Goal: Information Seeking & Learning: Compare options

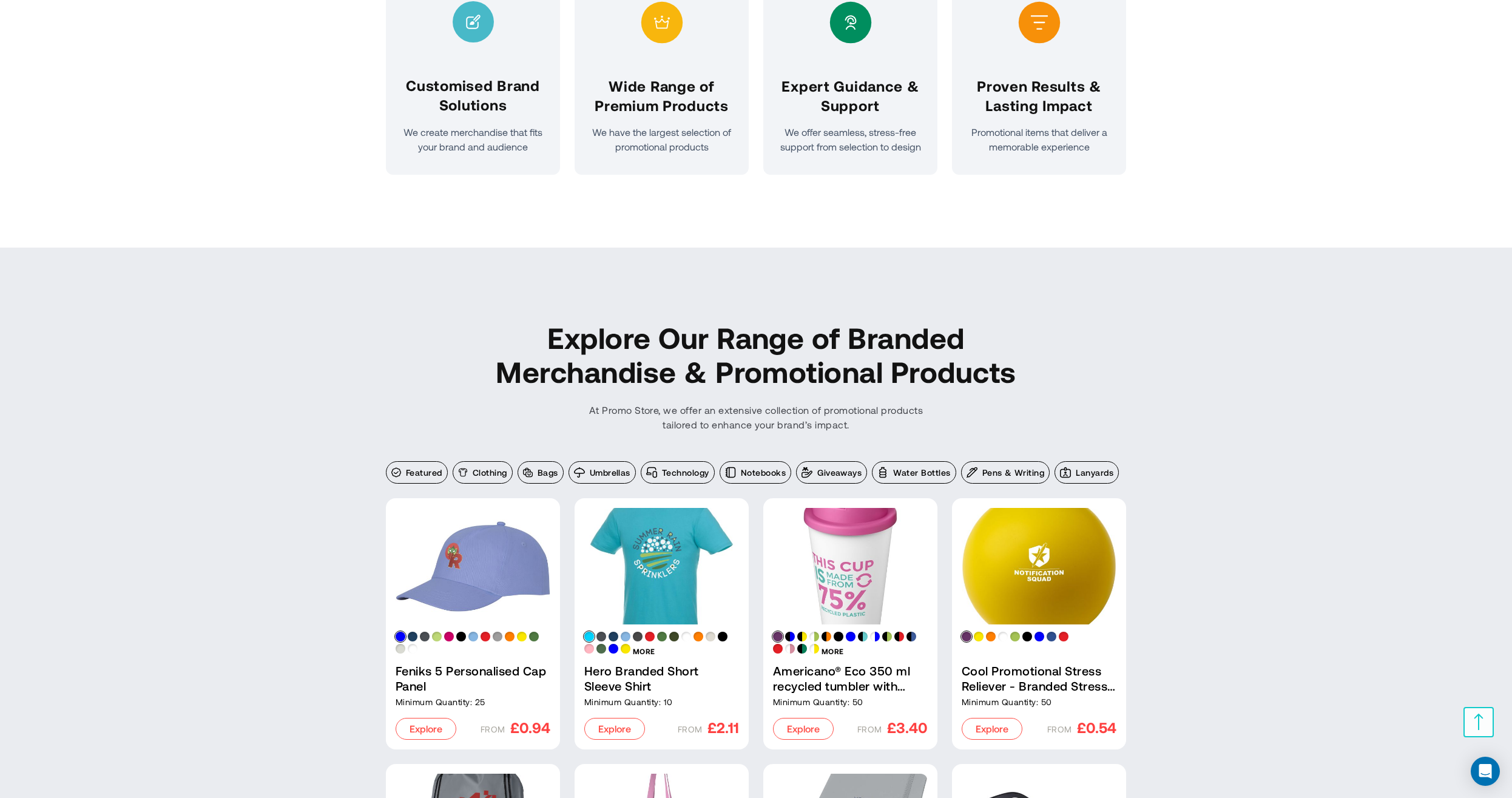
scroll to position [1108, 0]
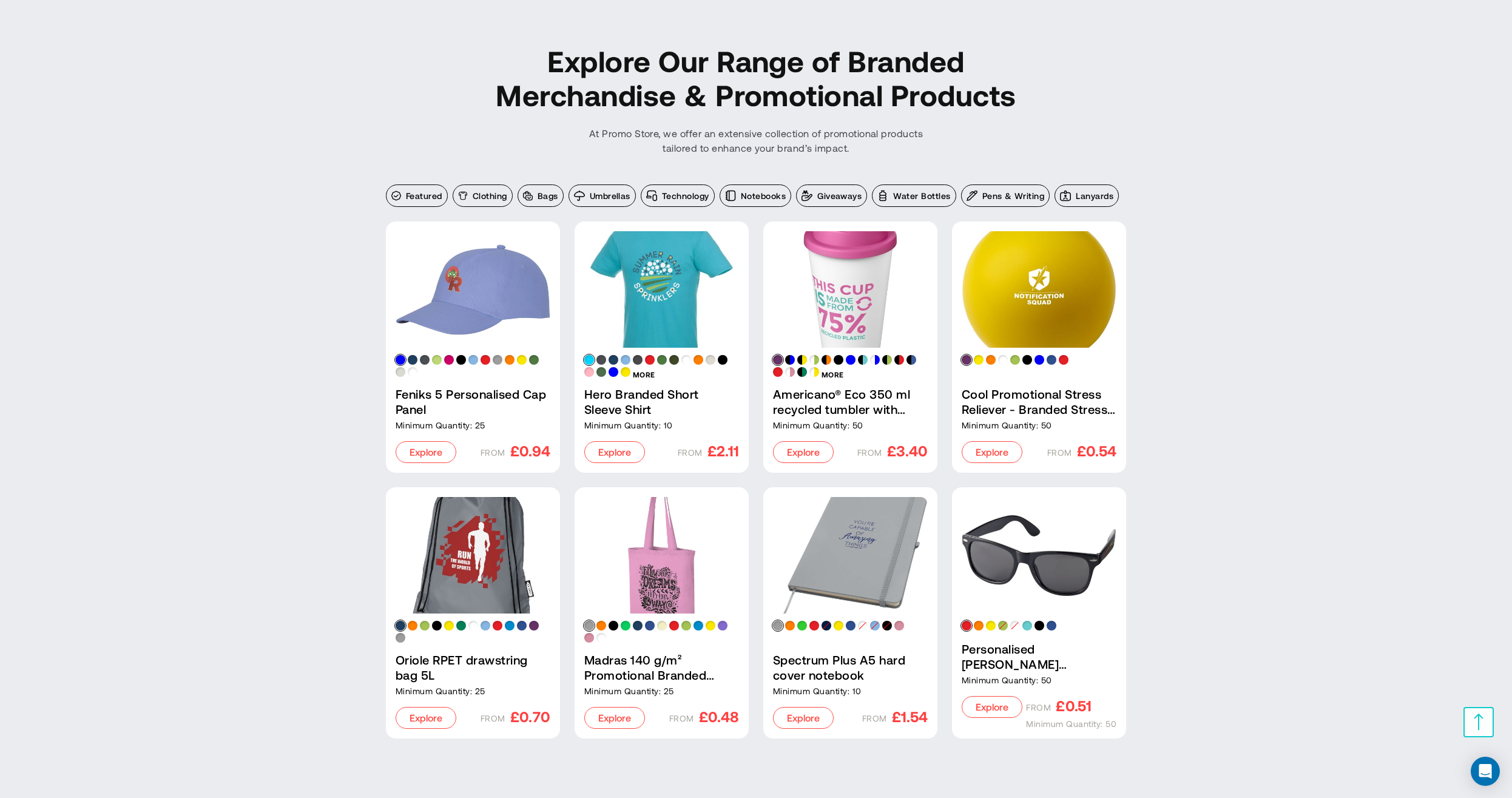
click at [859, 291] on link "Americano® Eco 350 ml recycled tumbler with spill-proof lid" at bounding box center [850, 290] width 155 height 116
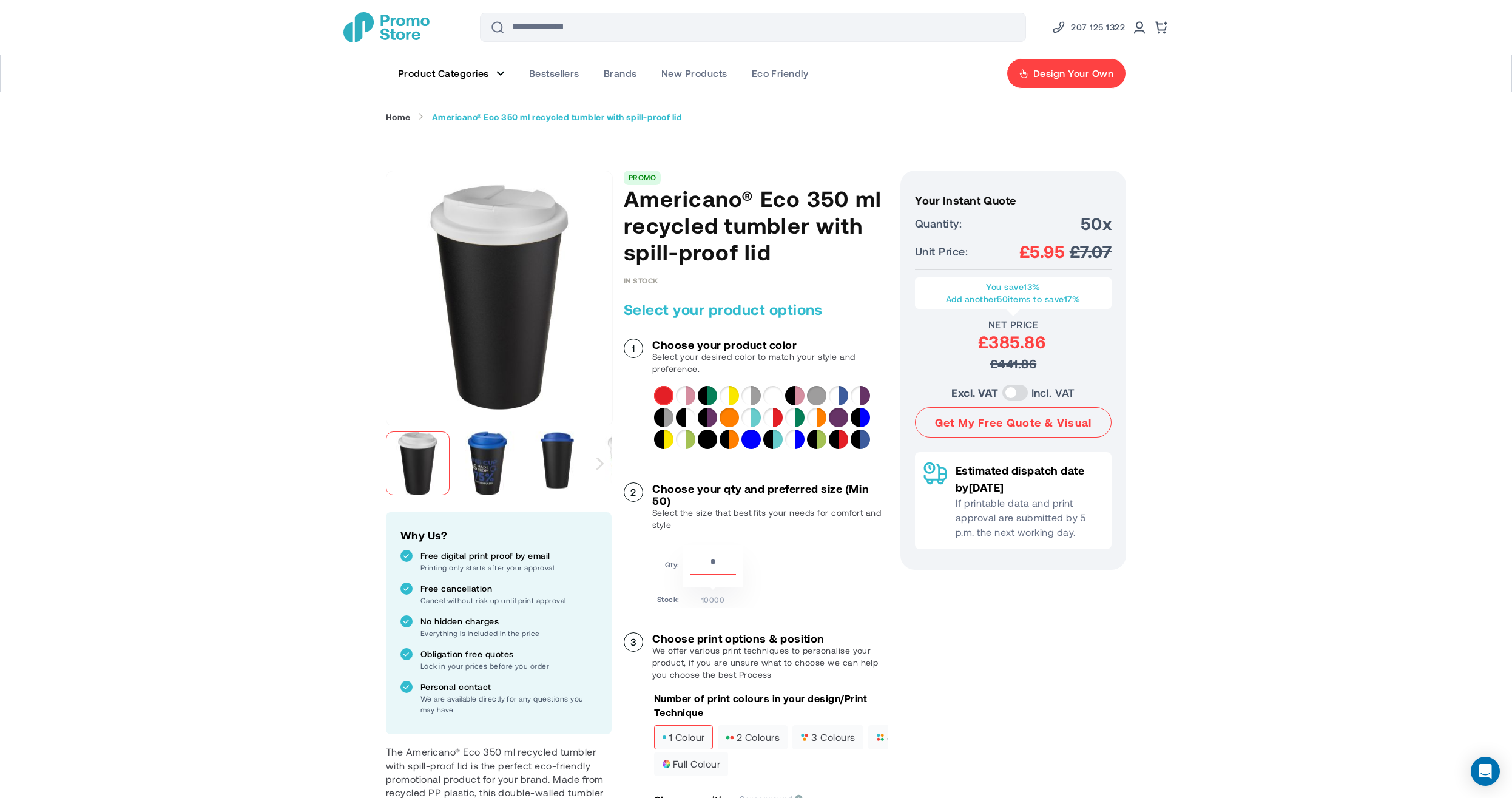
click at [496, 74] on link "Product Categories" at bounding box center [451, 73] width 131 height 36
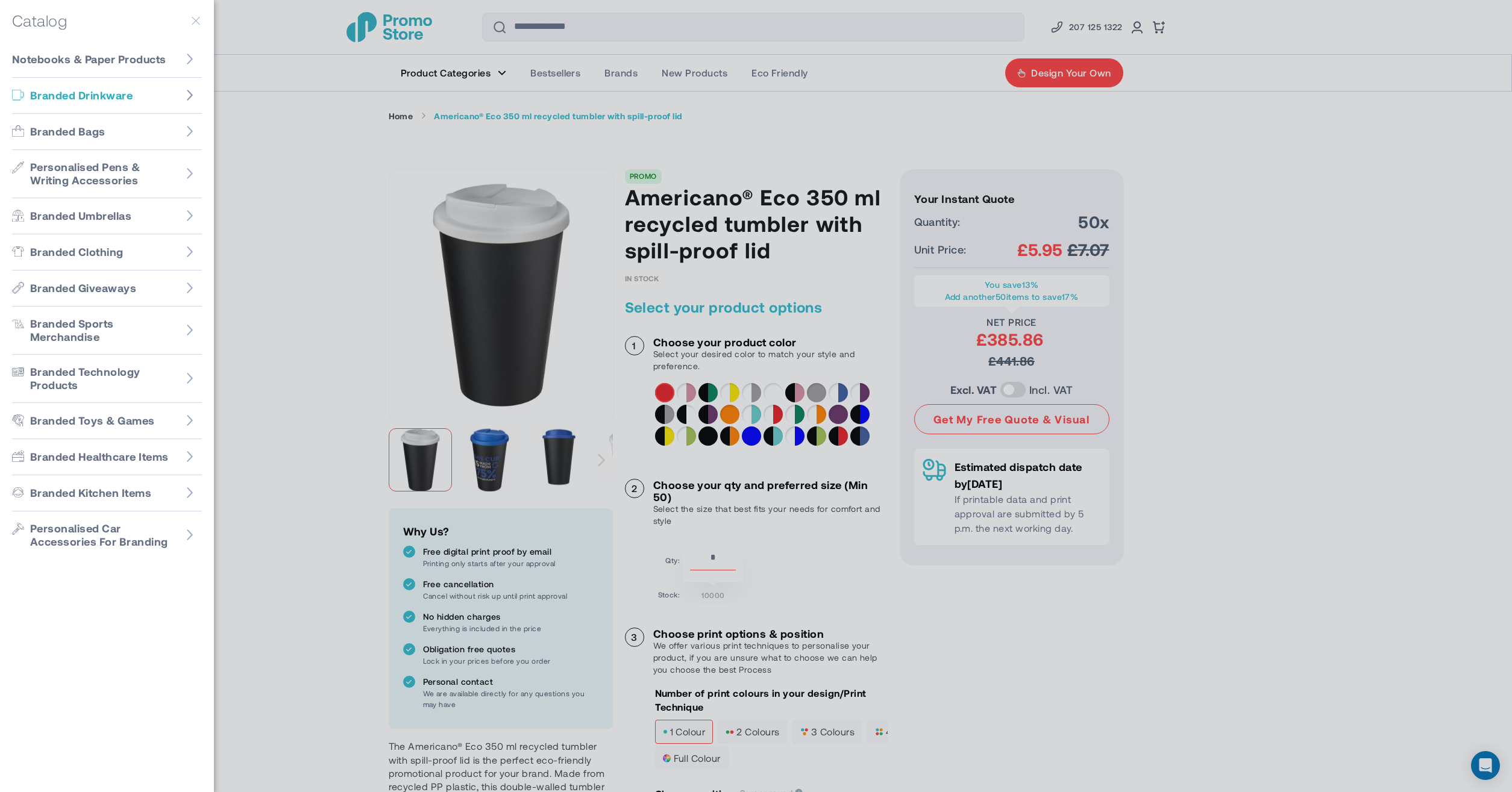
click at [197, 92] on figure "Go to Branded Drinkware" at bounding box center [190, 95] width 24 height 24
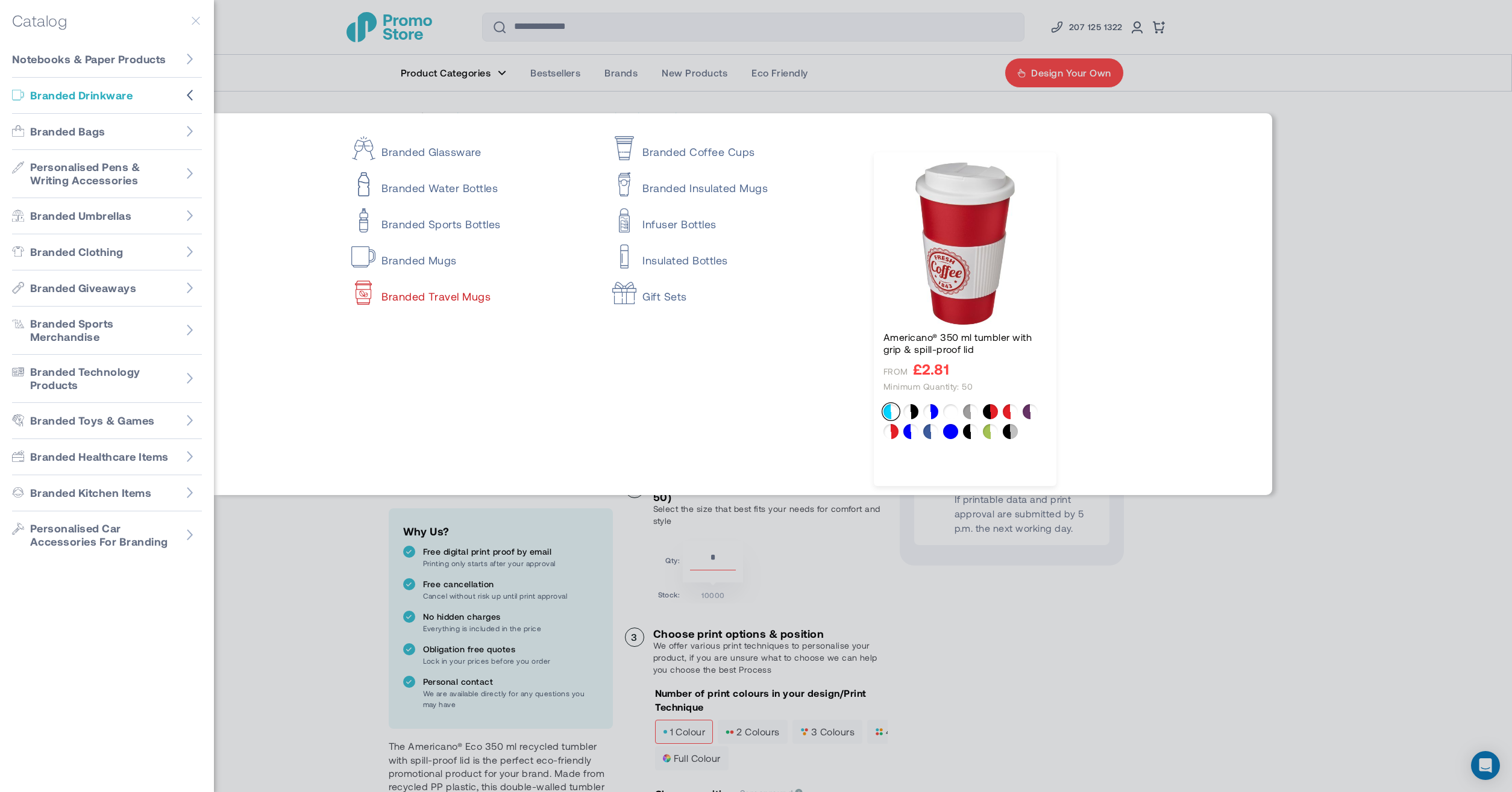
click at [443, 299] on link "Branded Travel Mugs" at bounding box center [472, 291] width 240 height 24
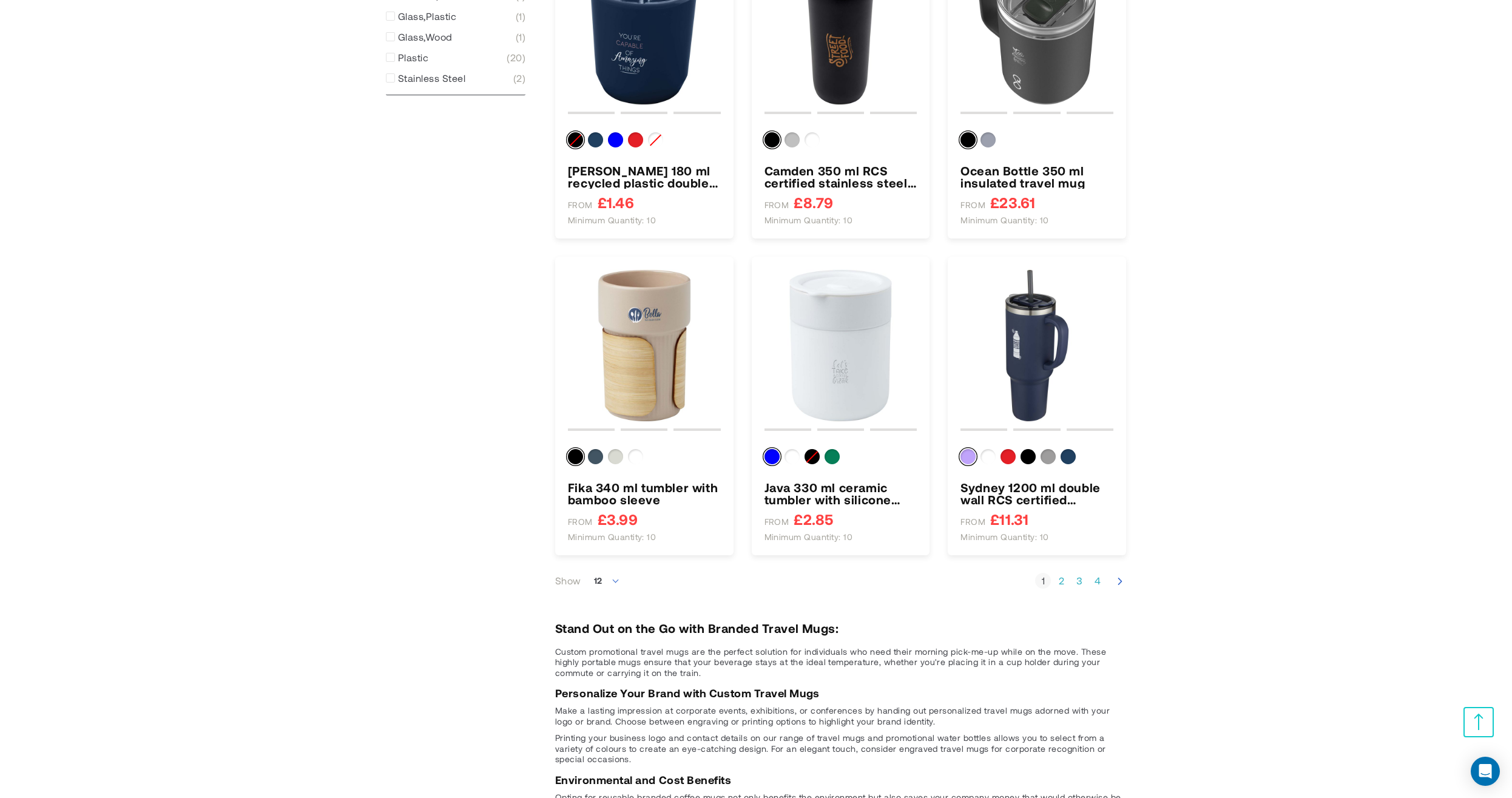
scroll to position [1246, 0]
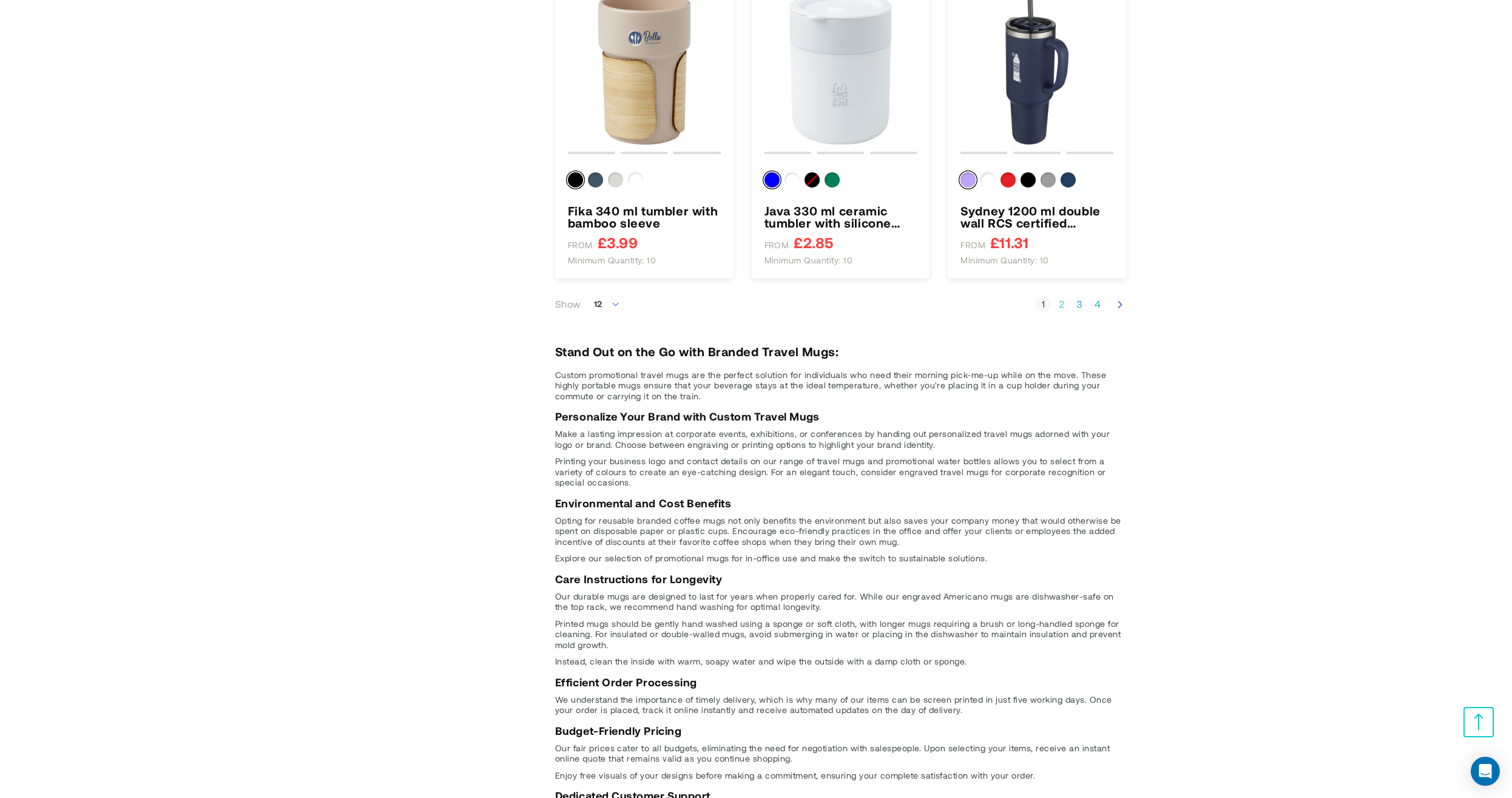
click at [1063, 302] on link "Page 2" at bounding box center [1061, 304] width 16 height 12
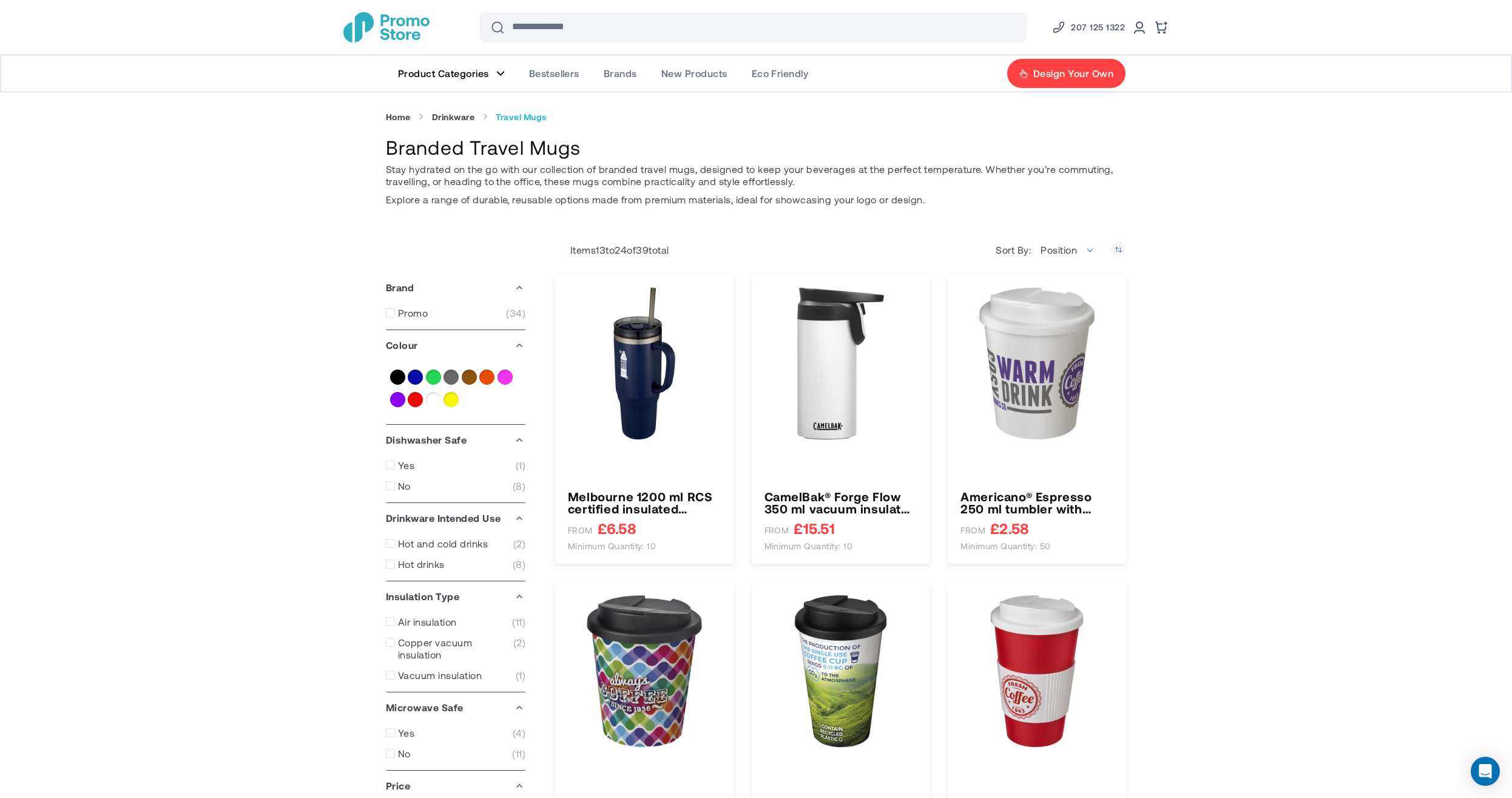
type input "****"
type input "*****"
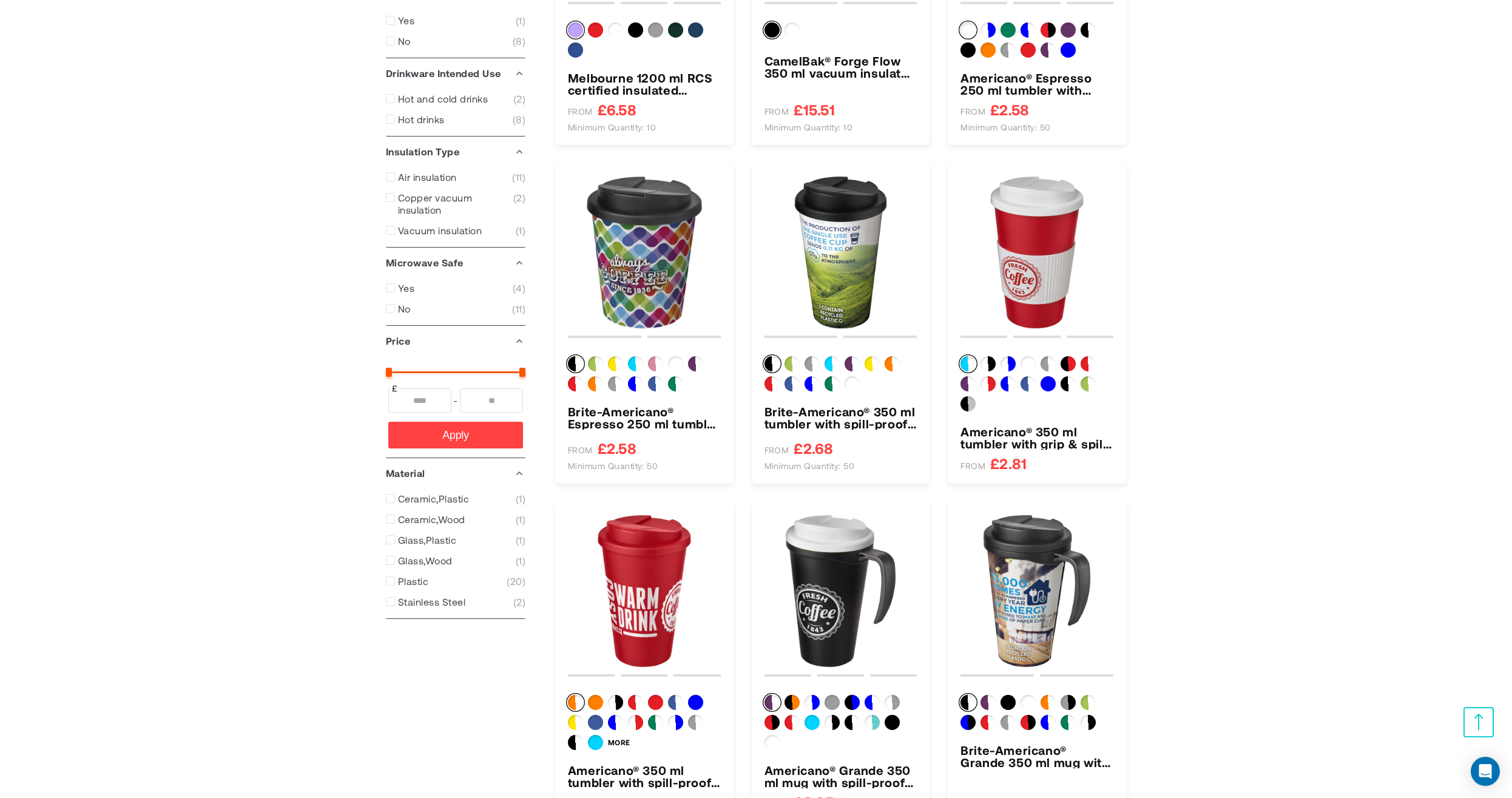
scroll to position [484, 0]
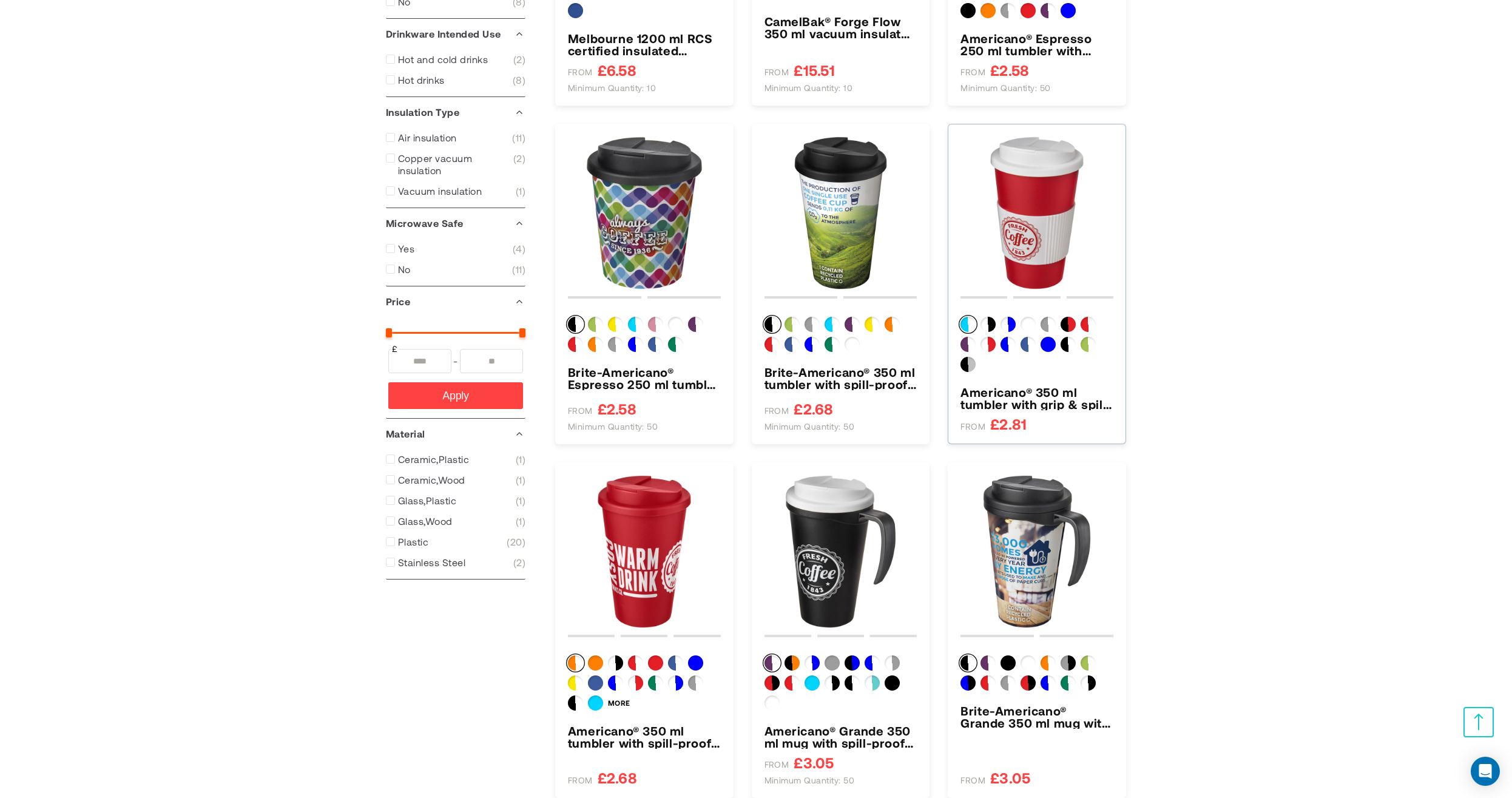
click at [1042, 214] on img "Americano® 350 ml tumbler with grip &amp; spill-proof lid" at bounding box center [1037, 212] width 153 height 153
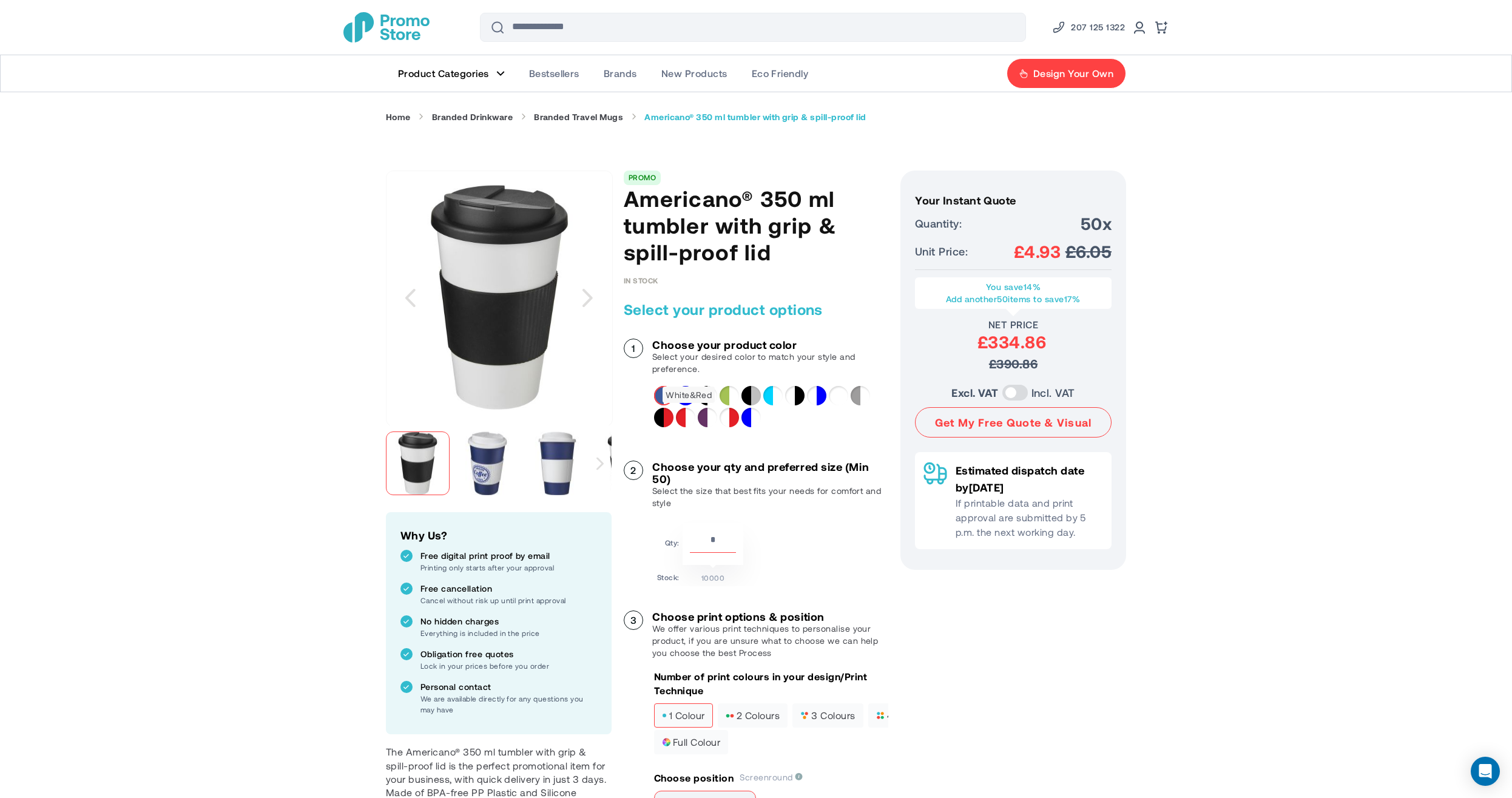
click at [691, 418] on div "White&Red" at bounding box center [685, 417] width 19 height 19
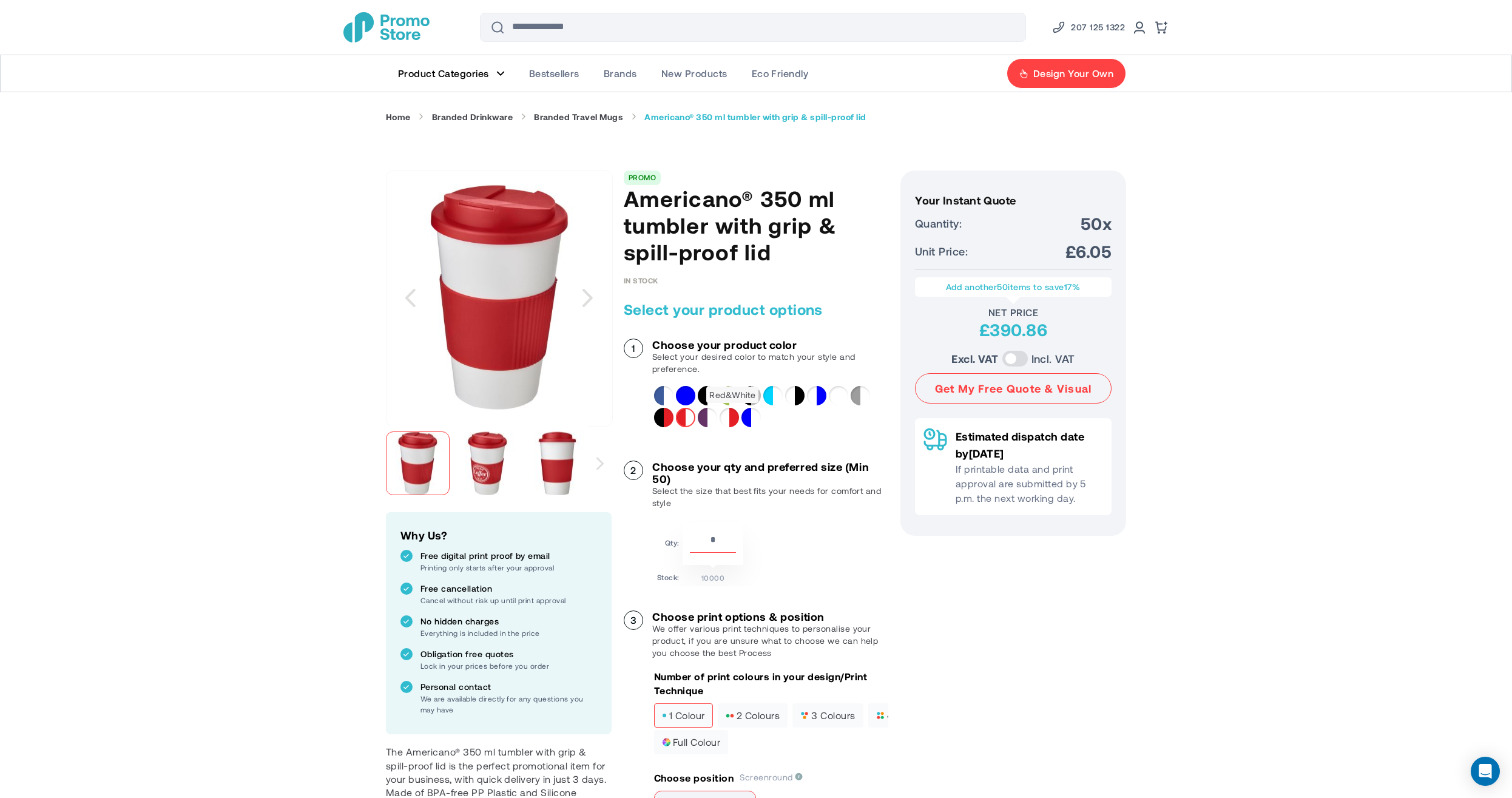
click at [732, 421] on div "Red&White" at bounding box center [729, 417] width 19 height 19
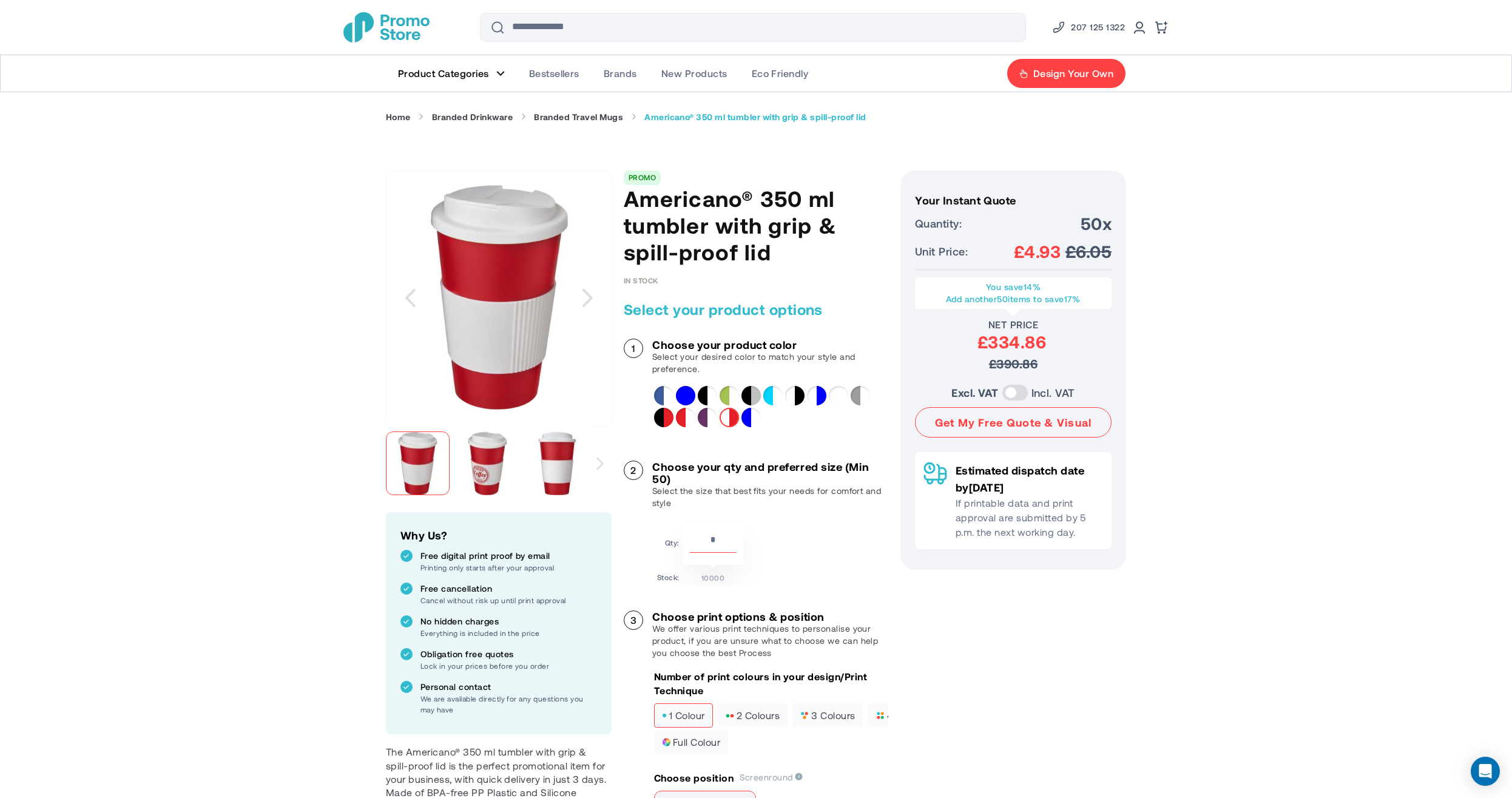
click at [489, 474] on img at bounding box center [487, 464] width 64 height 64
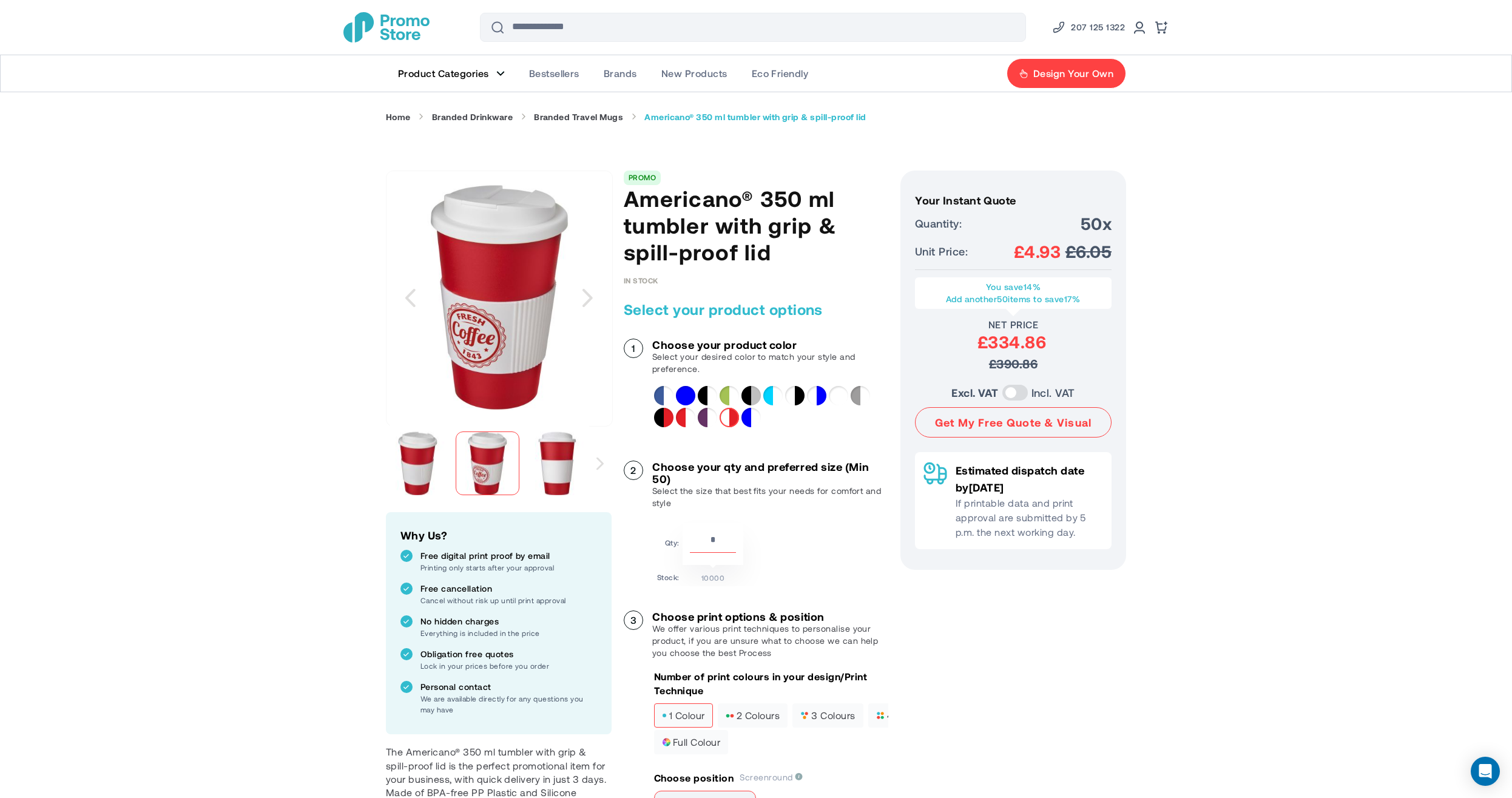
click at [498, 70] on figure "Main Menu" at bounding box center [500, 73] width 9 height 6
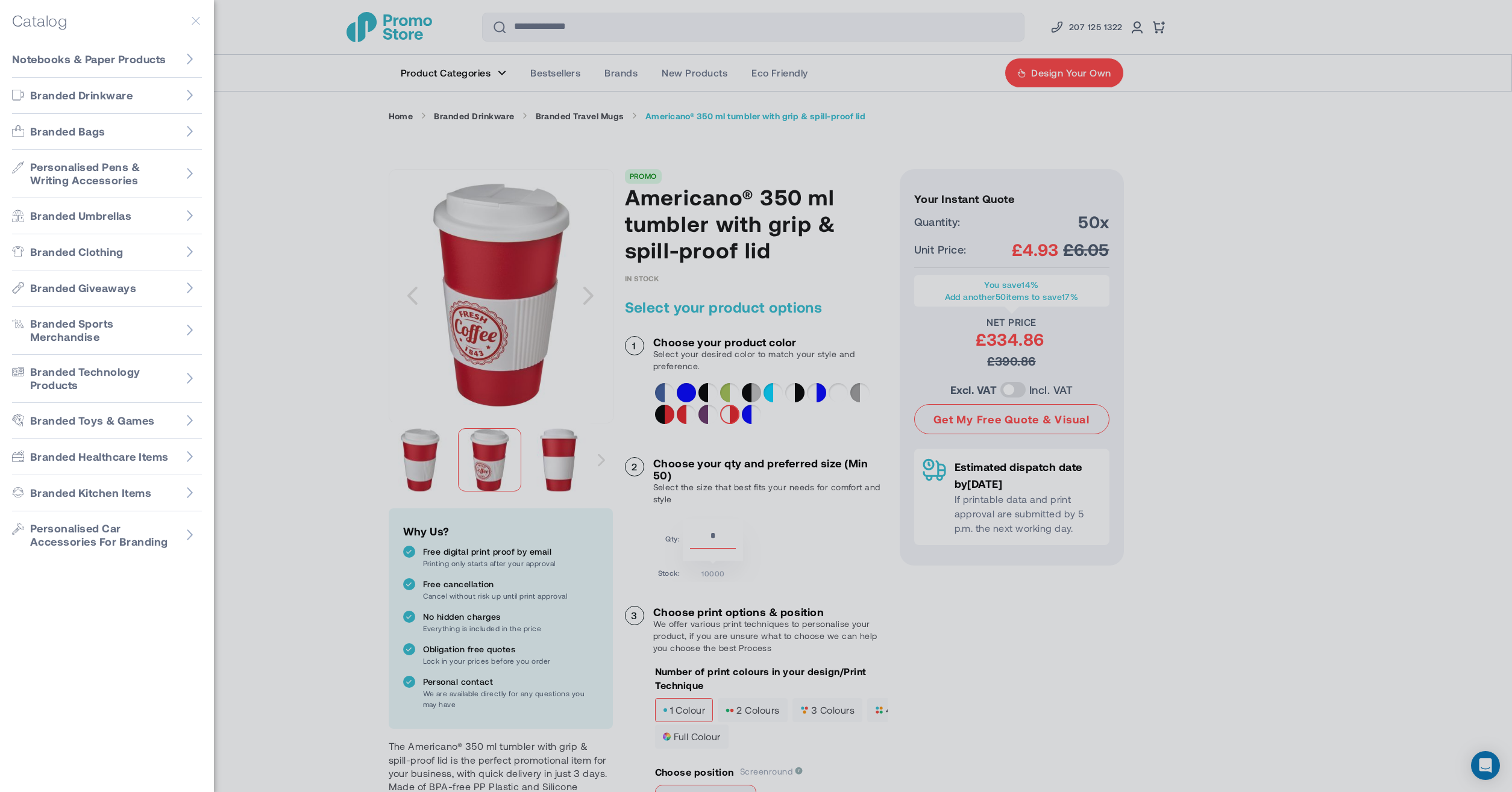
click at [280, 216] on div at bounding box center [756, 396] width 1512 height 792
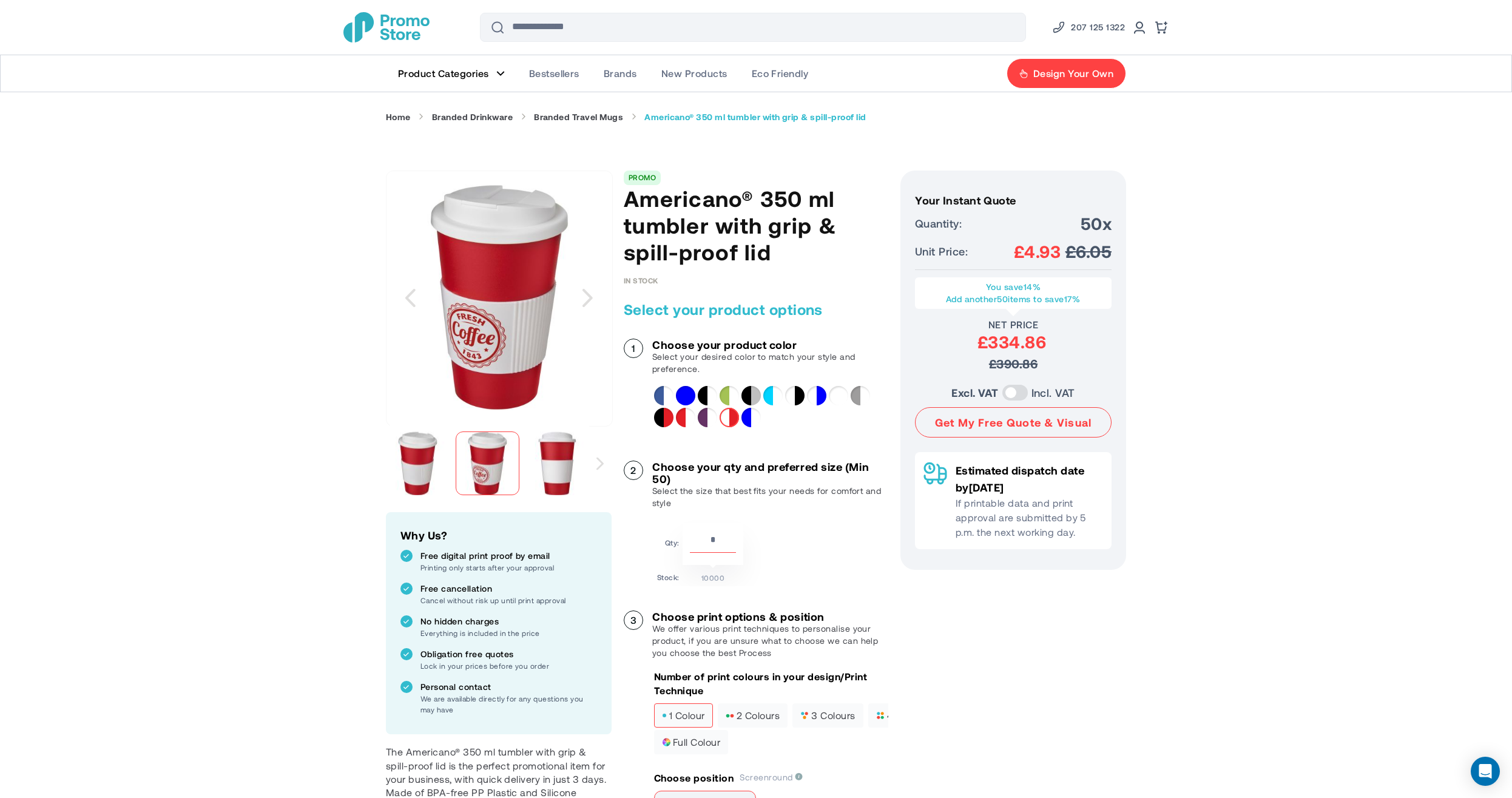
click at [399, 31] on img "store logo" at bounding box center [386, 27] width 86 height 31
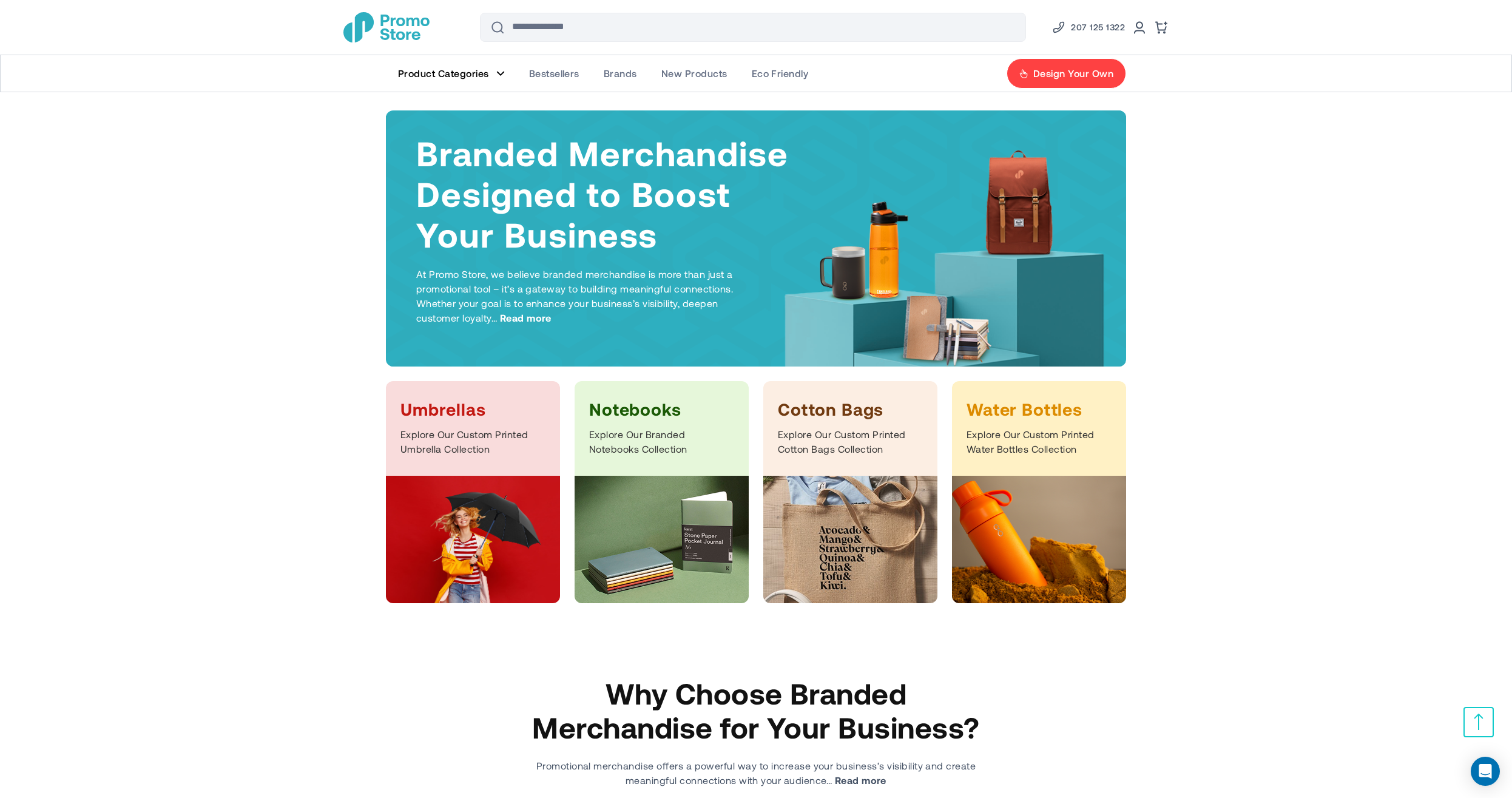
scroll to position [346, 0]
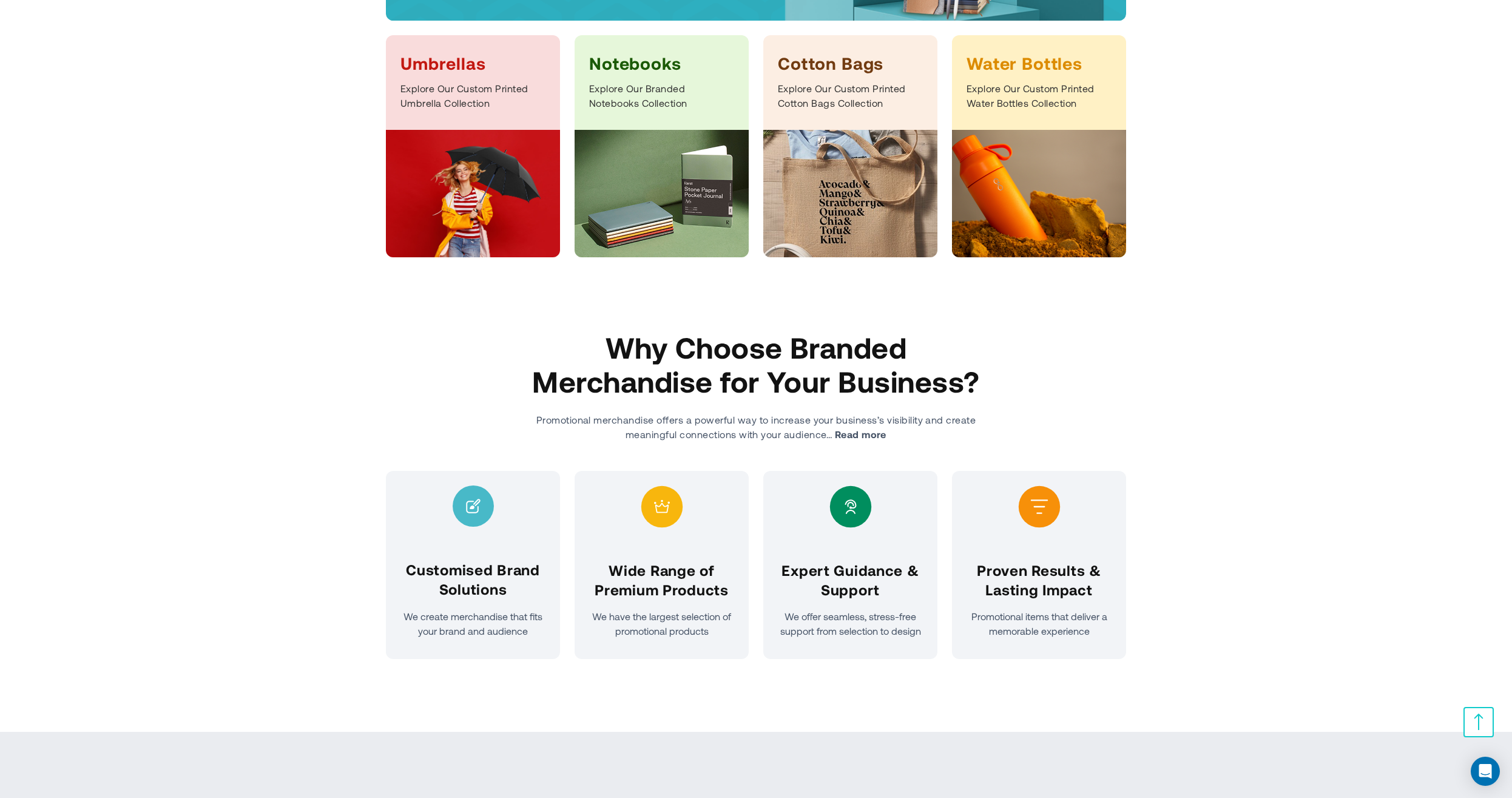
click at [666, 75] on div "Notebooks Explore Our Branded Notebooks Collection" at bounding box center [661, 82] width 174 height 94
click at [882, 145] on img at bounding box center [850, 194] width 174 height 128
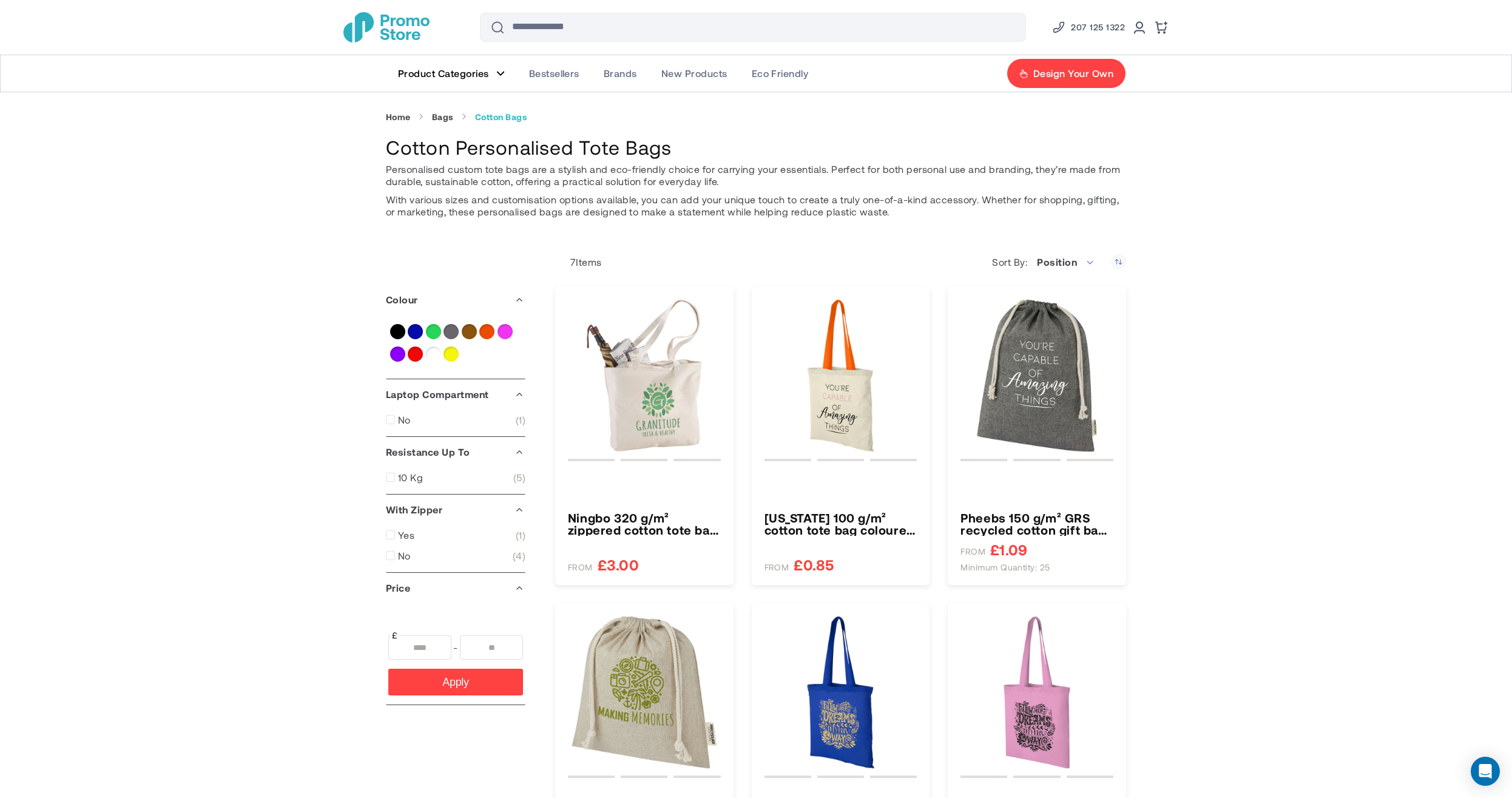
type input "****"
type input "*"
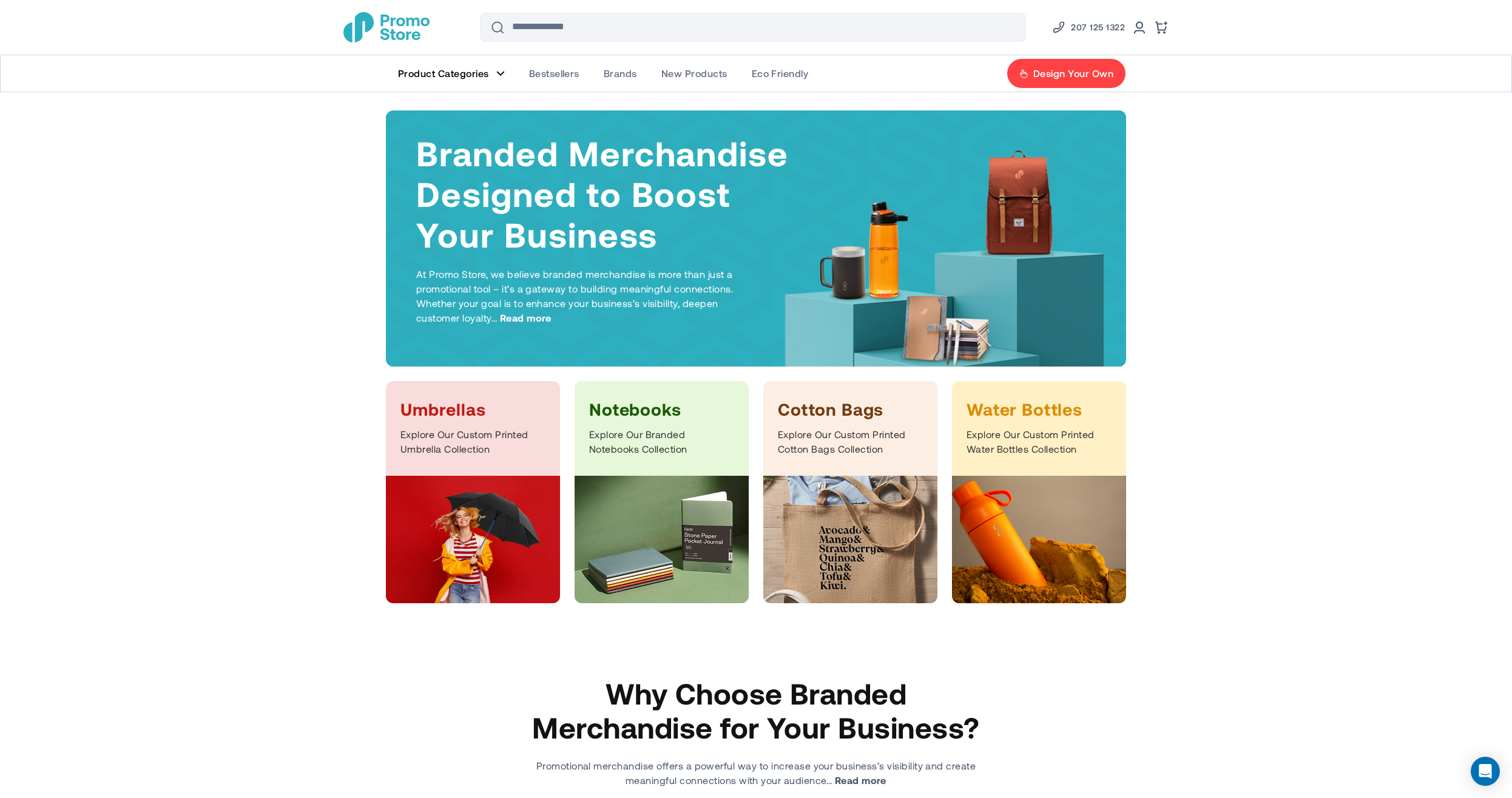
scroll to position [346, 0]
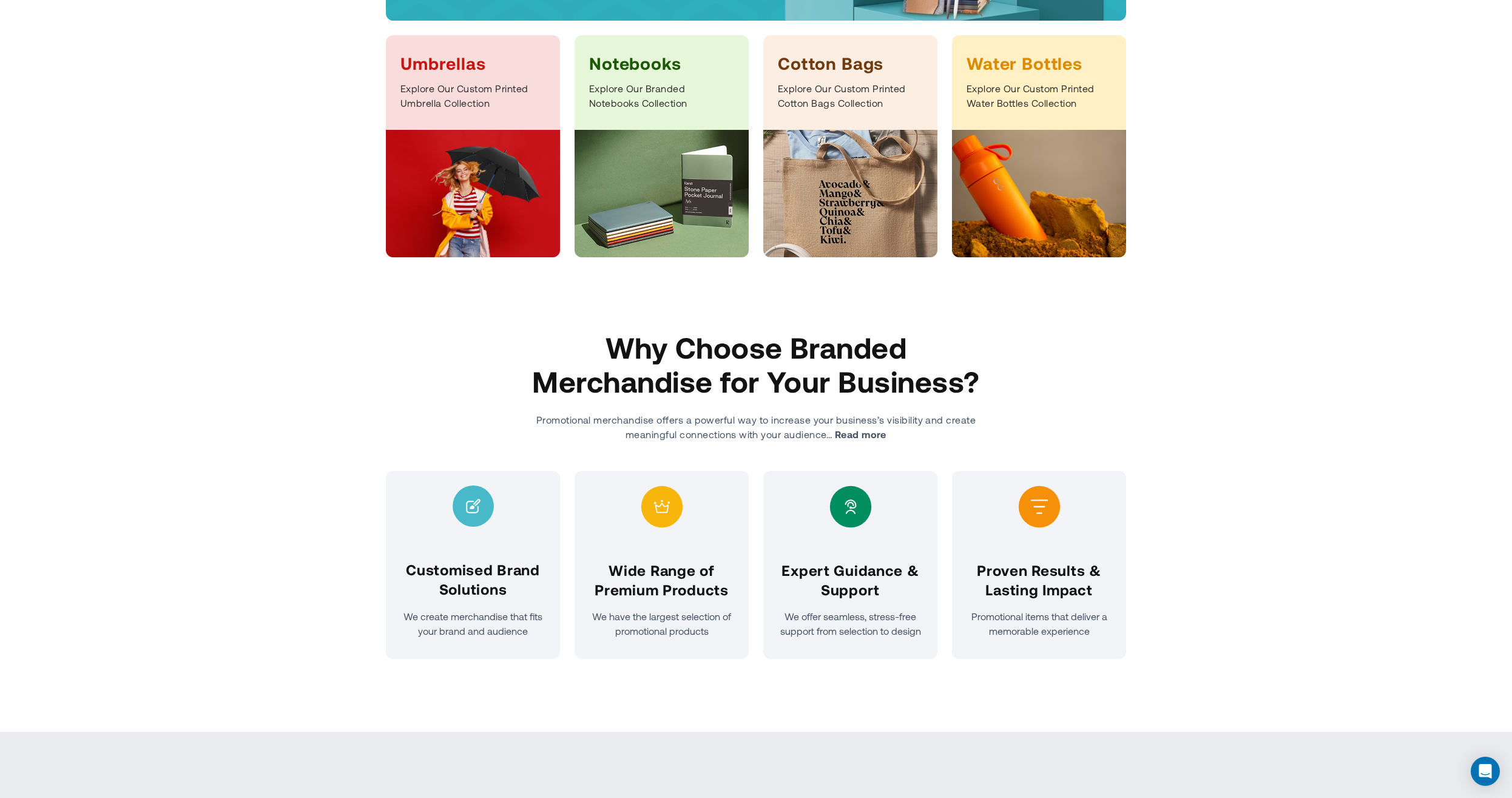
click at [1032, 146] on img at bounding box center [1039, 194] width 174 height 128
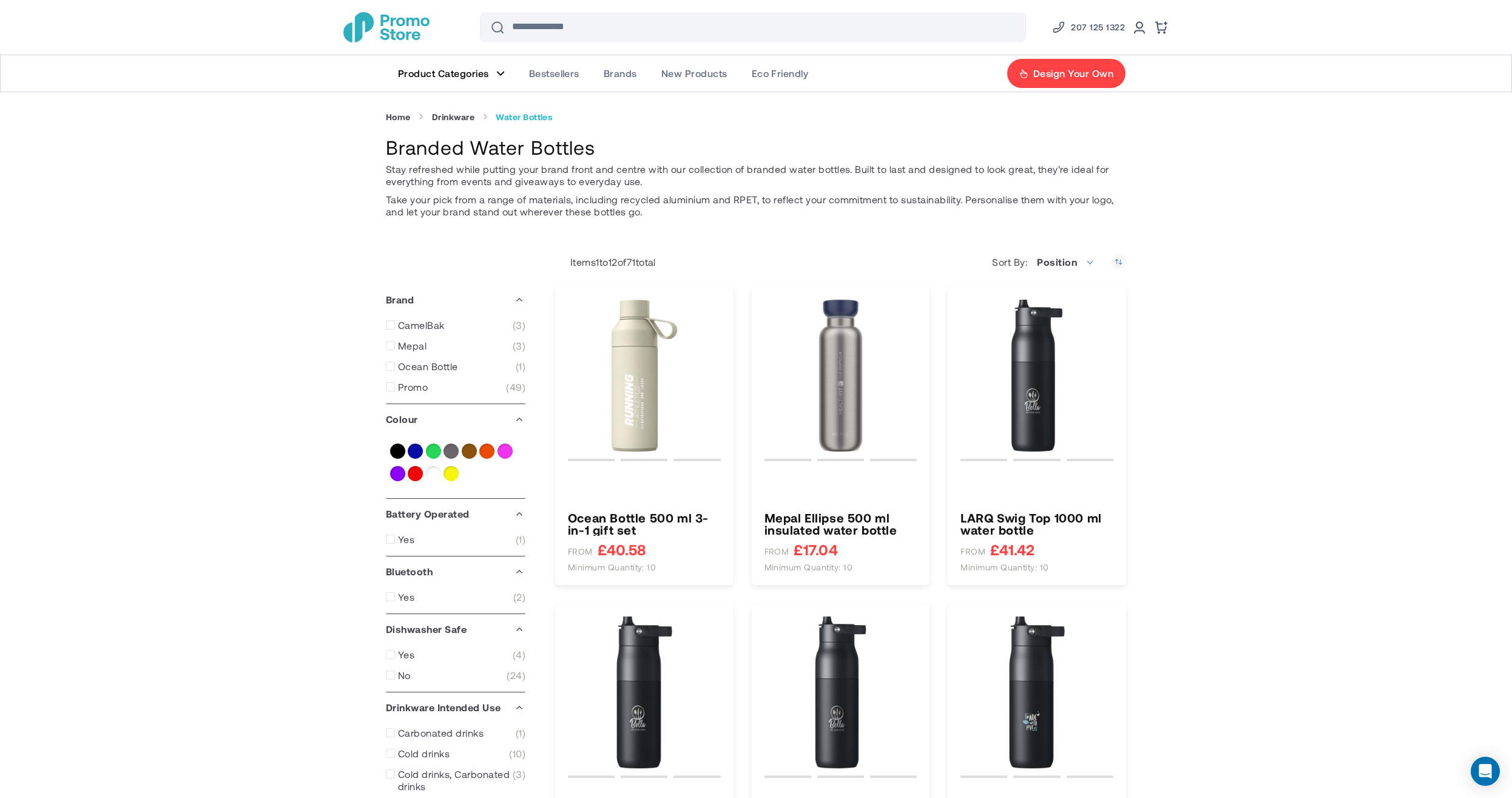
type input "****"
type input "*****"
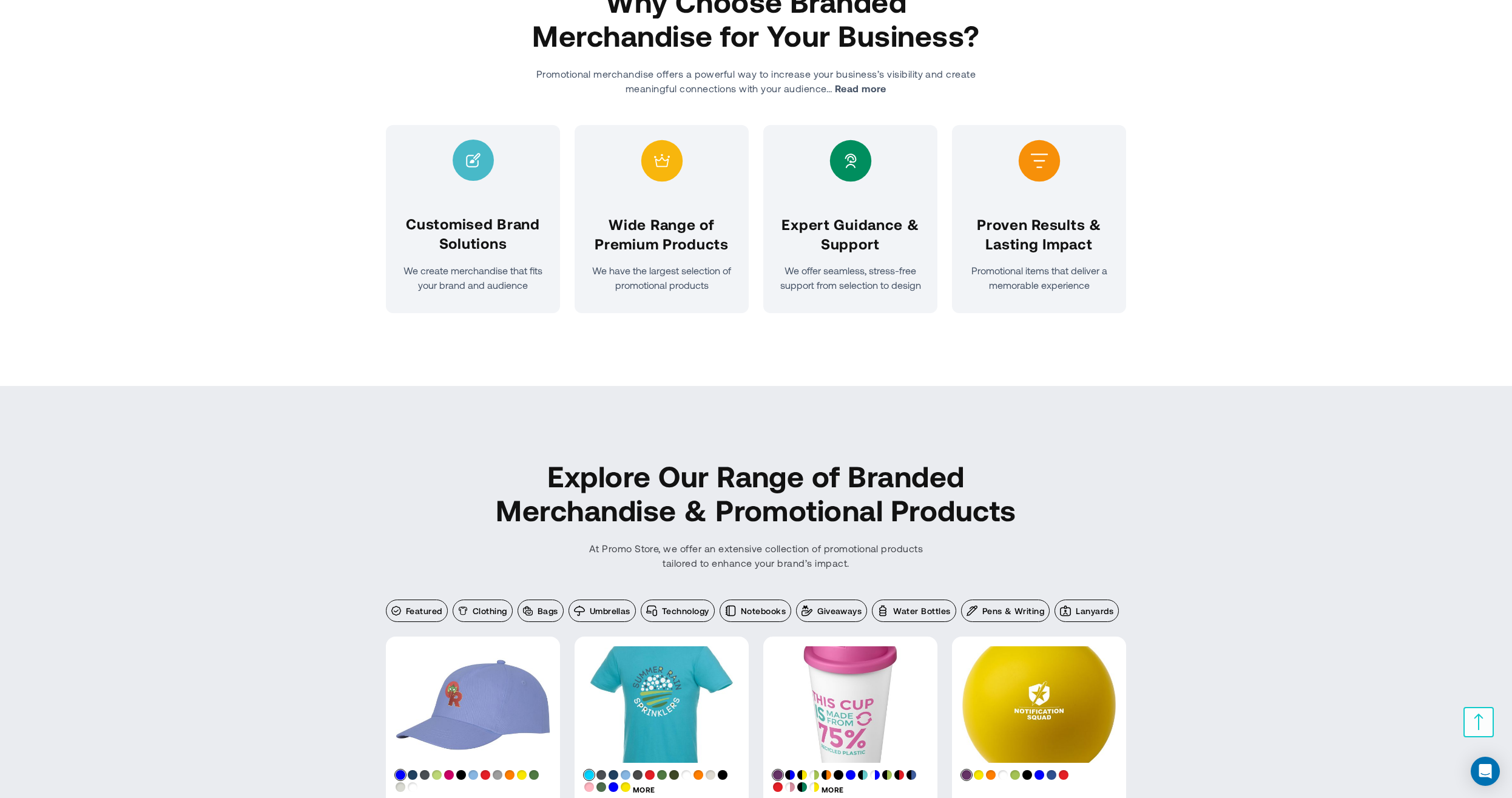
scroll to position [1038, 0]
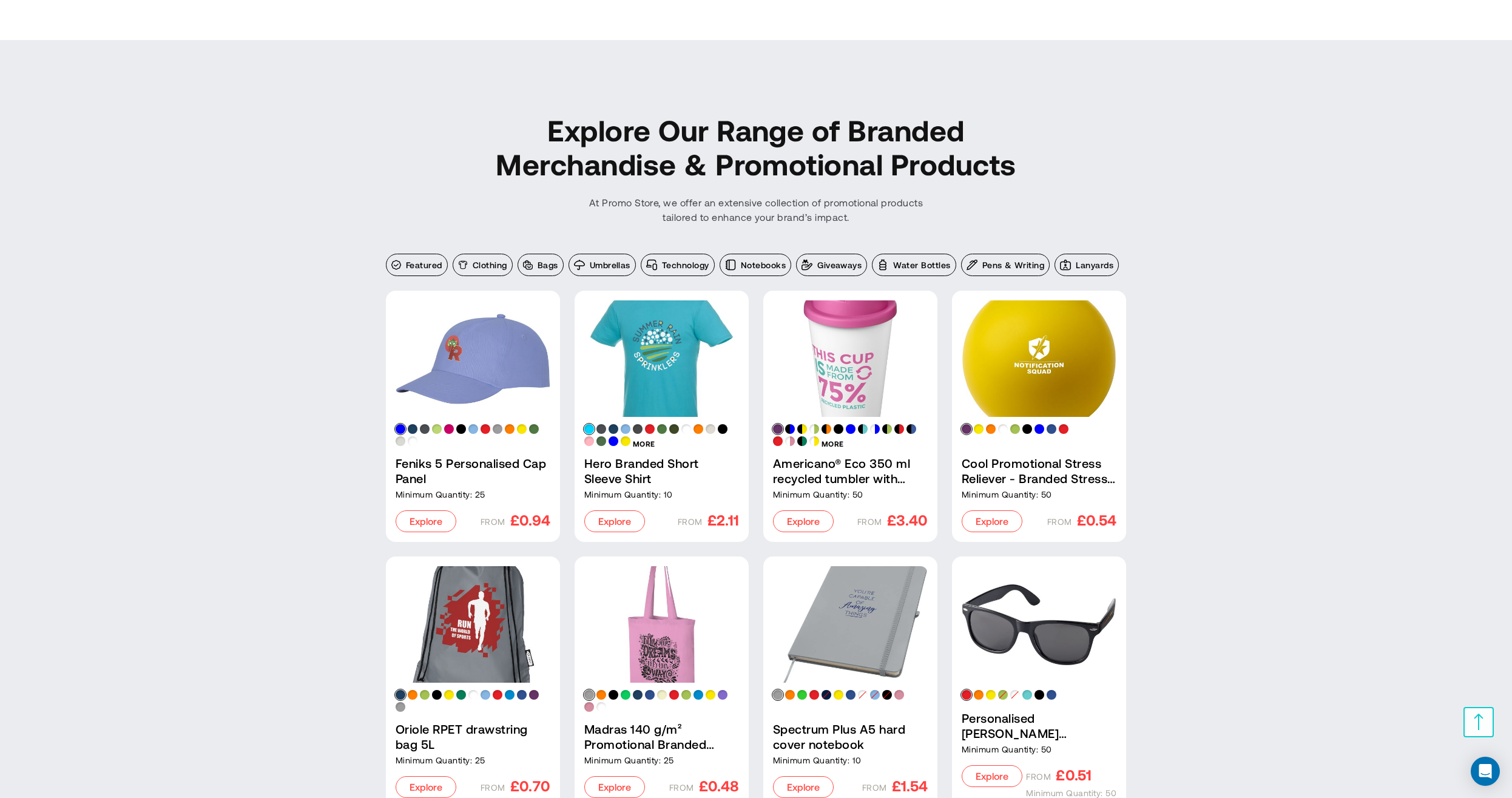
click at [876, 621] on link "Spectrum Plus A5 hard cover notebook" at bounding box center [850, 625] width 155 height 116
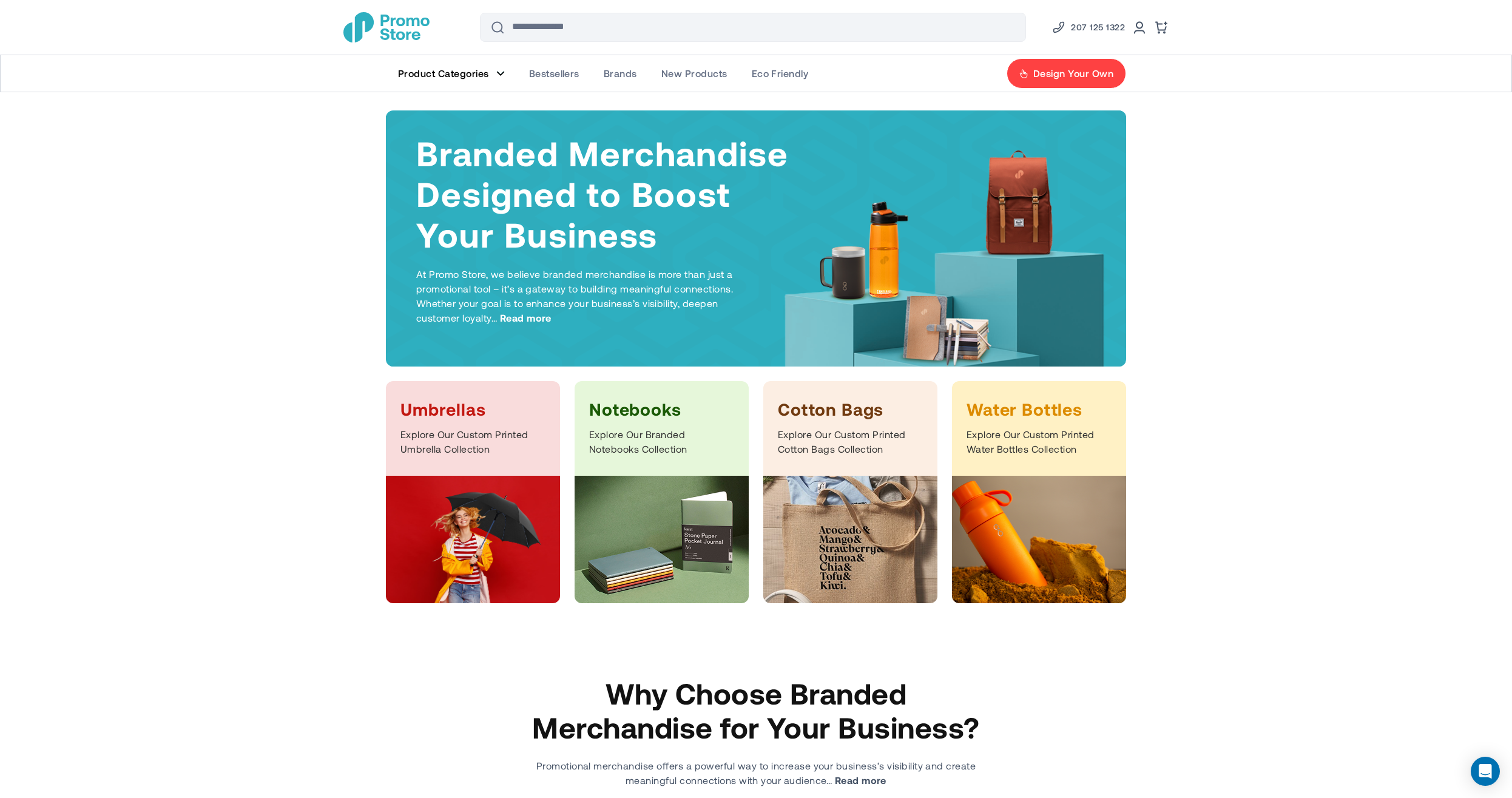
click at [497, 73] on figure "Main Menu" at bounding box center [500, 73] width 9 height 6
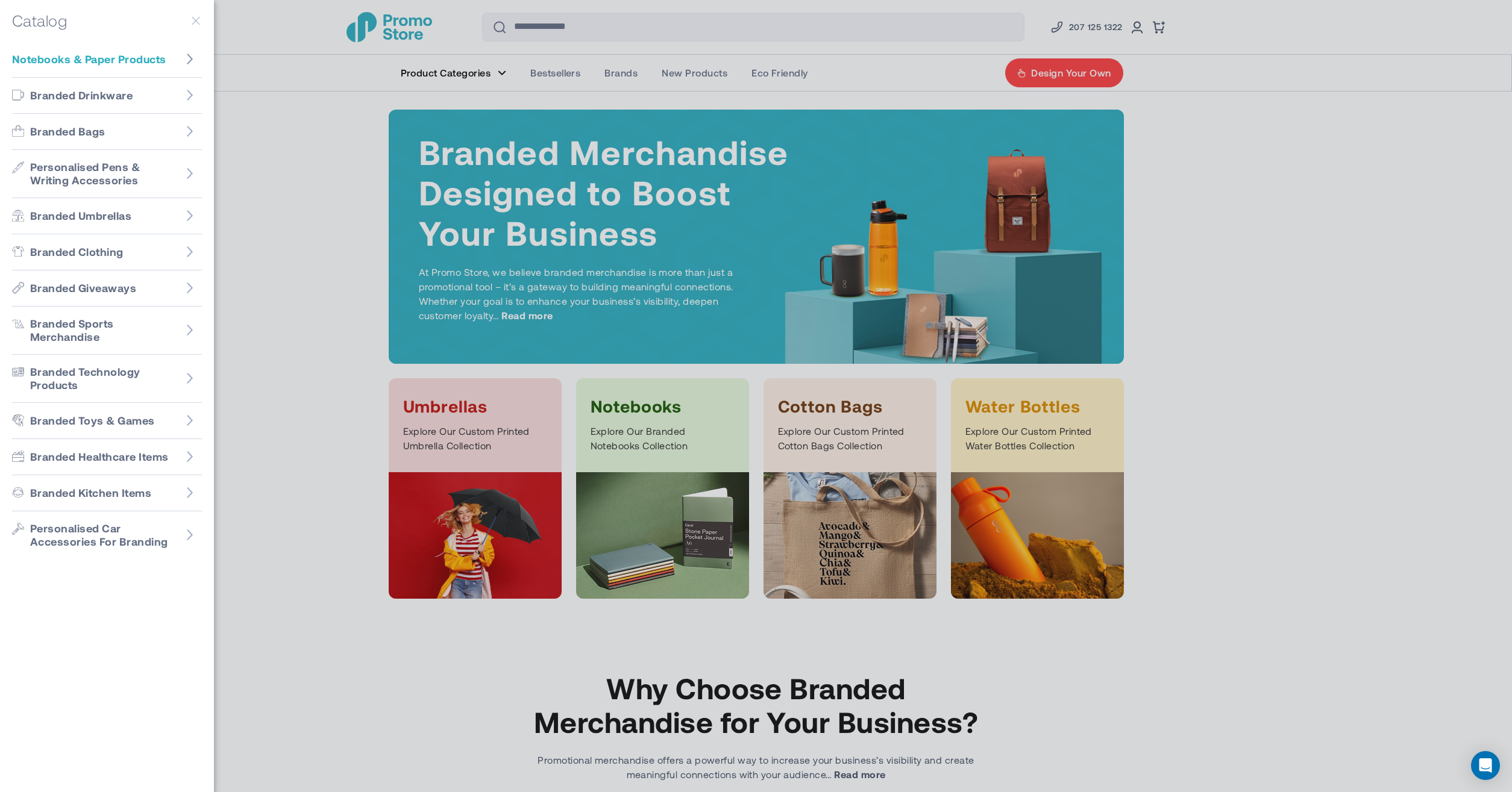
click at [190, 58] on icon "Go to Notebooks & Paper Products" at bounding box center [190, 58] width 6 height 11
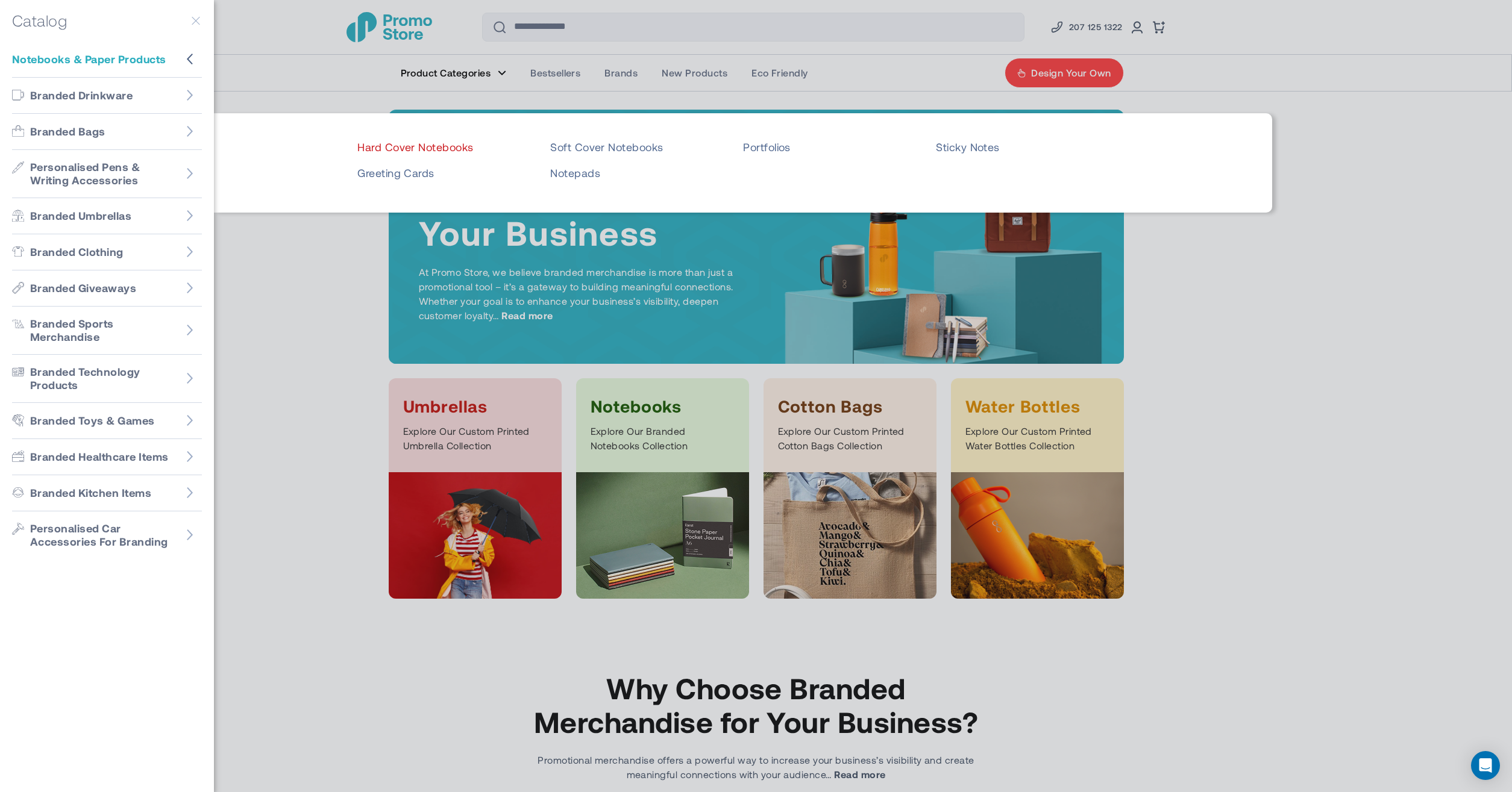
click at [441, 144] on link "Hard Cover Notebooks" at bounding box center [443, 147] width 172 height 14
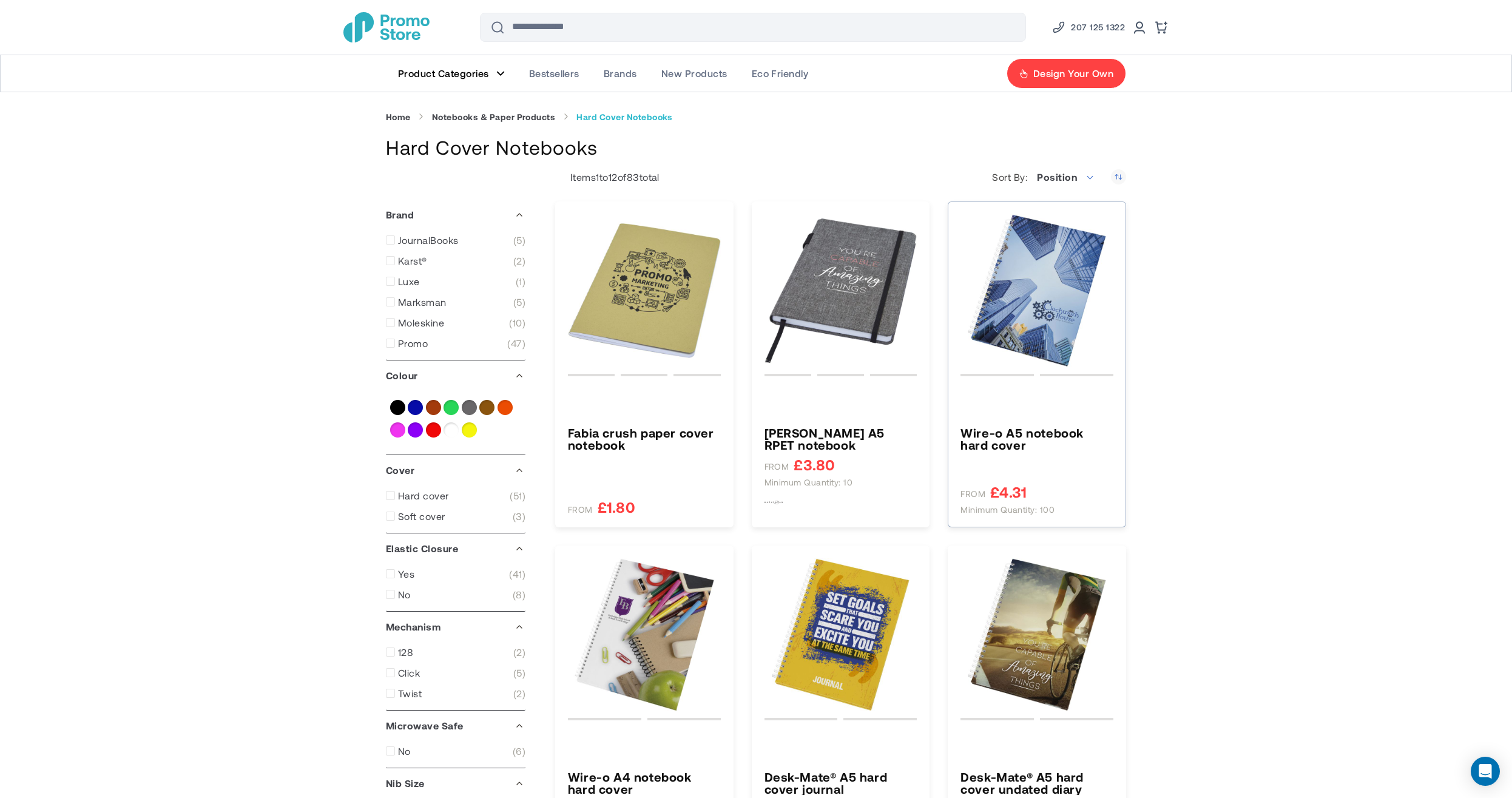
type input "*"
type input "*****"
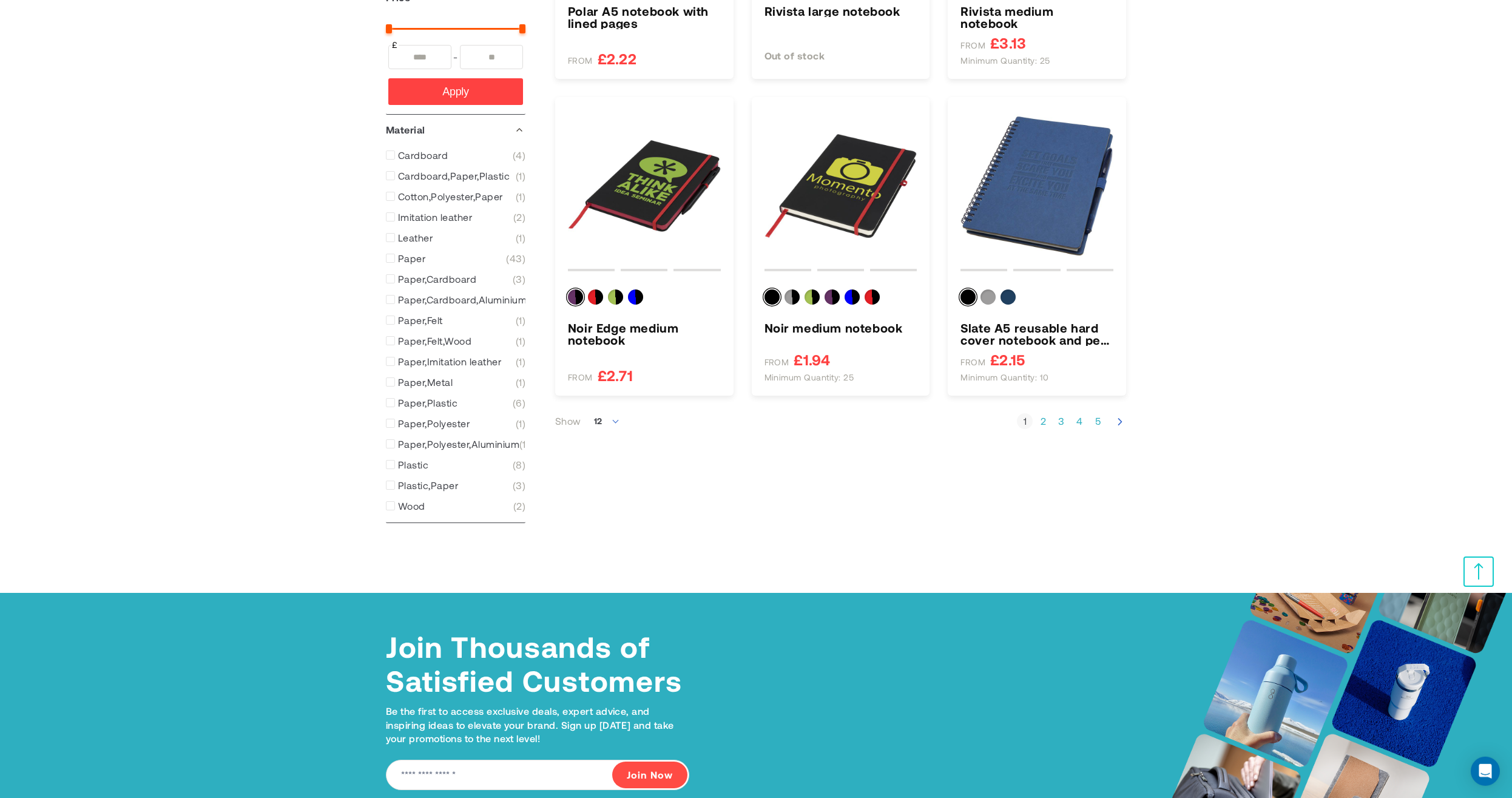
scroll to position [1108, 0]
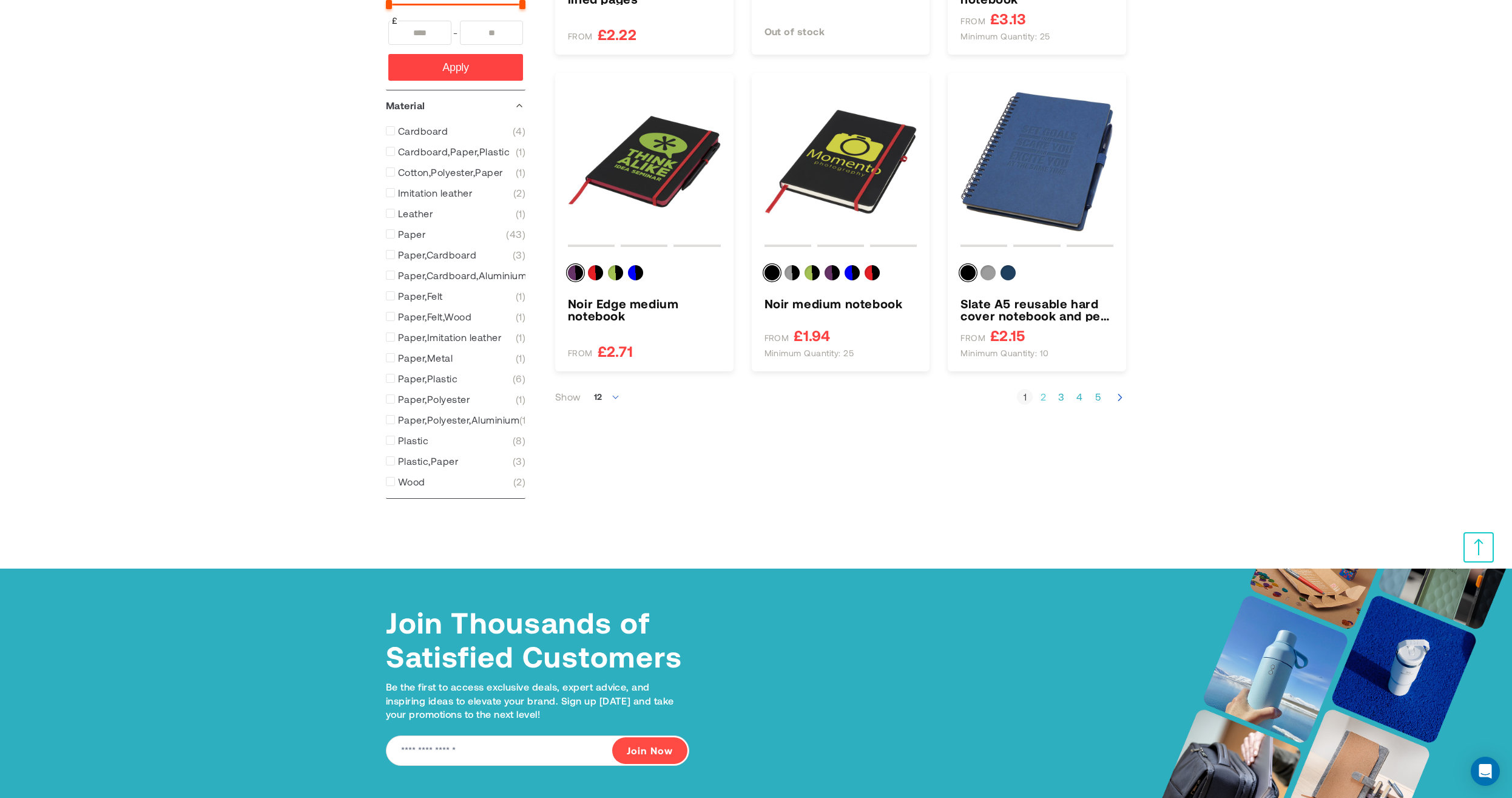
click at [1046, 393] on link "Page 2" at bounding box center [1043, 397] width 16 height 12
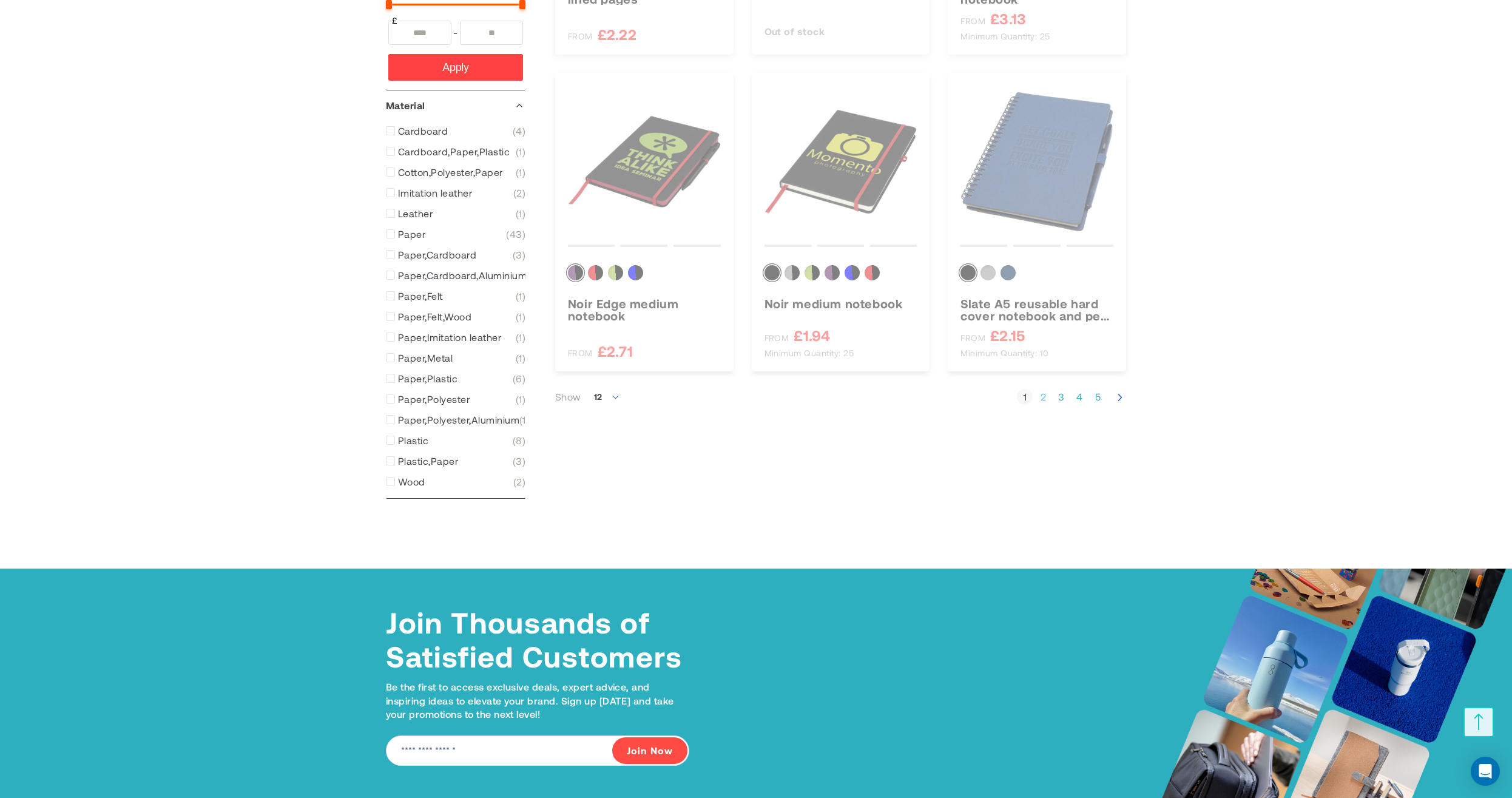
scroll to position [202, 0]
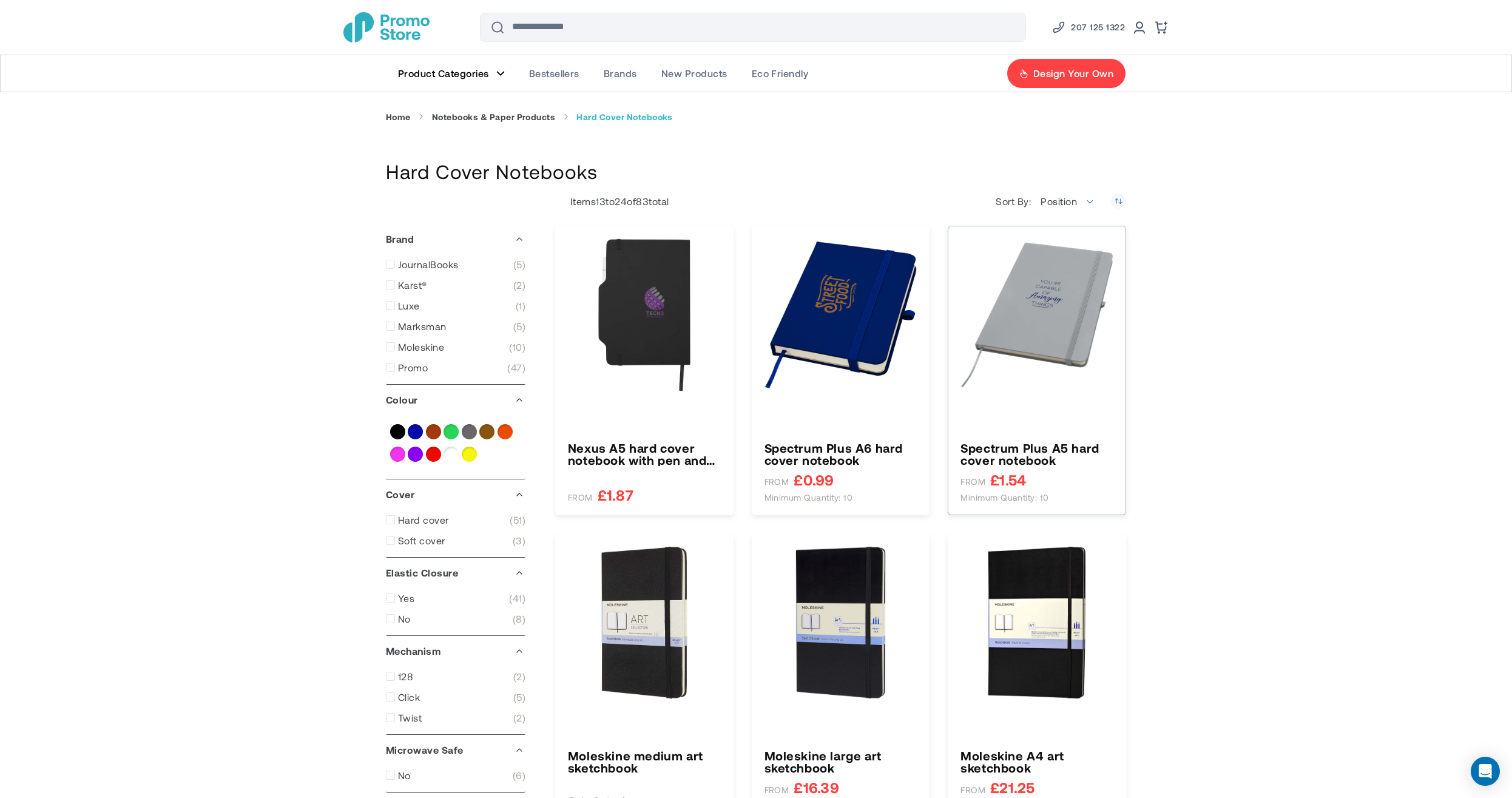
type input "*"
type input "*****"
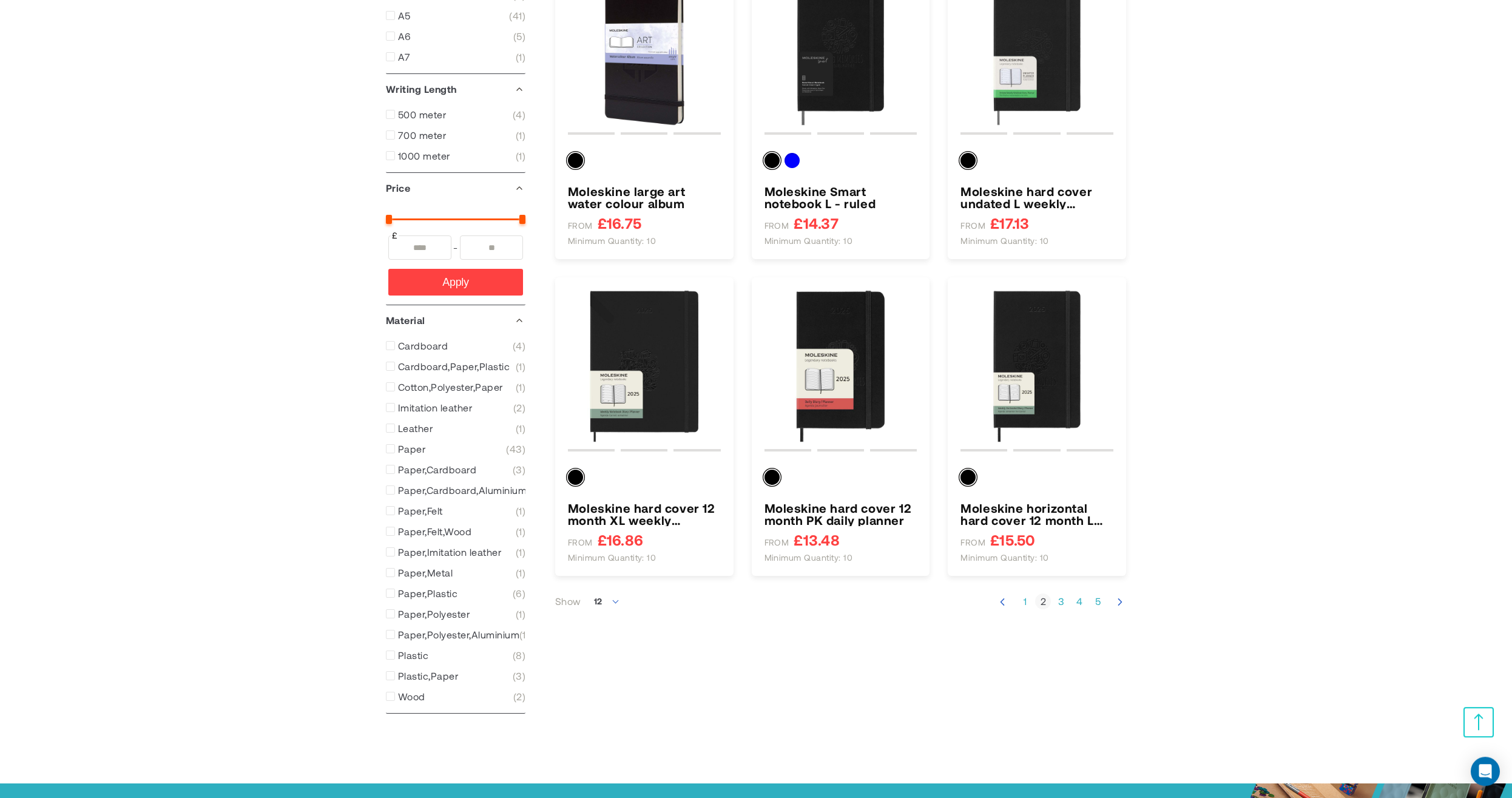
scroll to position [1108, 0]
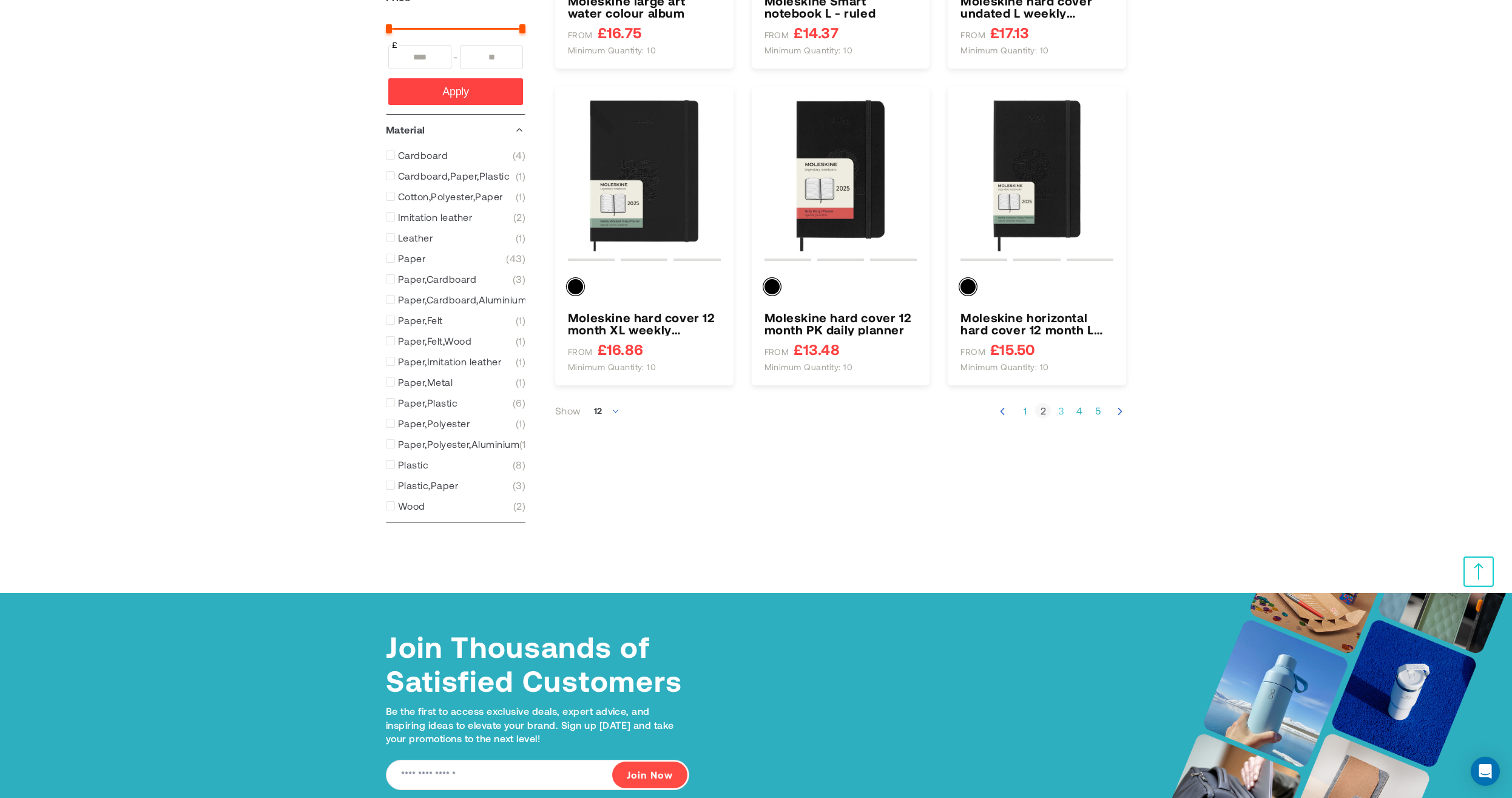
click at [1064, 410] on link "Page 3" at bounding box center [1061, 410] width 16 height 12
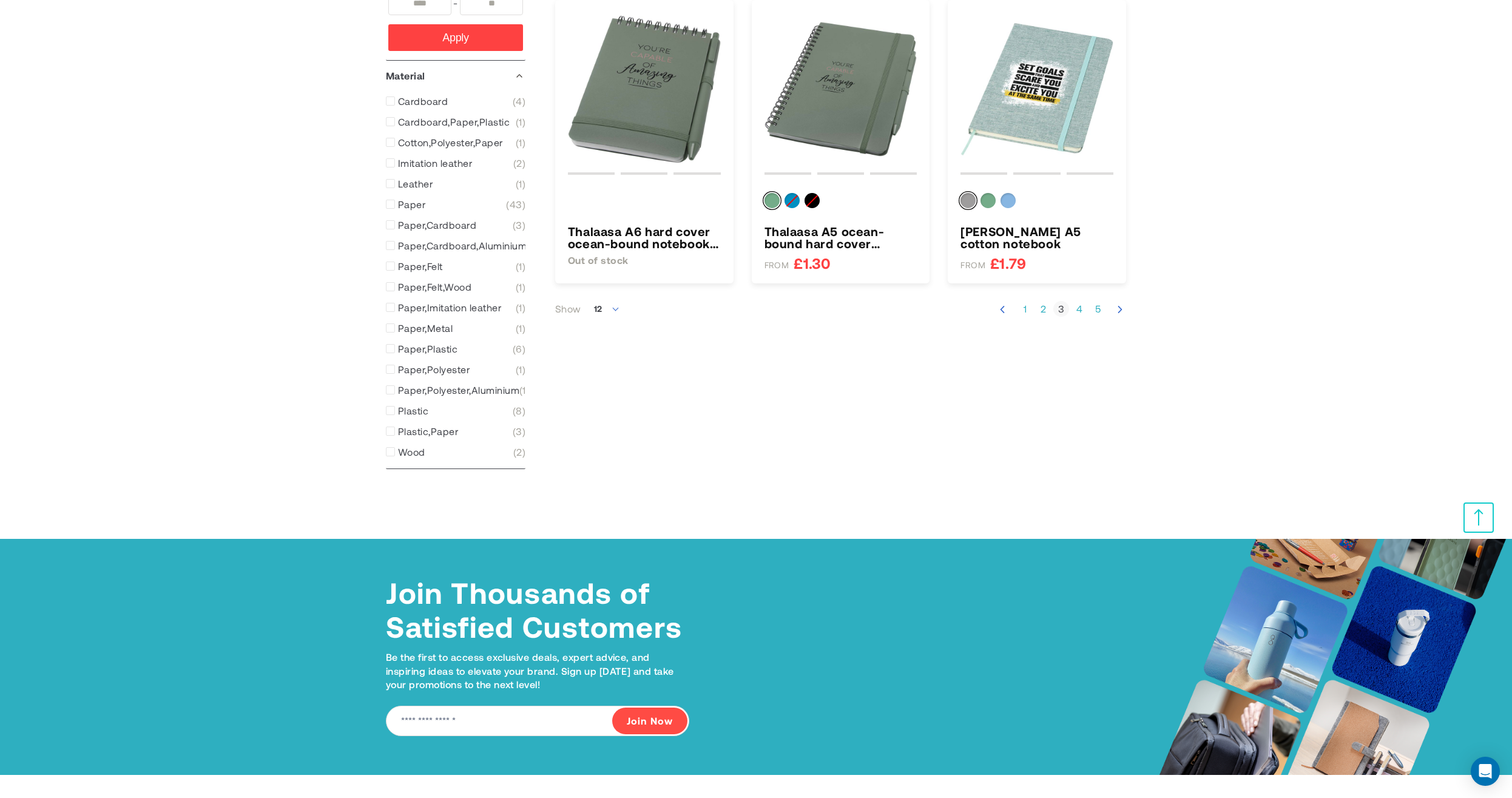
scroll to position [1176, 0]
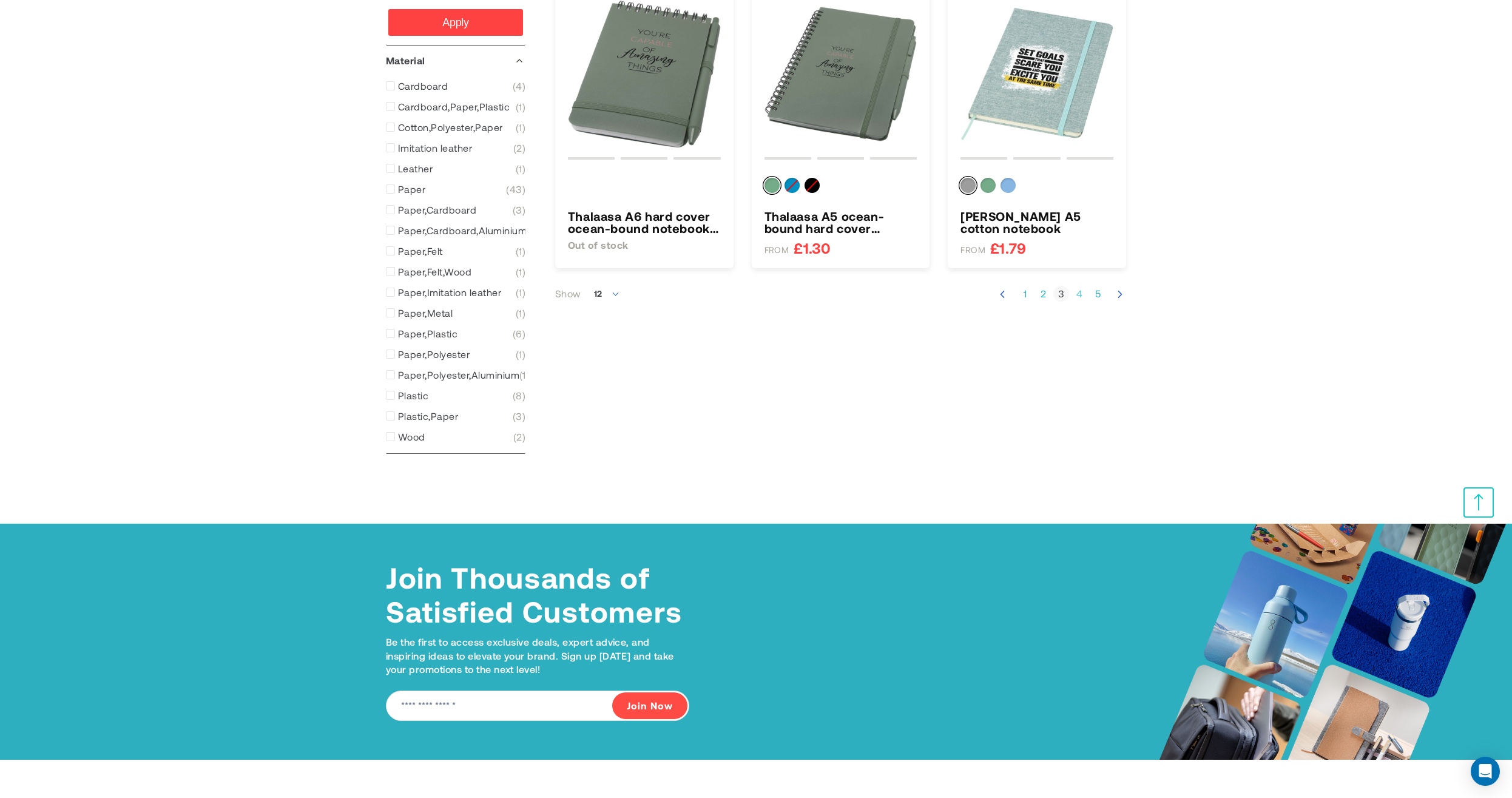
click at [1078, 295] on link "Page 4" at bounding box center [1079, 293] width 16 height 12
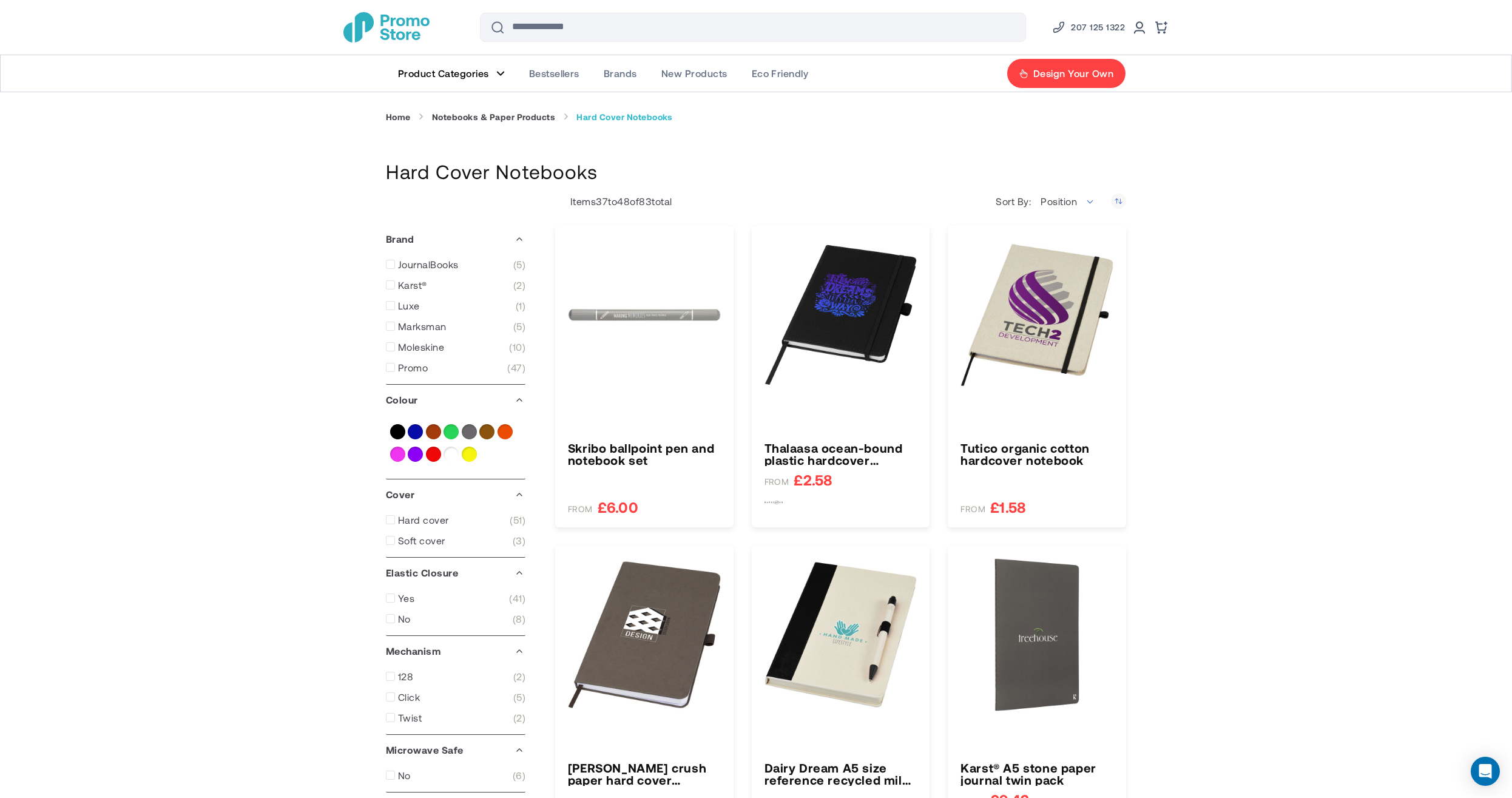
type input "*"
type input "*****"
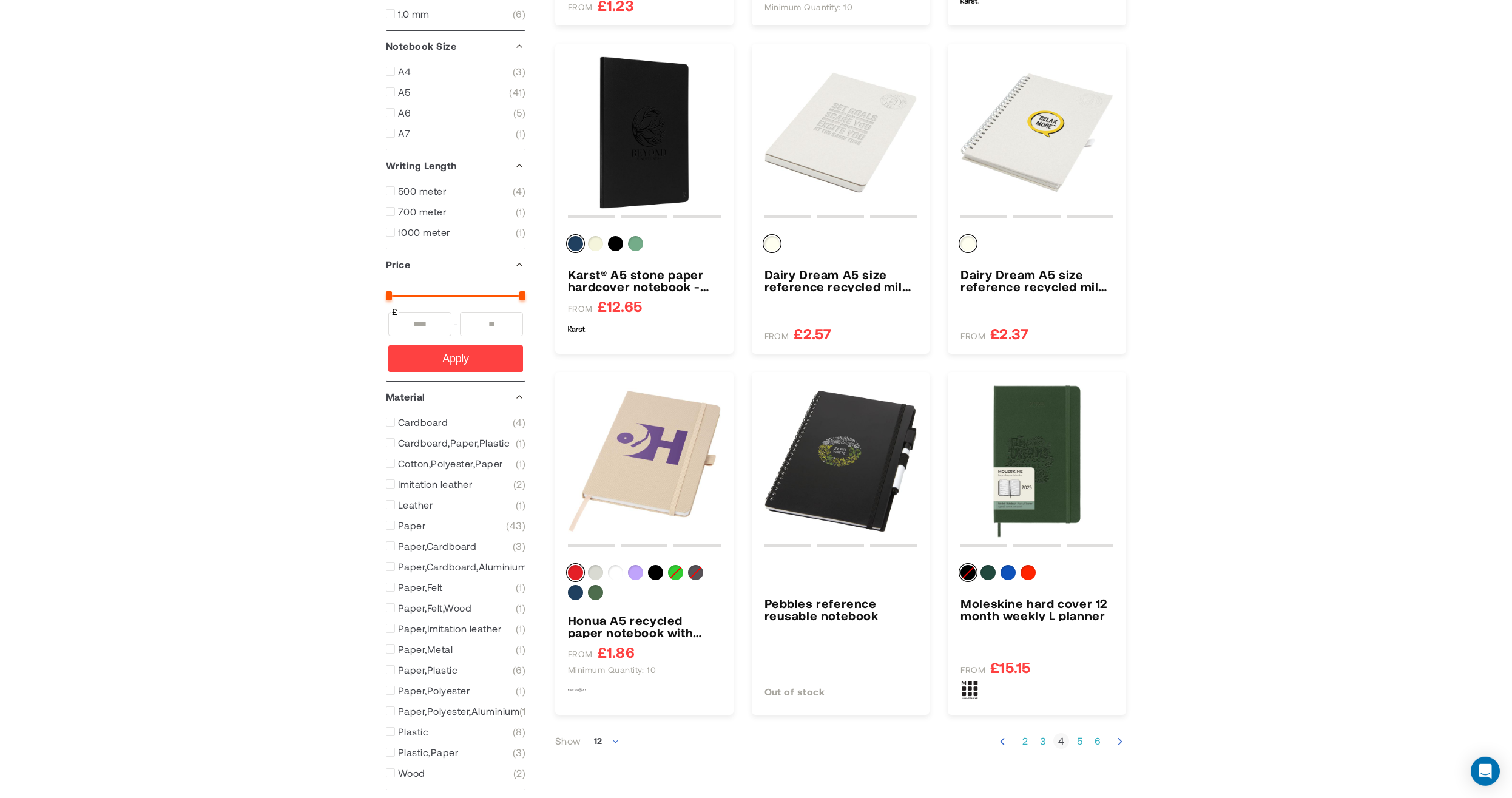
scroll to position [1038, 0]
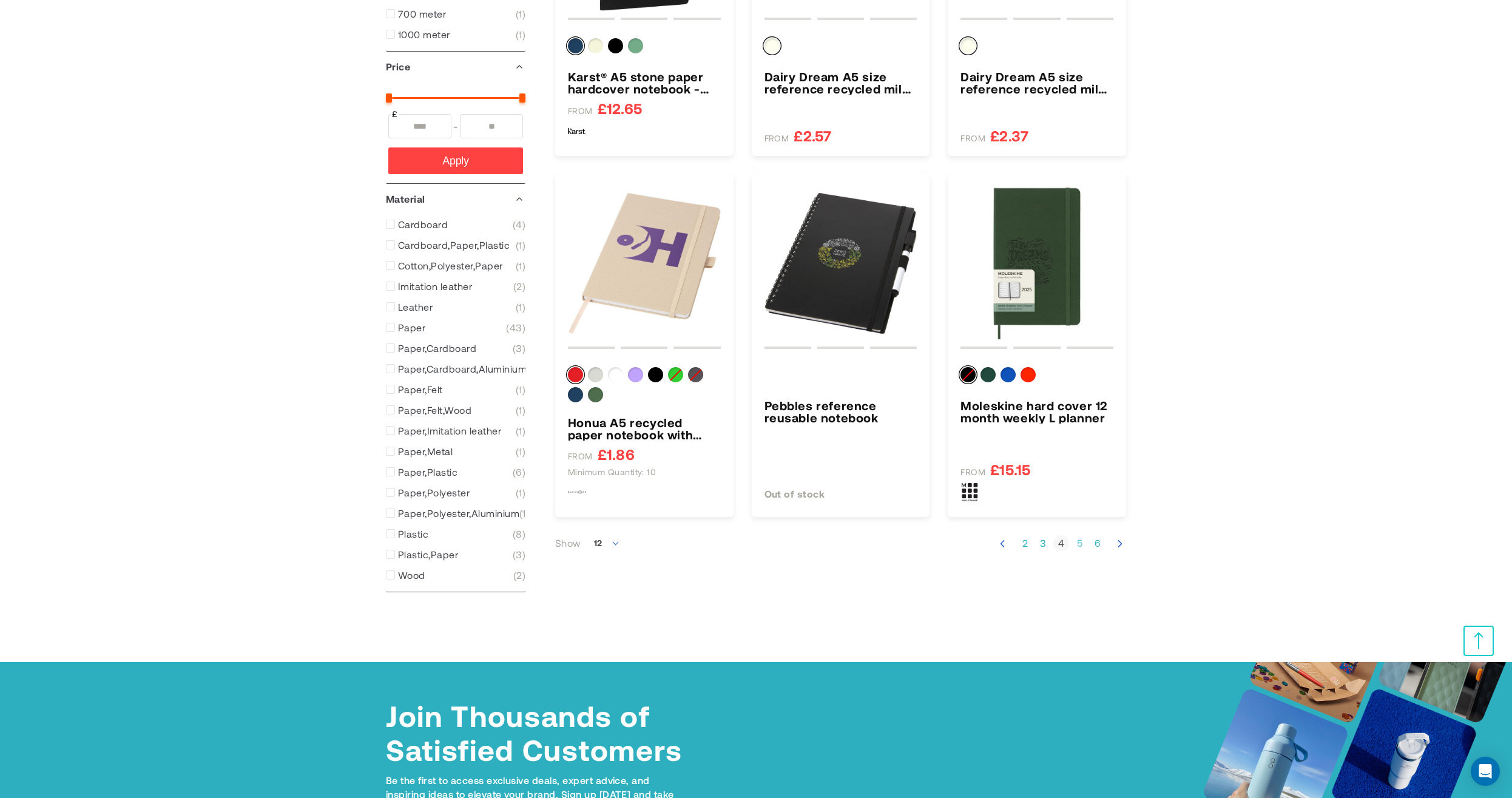
click at [1081, 545] on link "Page 5" at bounding box center [1079, 543] width 16 height 12
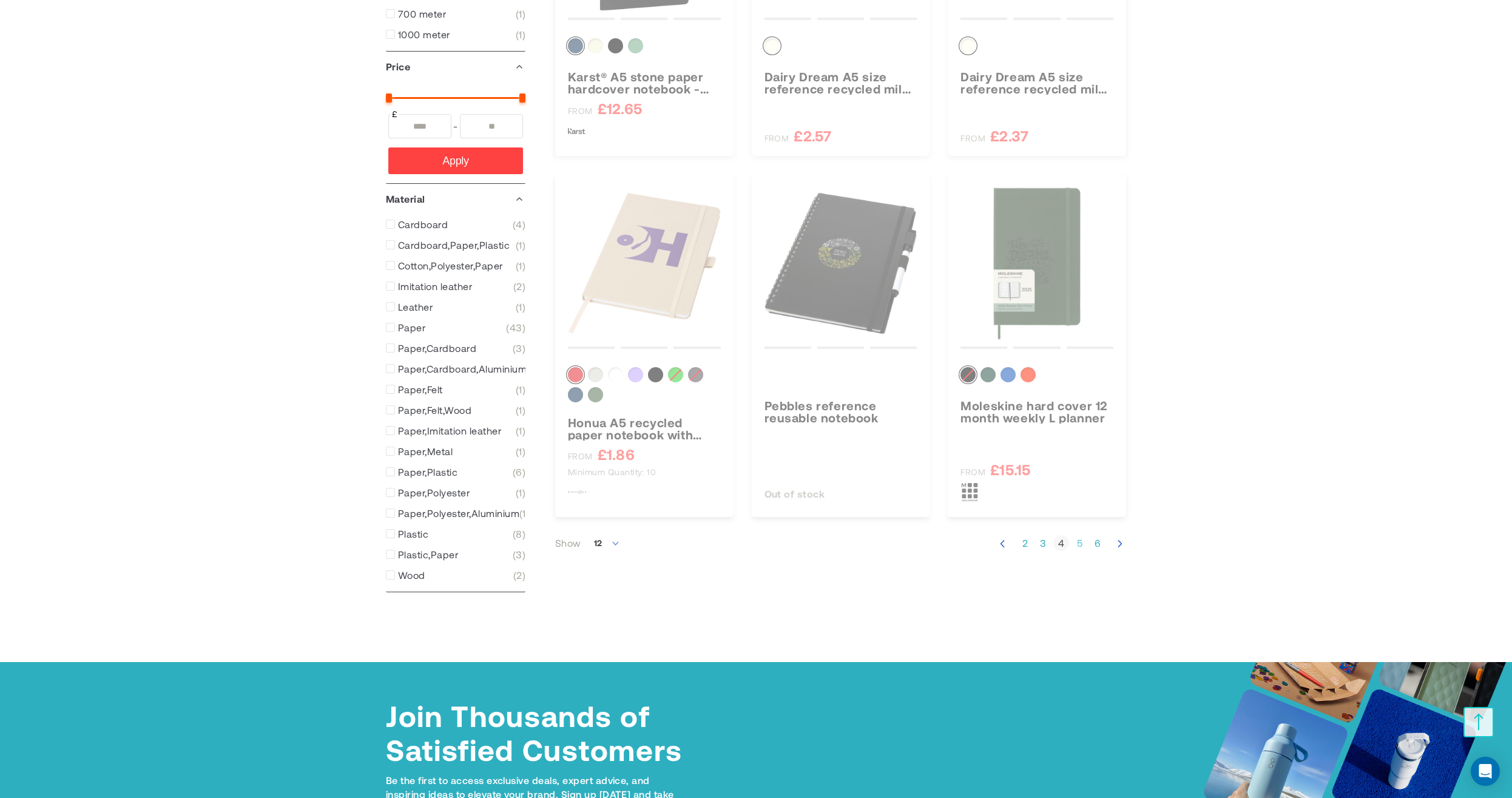
scroll to position [226, 0]
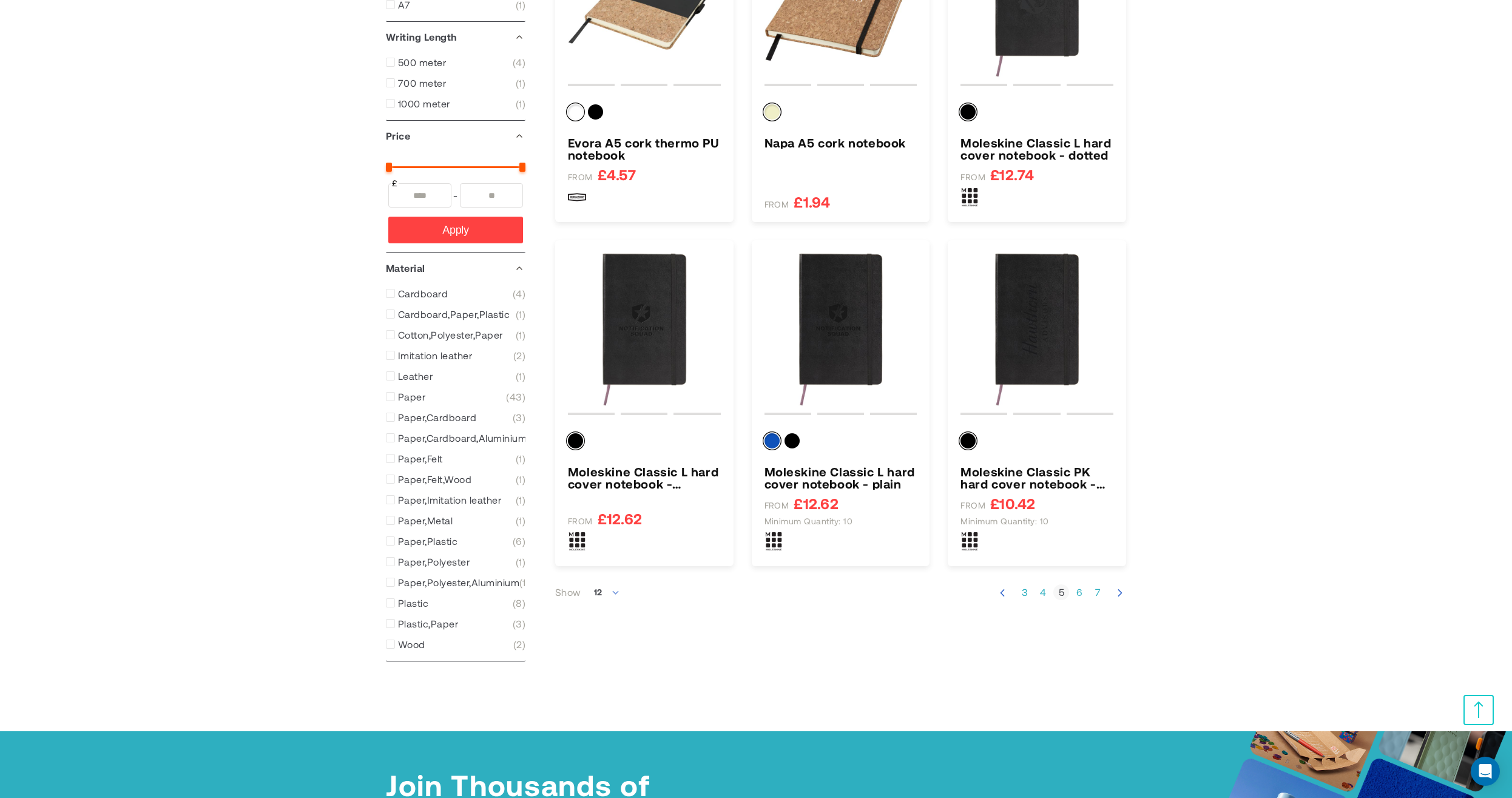
scroll to position [1246, 0]
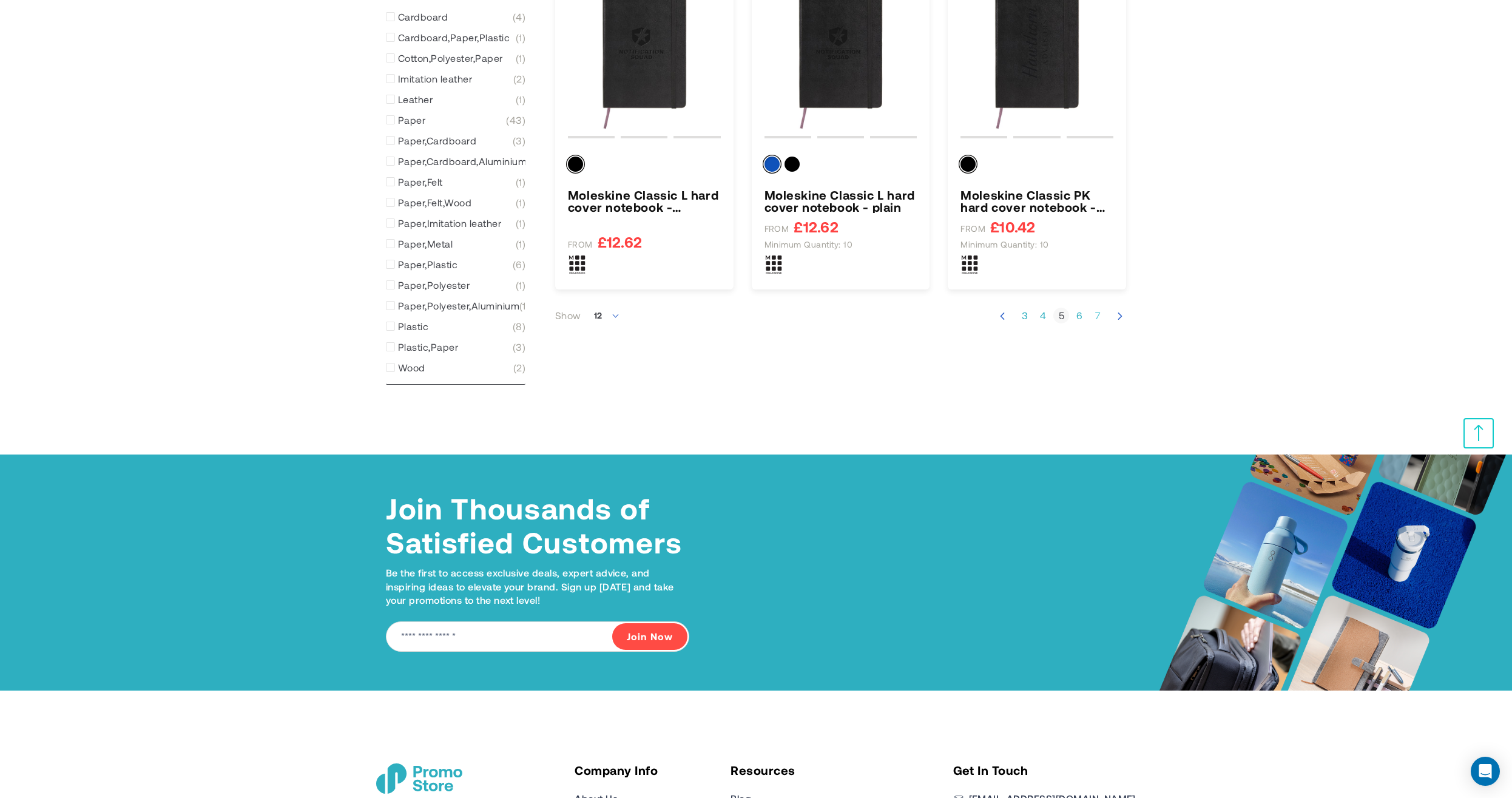
click at [1096, 312] on link "Page 7" at bounding box center [1098, 315] width 16 height 12
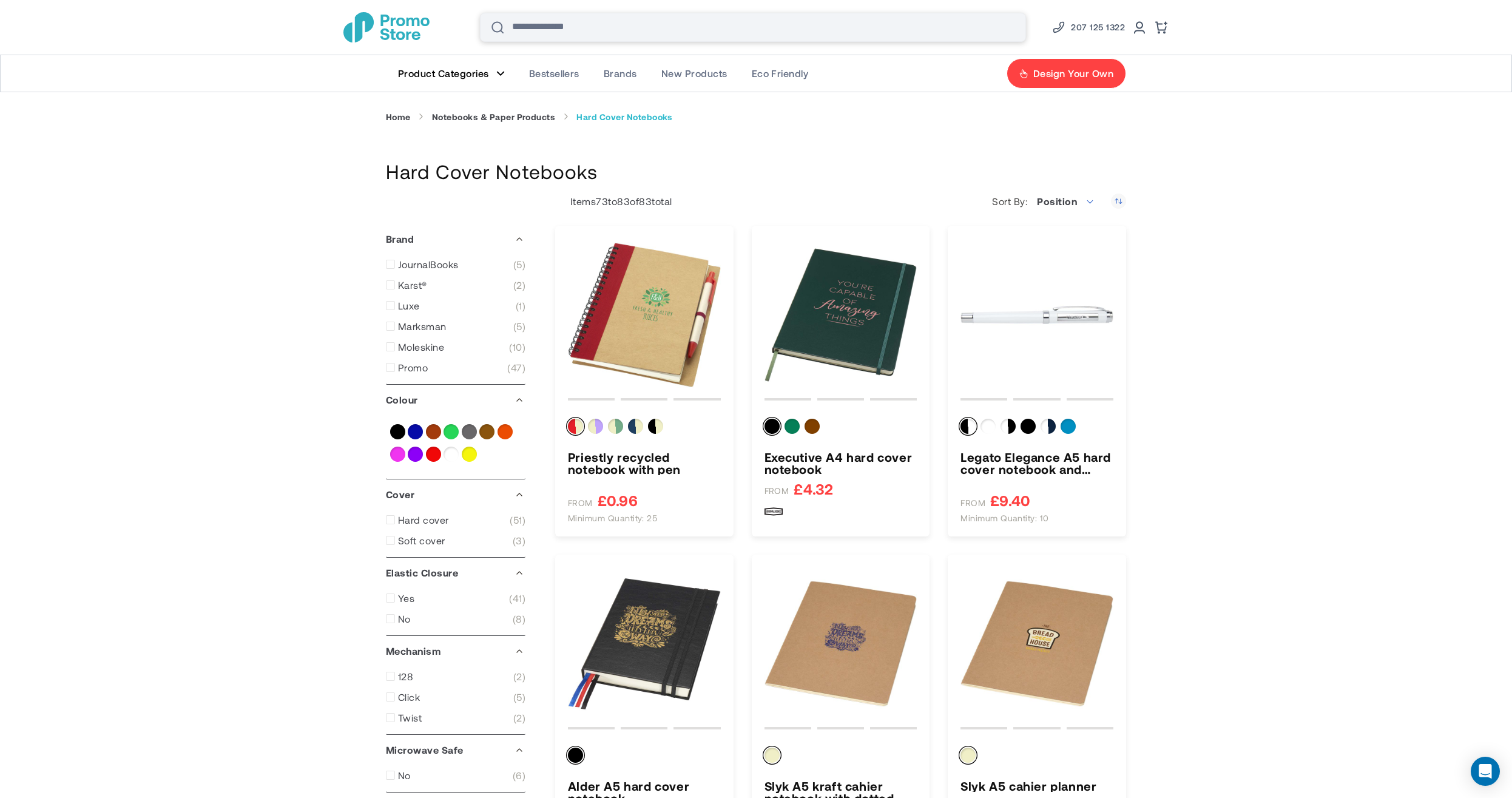
click at [688, 30] on input "Search" at bounding box center [753, 27] width 546 height 29
type input "********"
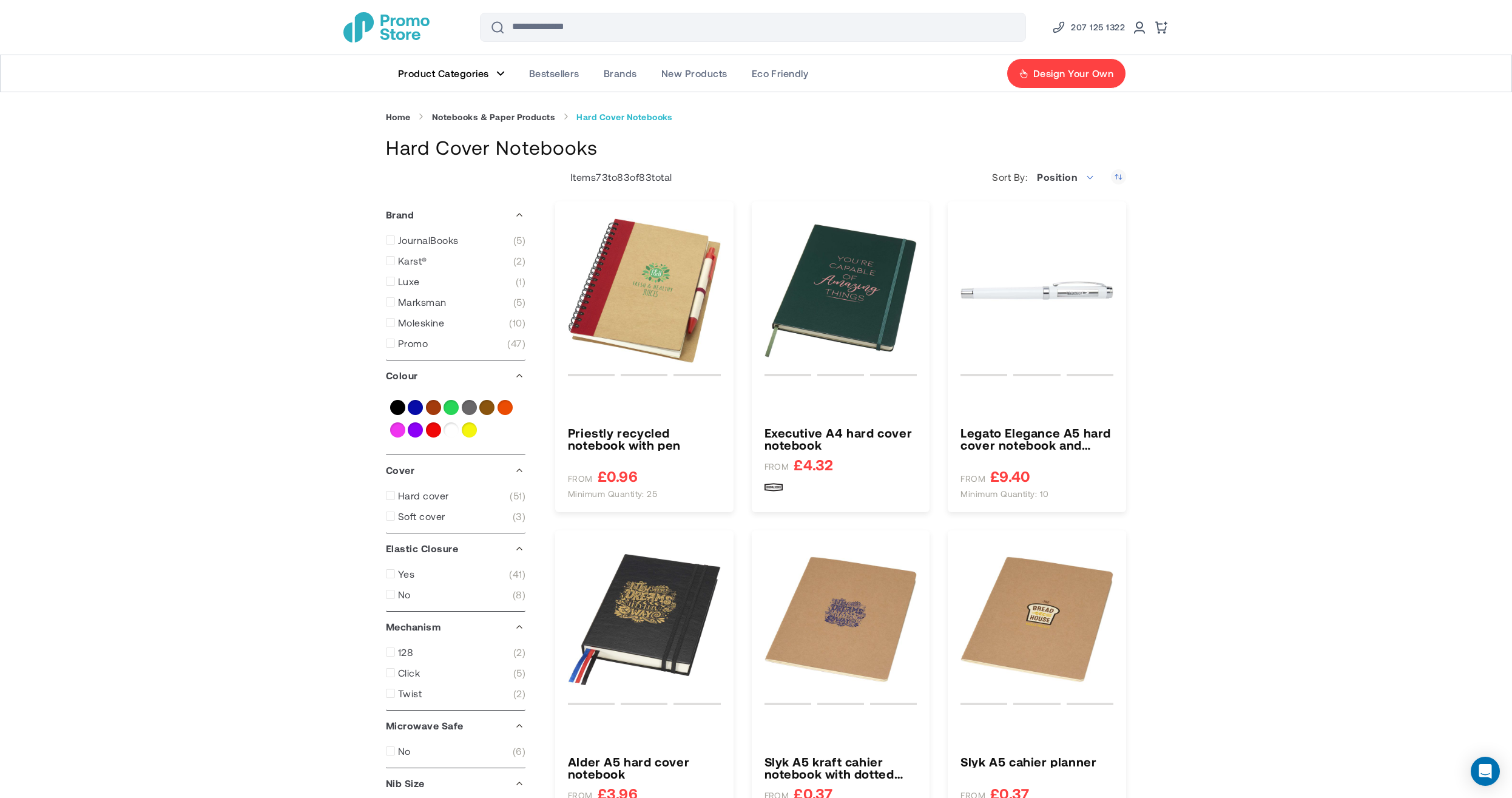
type input "*"
type input "*****"
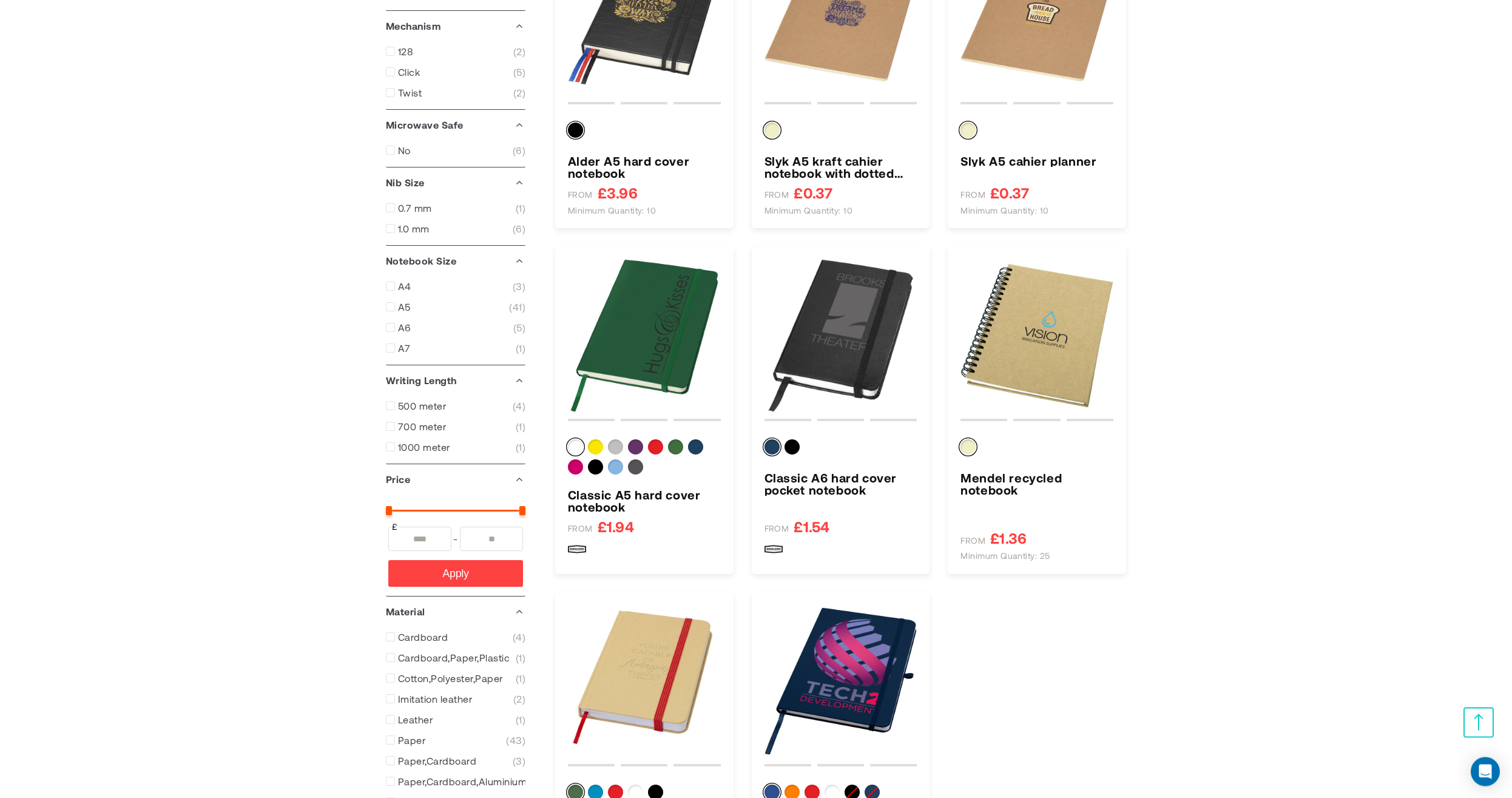
scroll to position [623, 0]
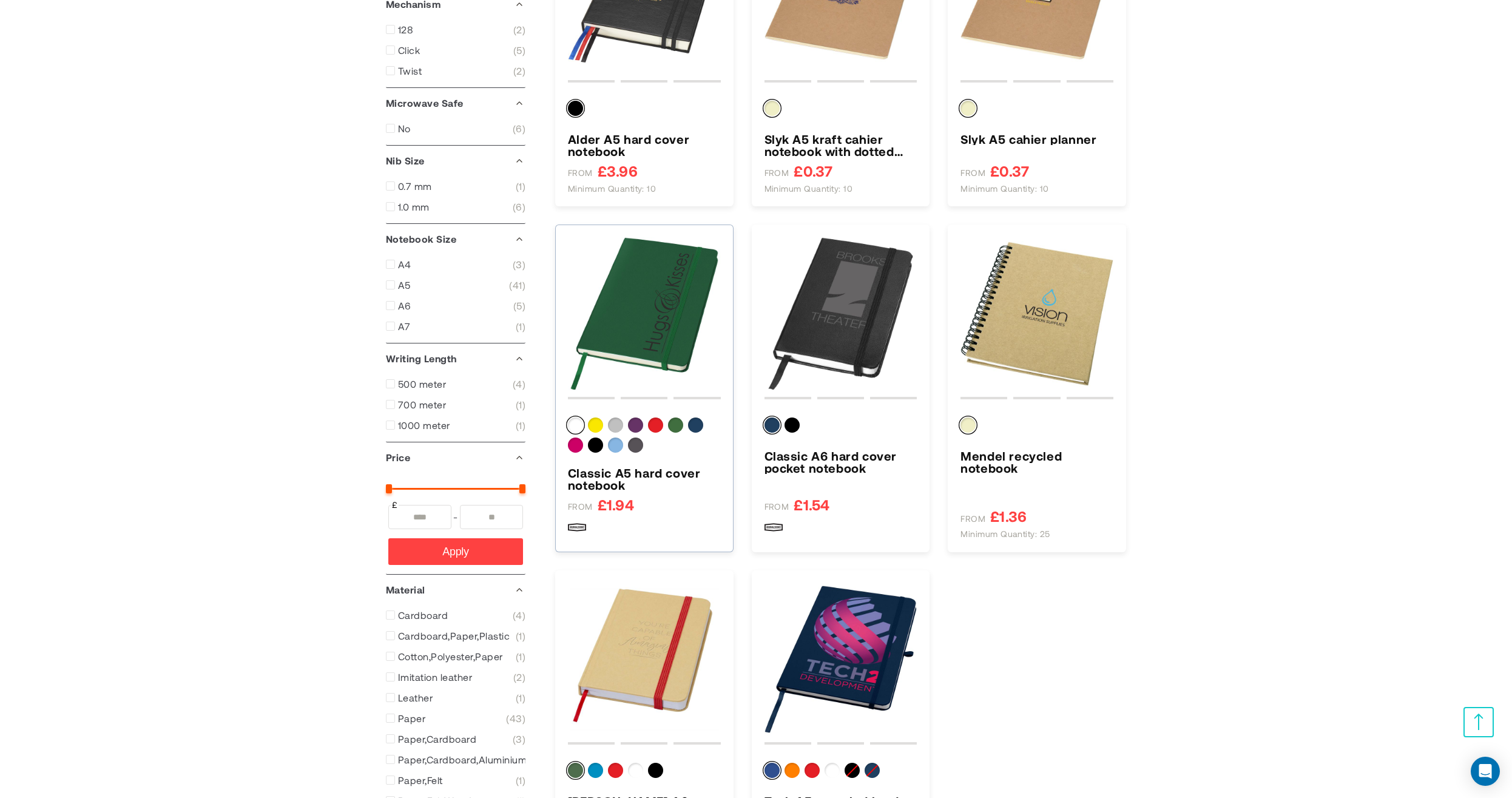
click at [656, 329] on img "Classic A5 hard cover notebook" at bounding box center [644, 313] width 153 height 153
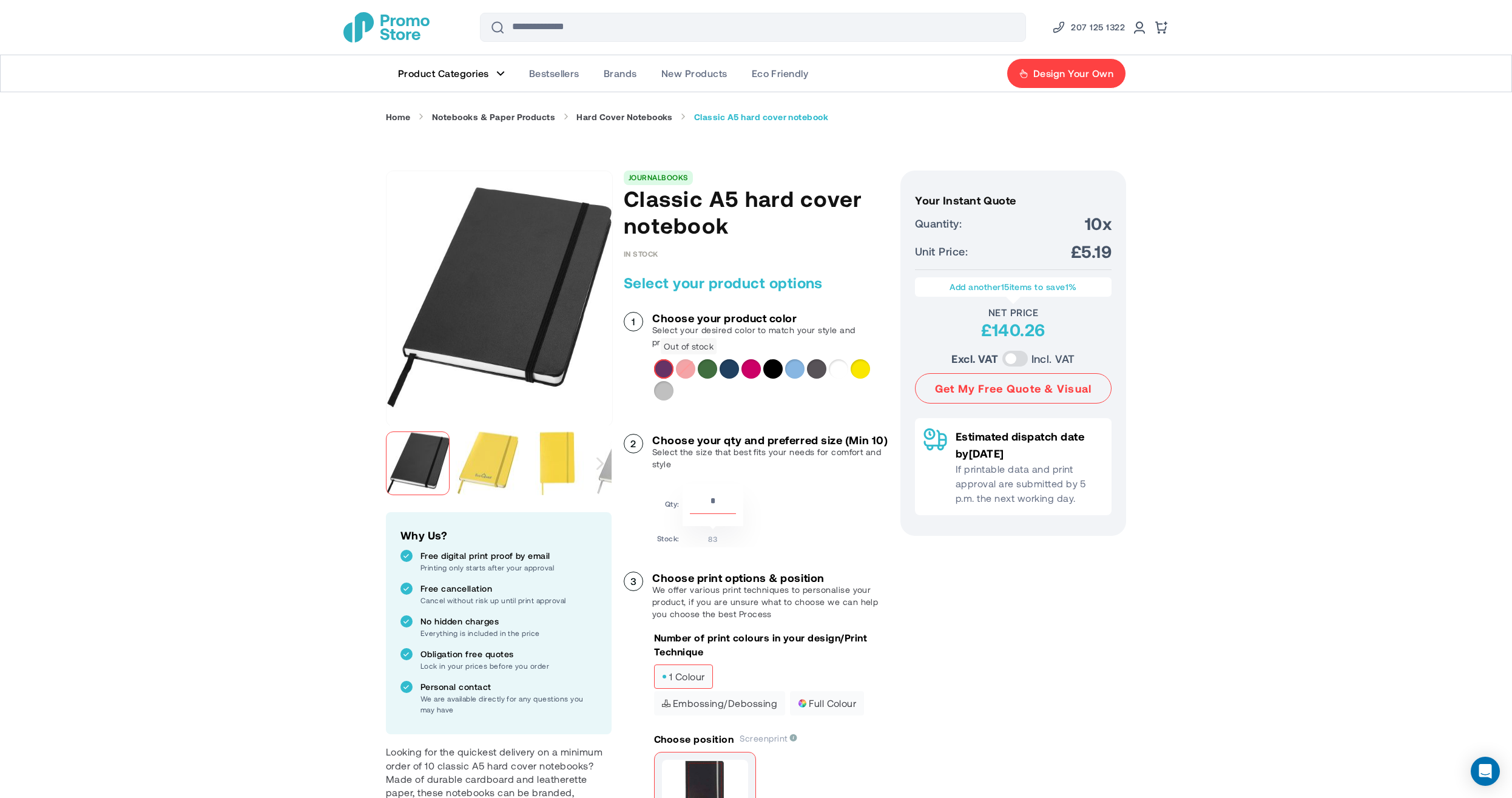
click at [686, 371] on div "Red" at bounding box center [685, 368] width 19 height 19
click at [760, 370] on div "Magenta" at bounding box center [751, 368] width 19 height 19
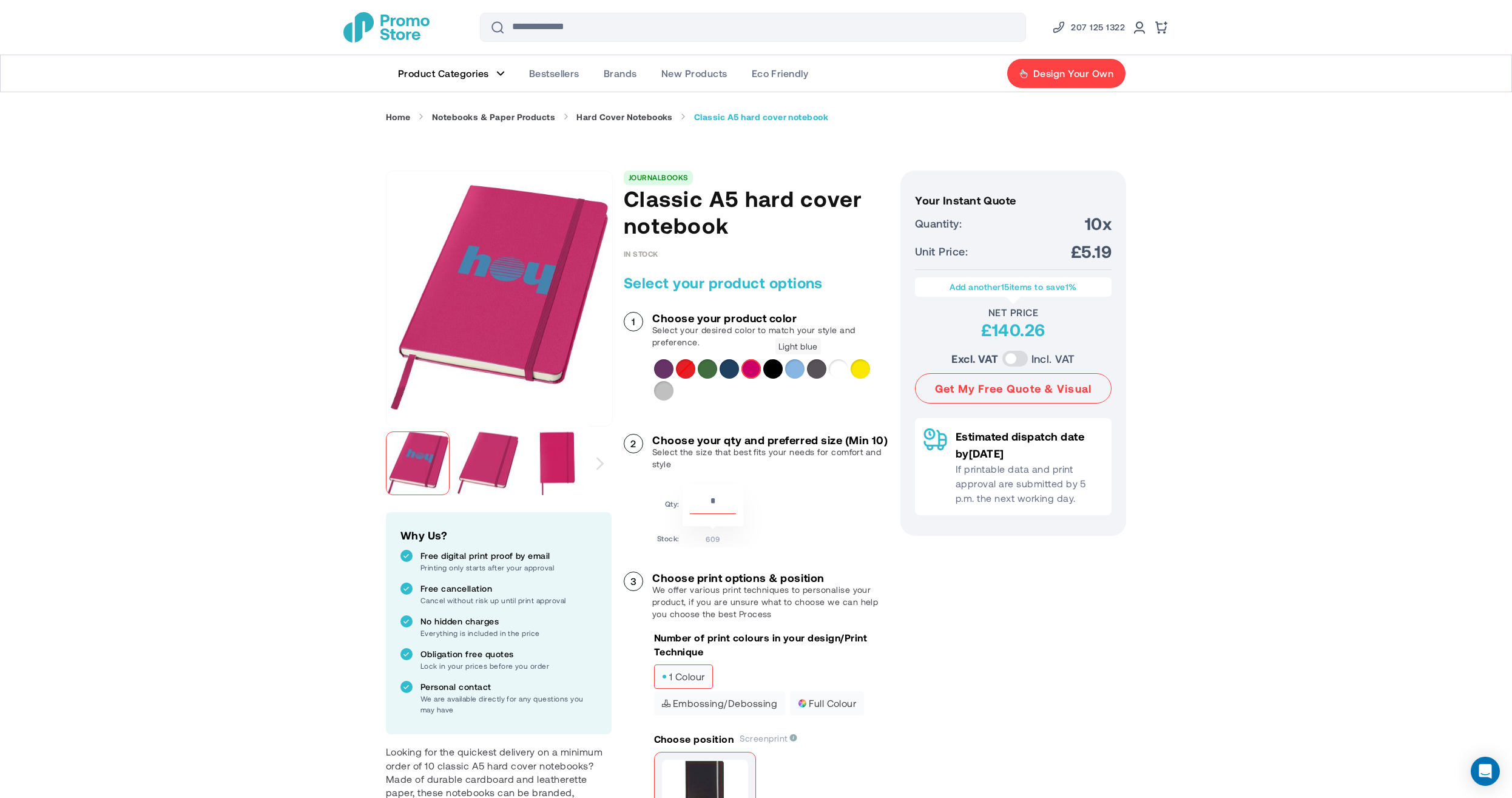
click at [797, 372] on div "Light blue" at bounding box center [795, 368] width 19 height 19
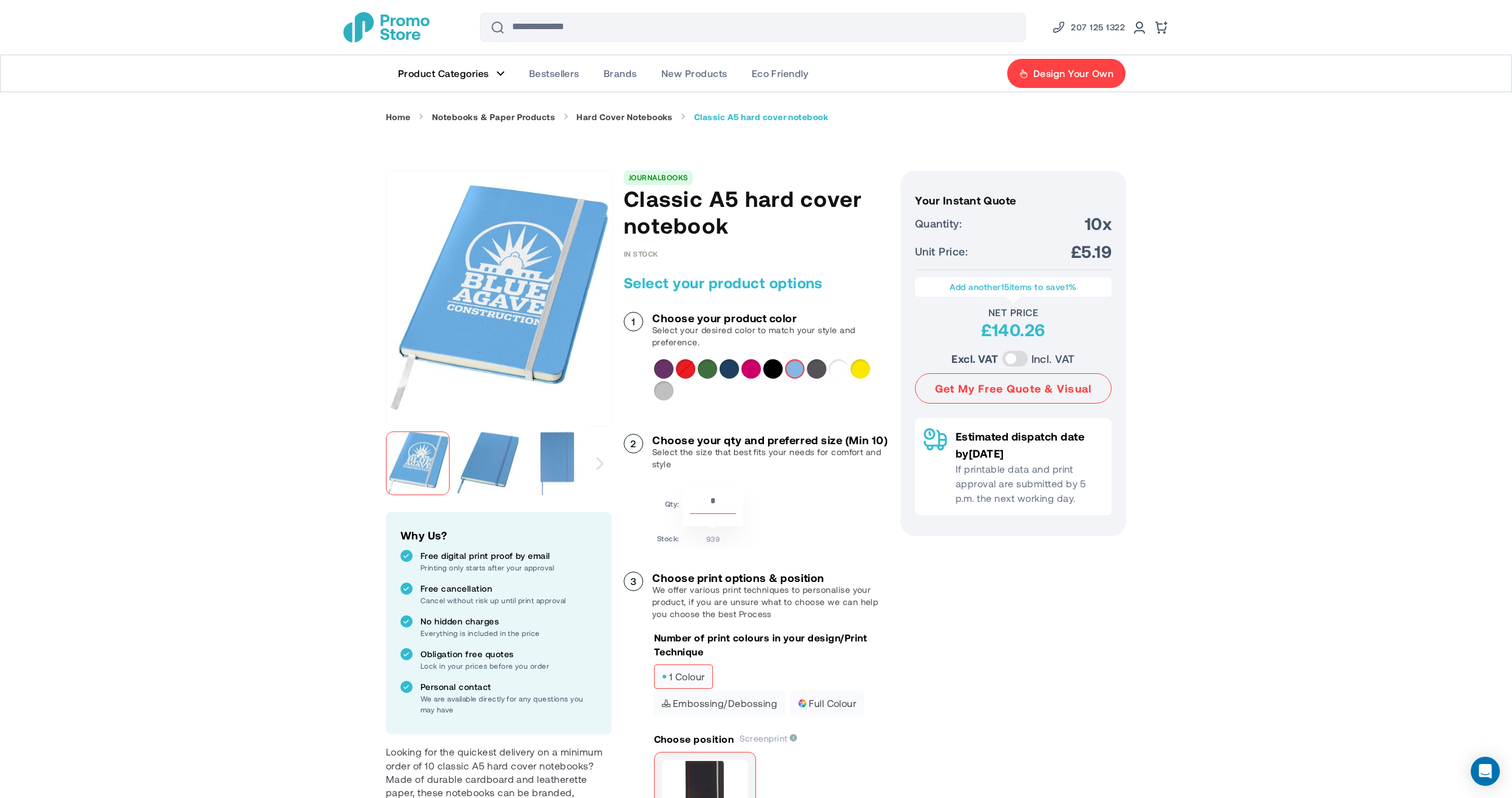
click at [499, 77] on link "Product Categories" at bounding box center [451, 73] width 131 height 36
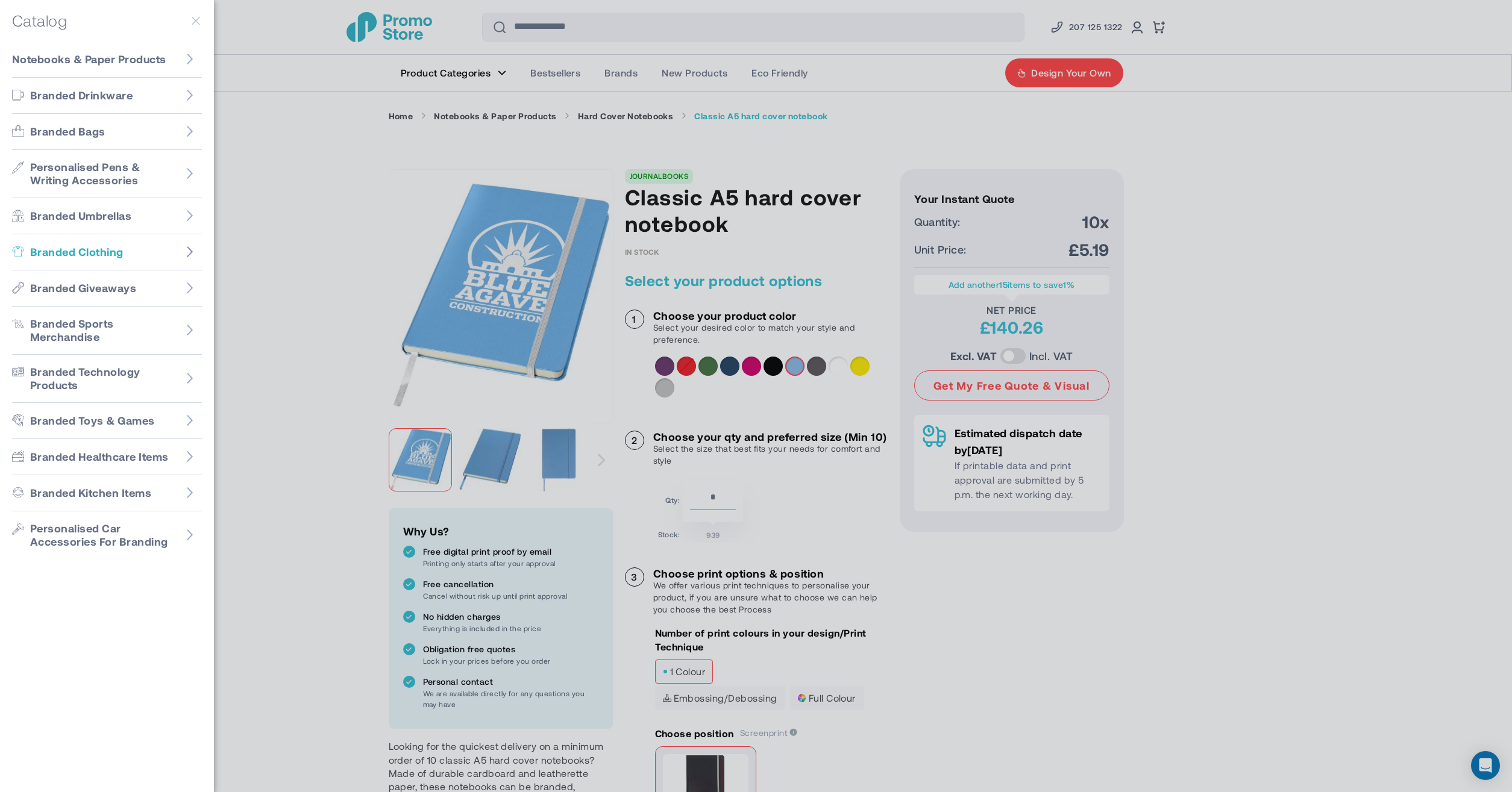
click at [190, 256] on icon "Go to Branded Clothing" at bounding box center [190, 252] width 12 height 12
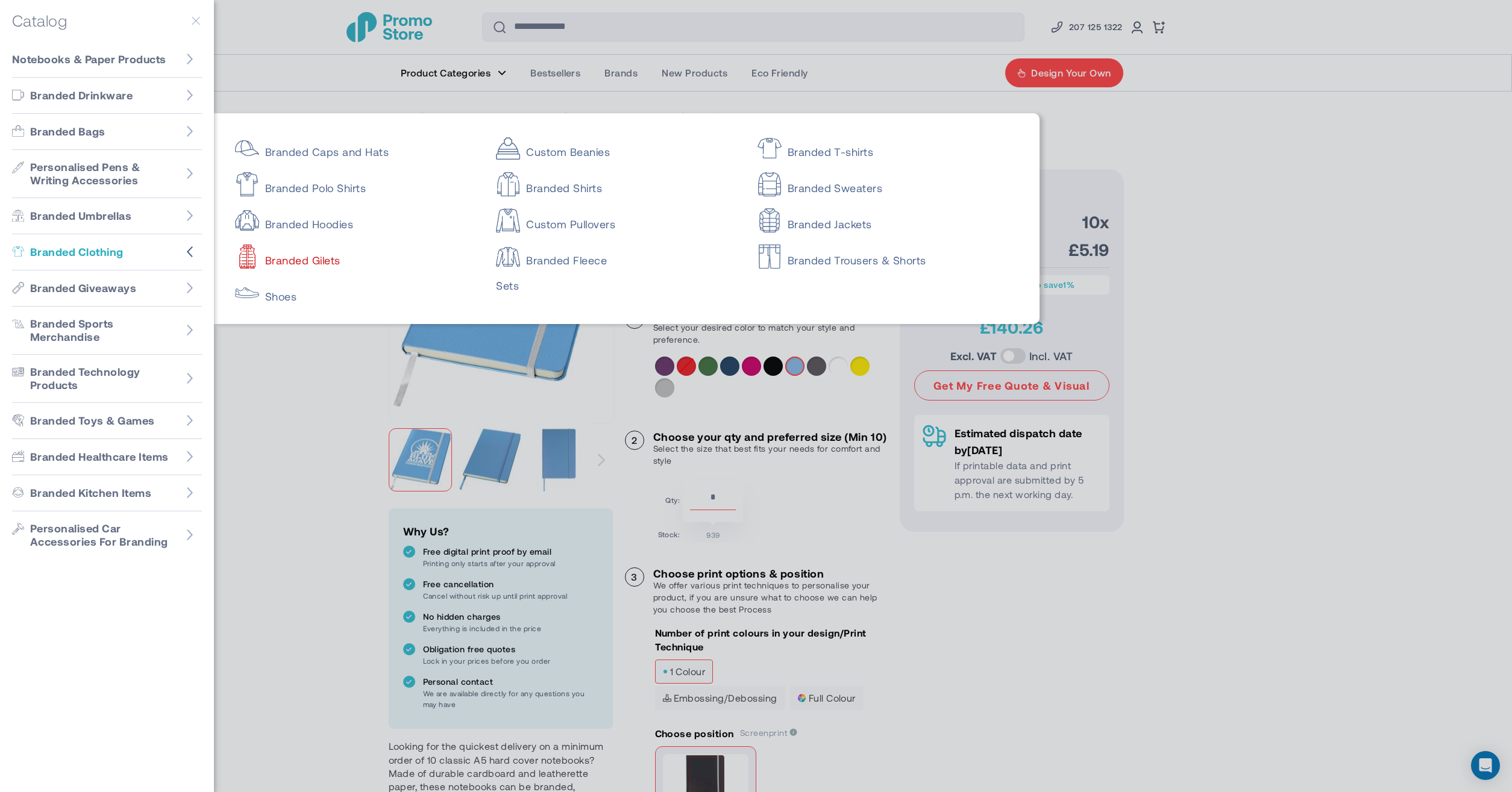
click at [302, 259] on link "Branded Gilets" at bounding box center [355, 255] width 240 height 24
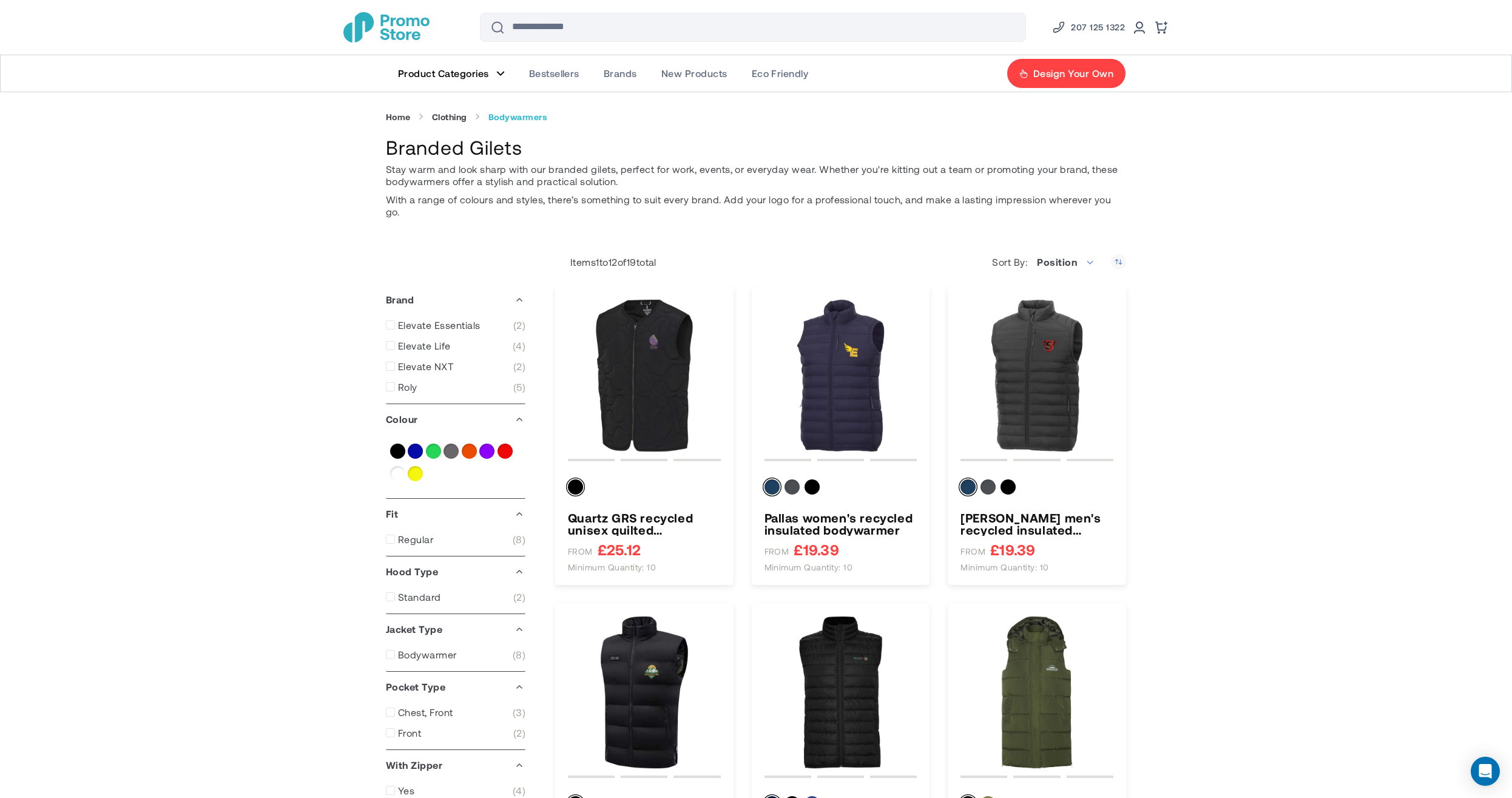
type input "****"
type input "*****"
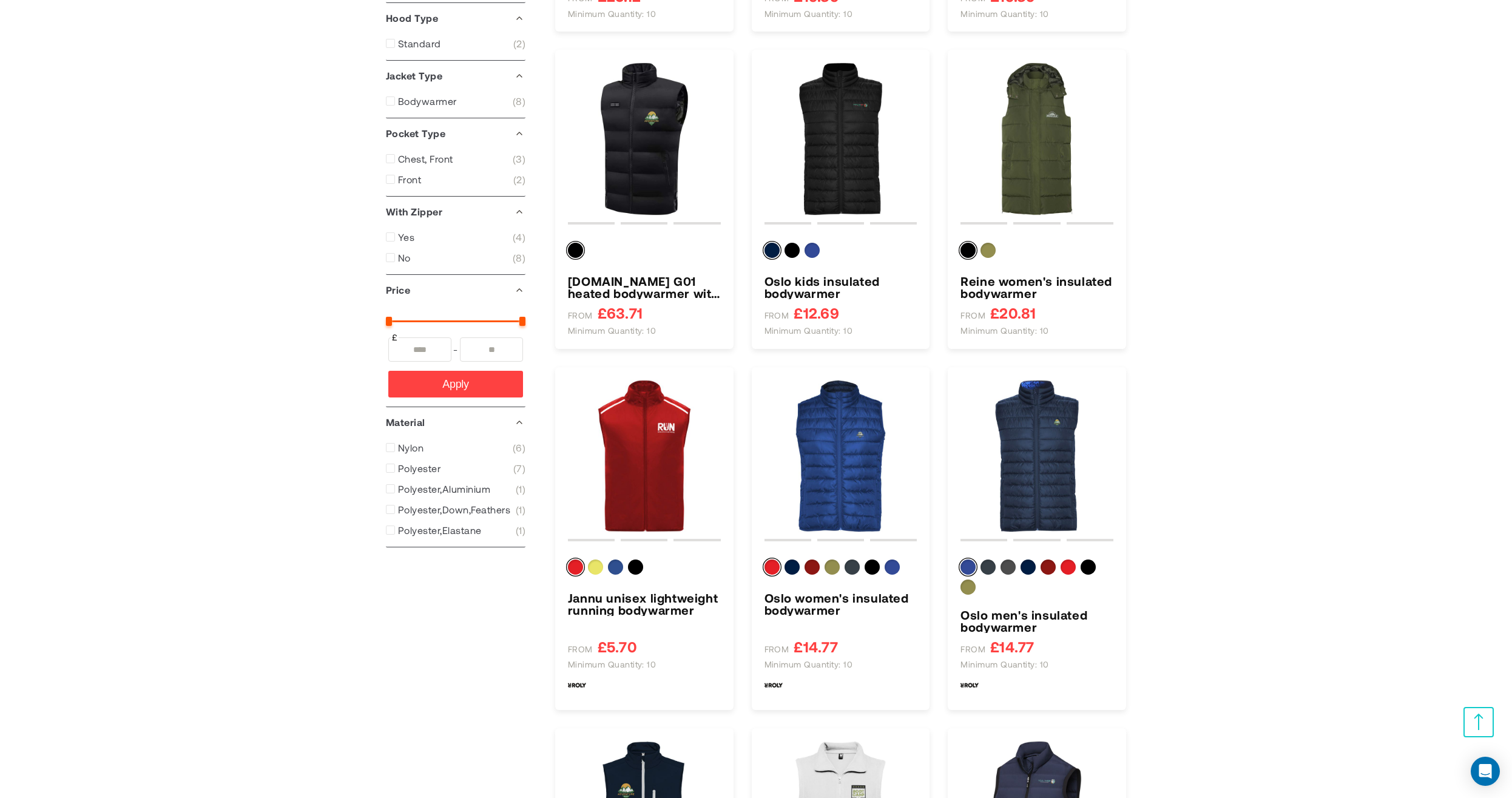
scroll to position [831, 0]
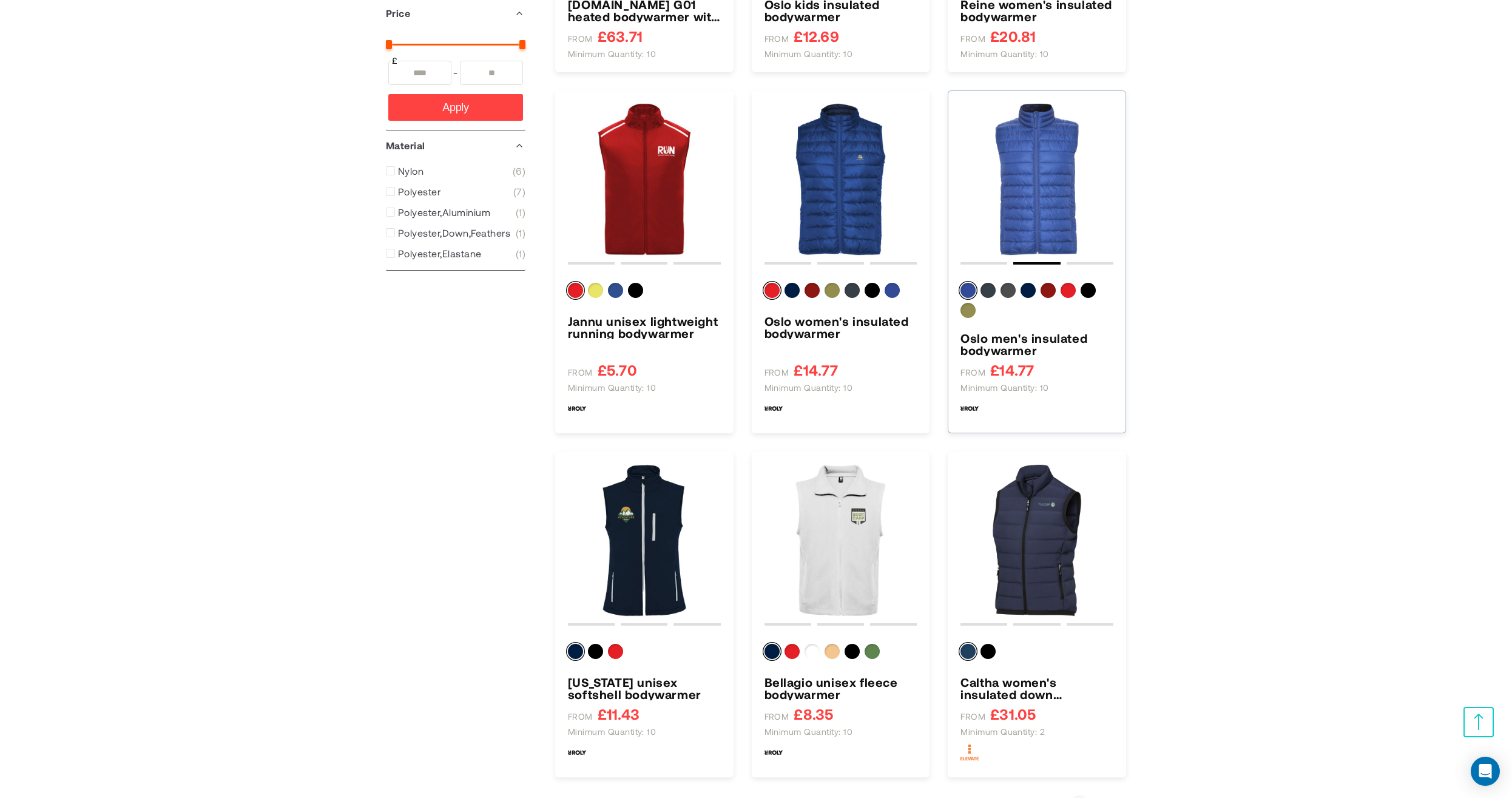
click at [1043, 181] on img "Oslo men&#039;s insulated bodywarmer" at bounding box center [1037, 179] width 153 height 153
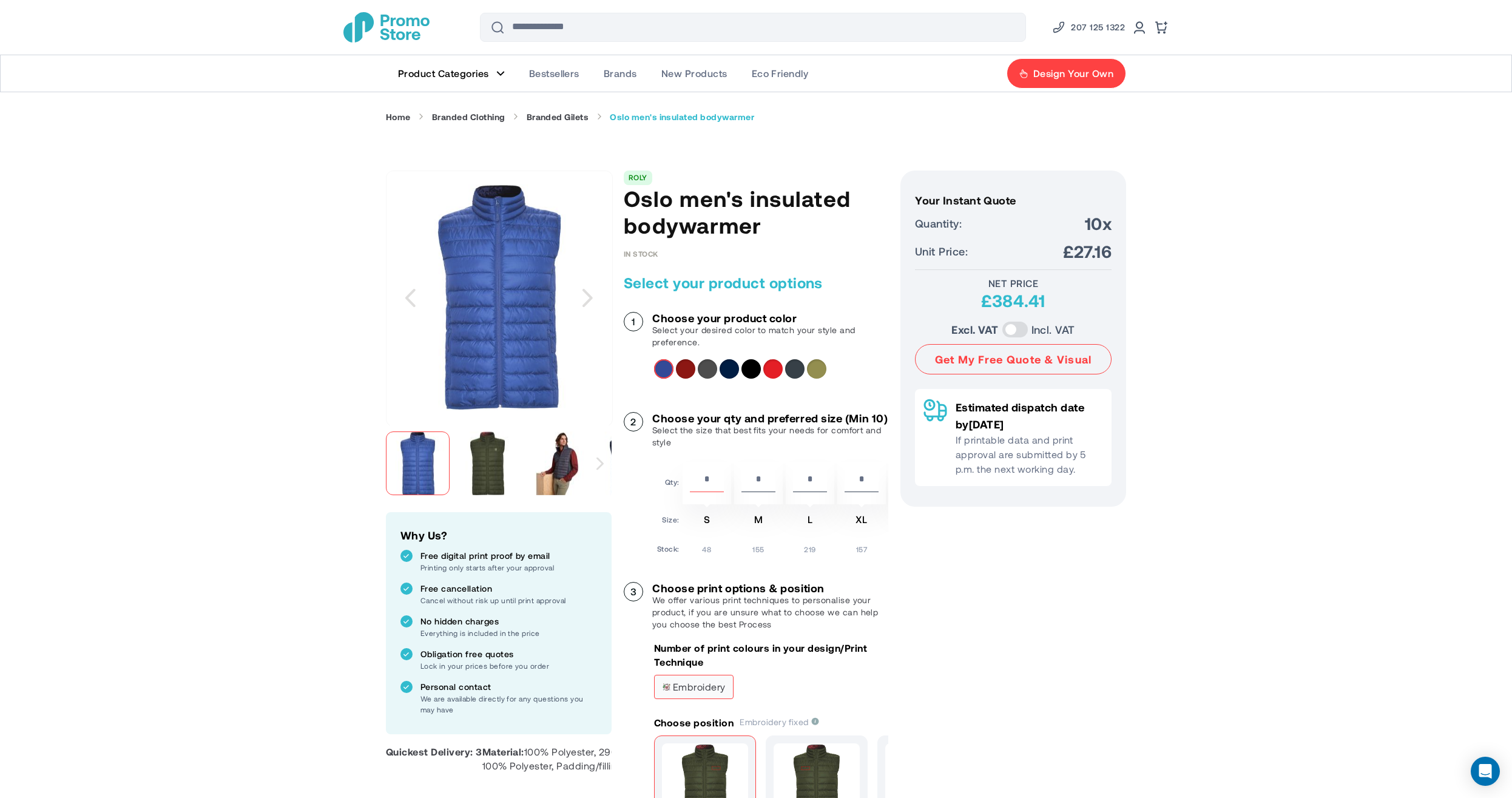
click at [568, 467] on img "Oslo men's insulated bodywarmer" at bounding box center [558, 464] width 64 height 64
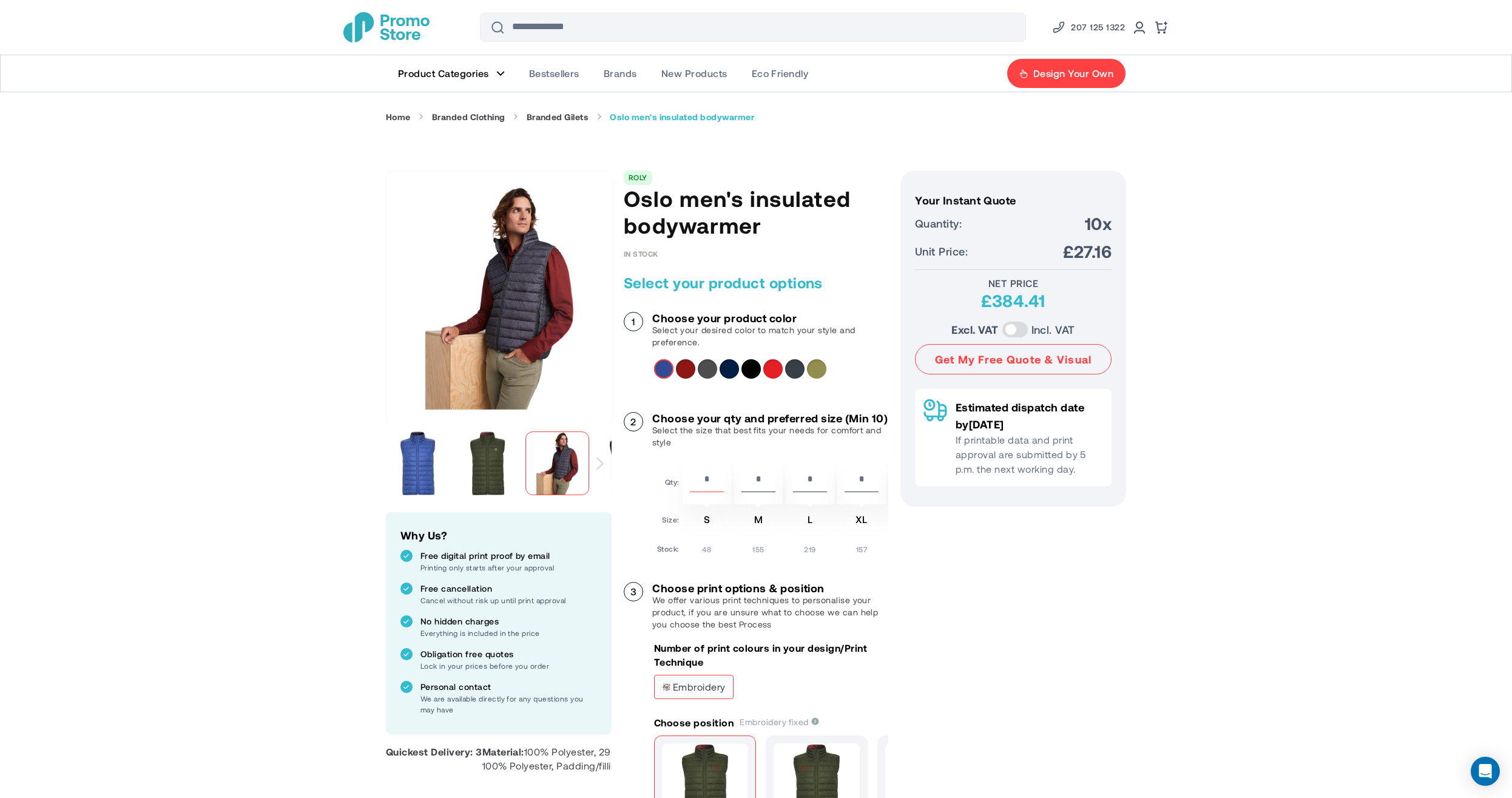
click at [497, 72] on figure "Main Menu" at bounding box center [500, 73] width 9 height 6
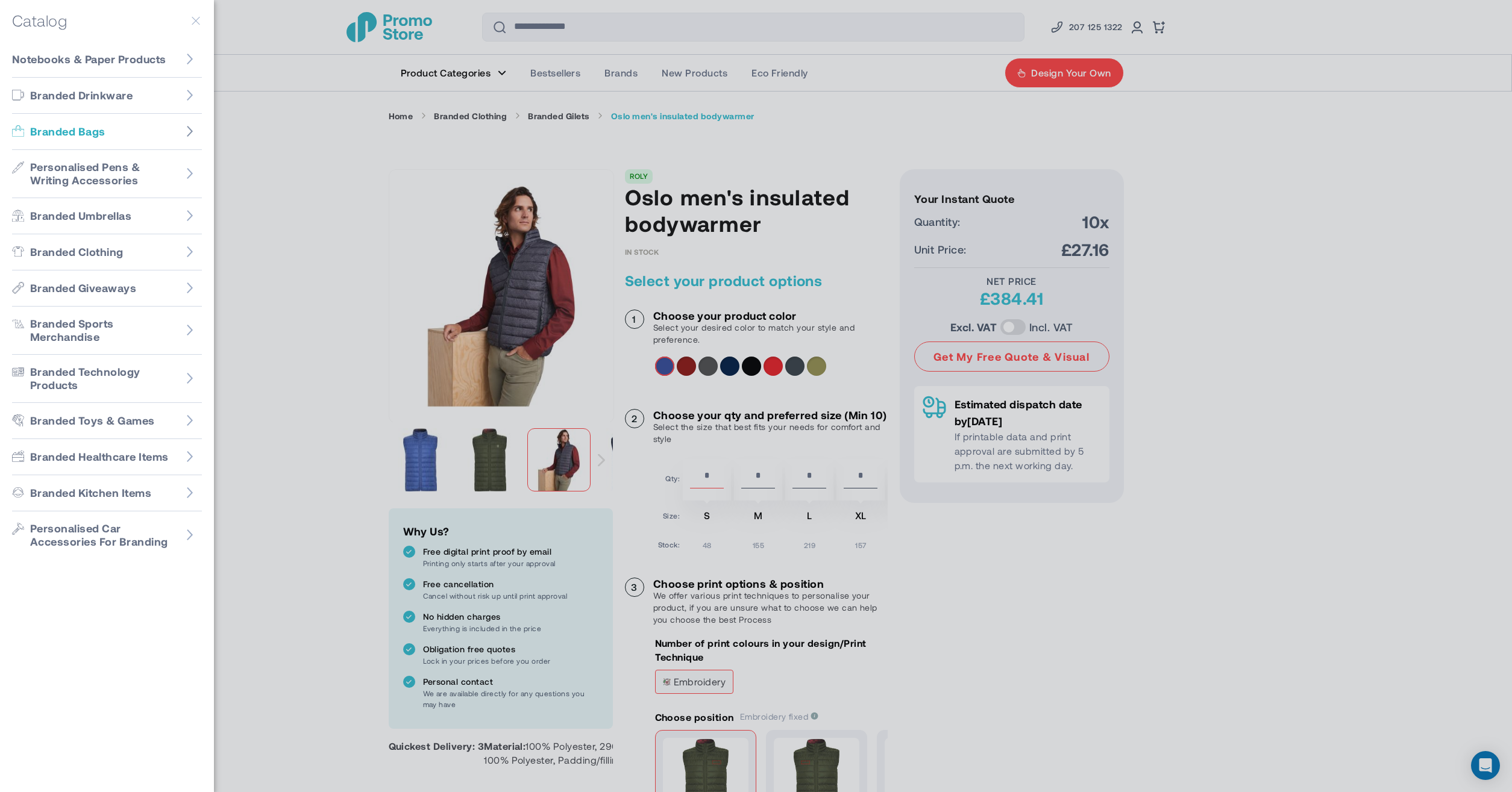
click at [195, 134] on icon "Go to Branded Bags" at bounding box center [190, 131] width 12 height 12
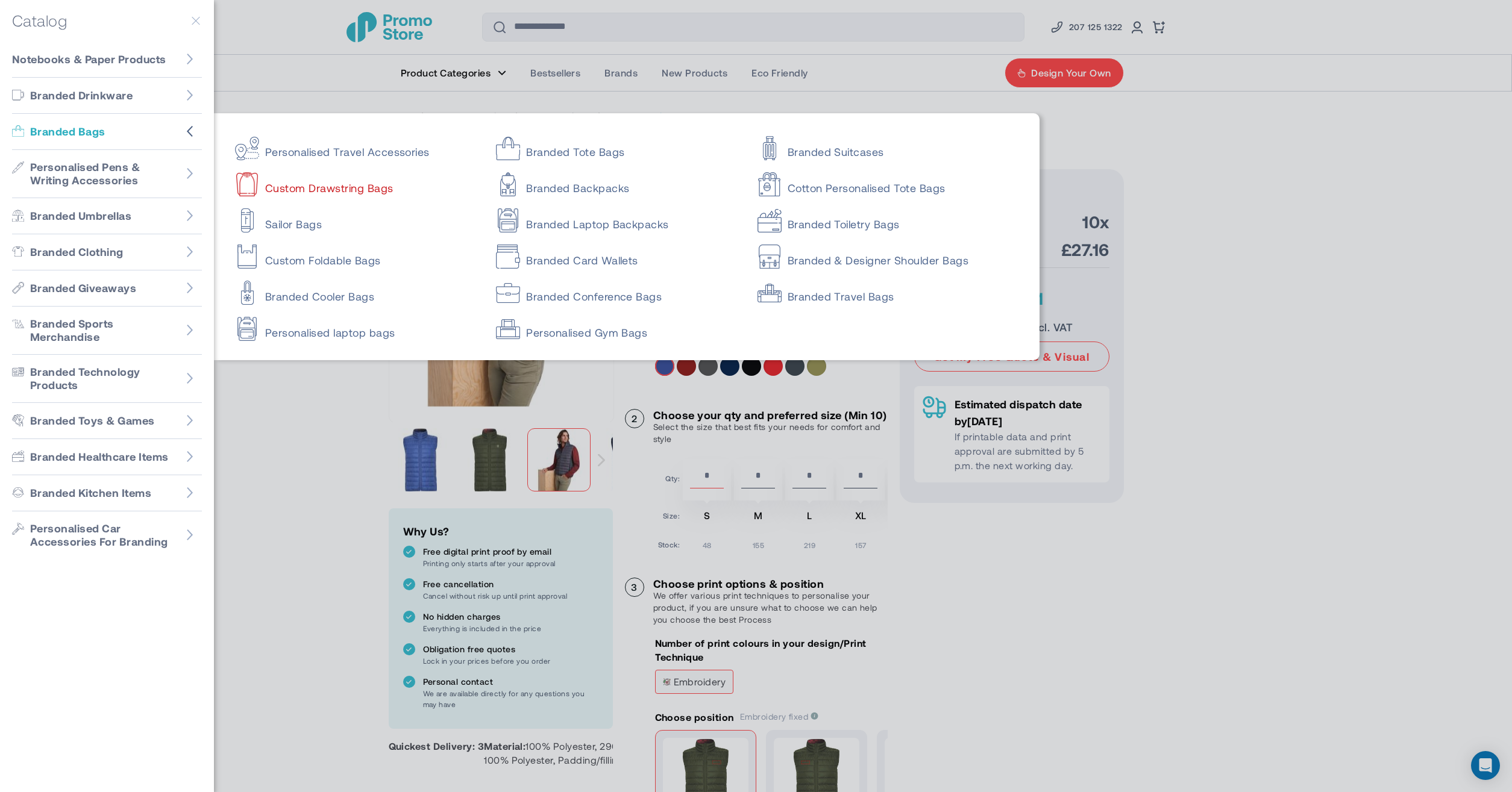
click at [350, 182] on link "Custom Drawstring Bags" at bounding box center [355, 182] width 240 height 24
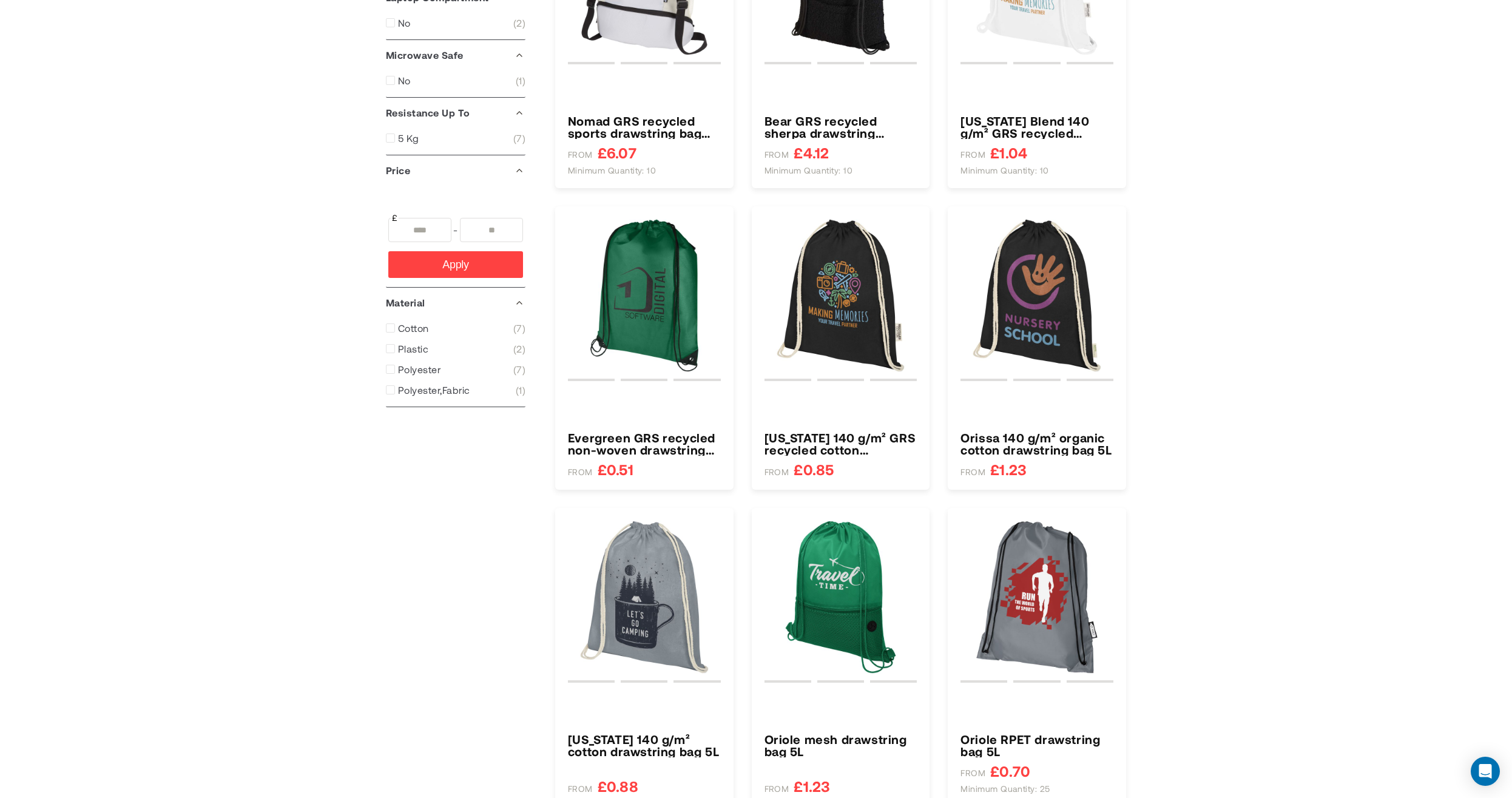
type input "****"
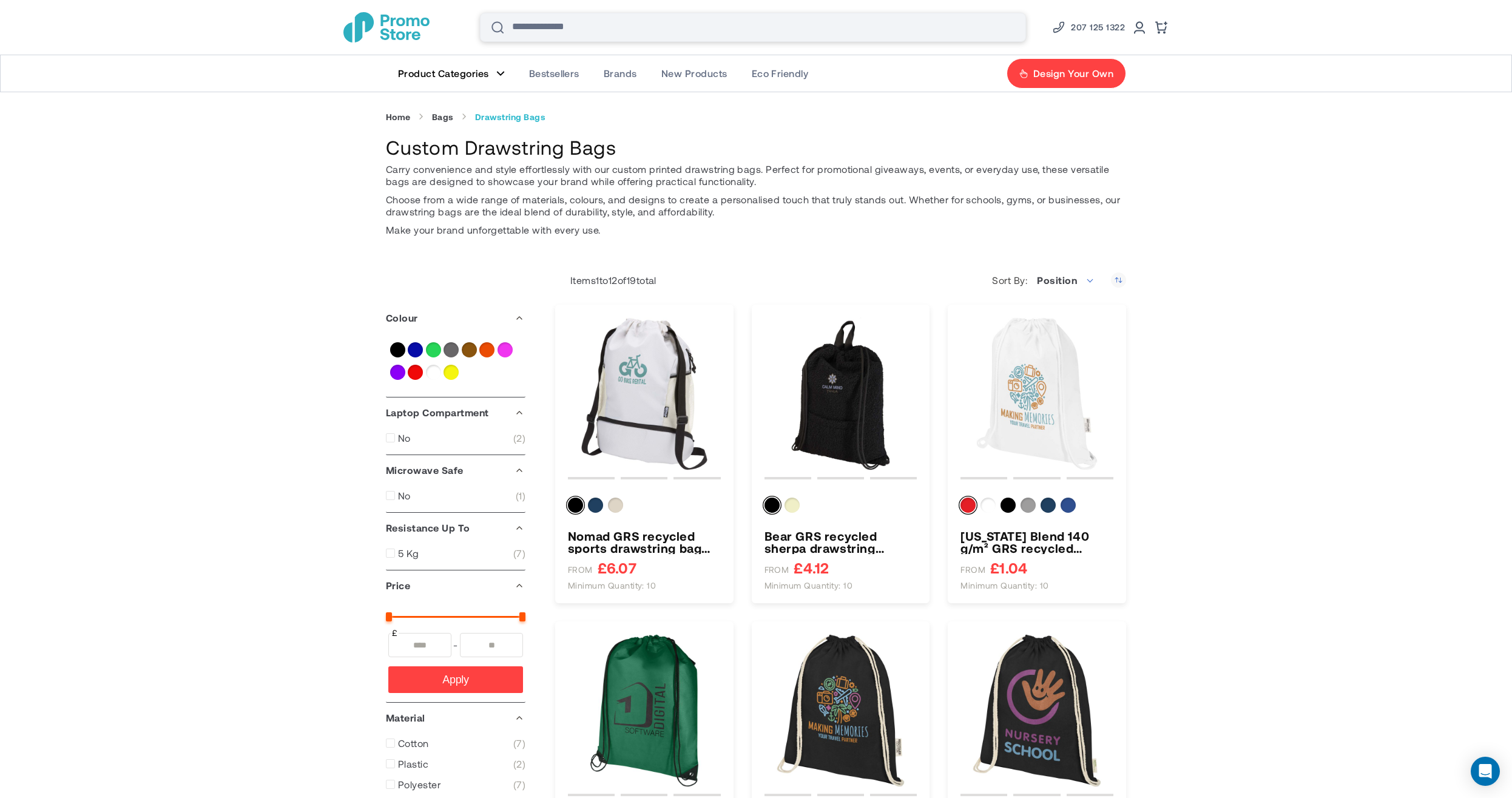
click at [597, 33] on input "Search" at bounding box center [753, 27] width 546 height 29
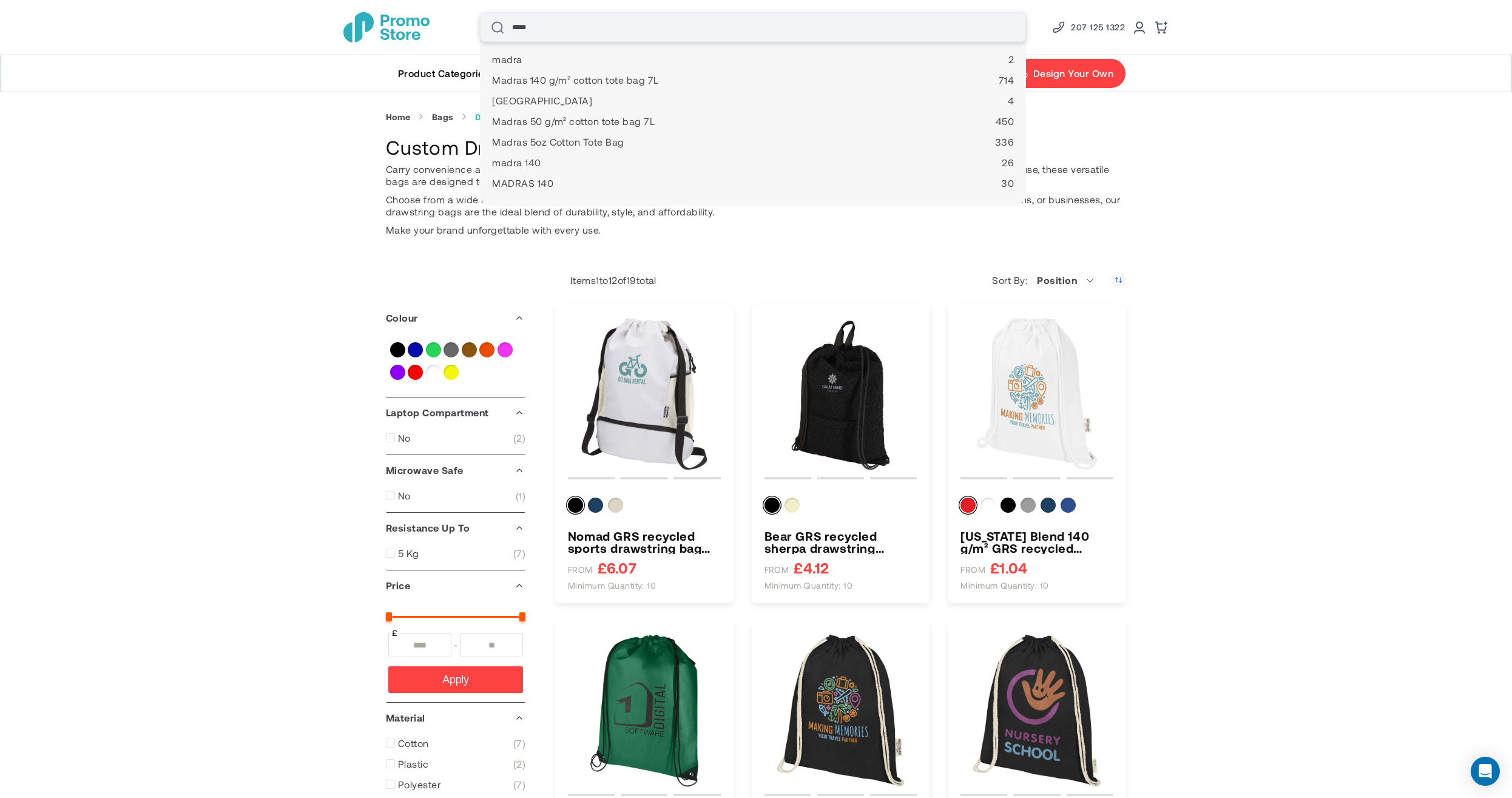
type input "******"
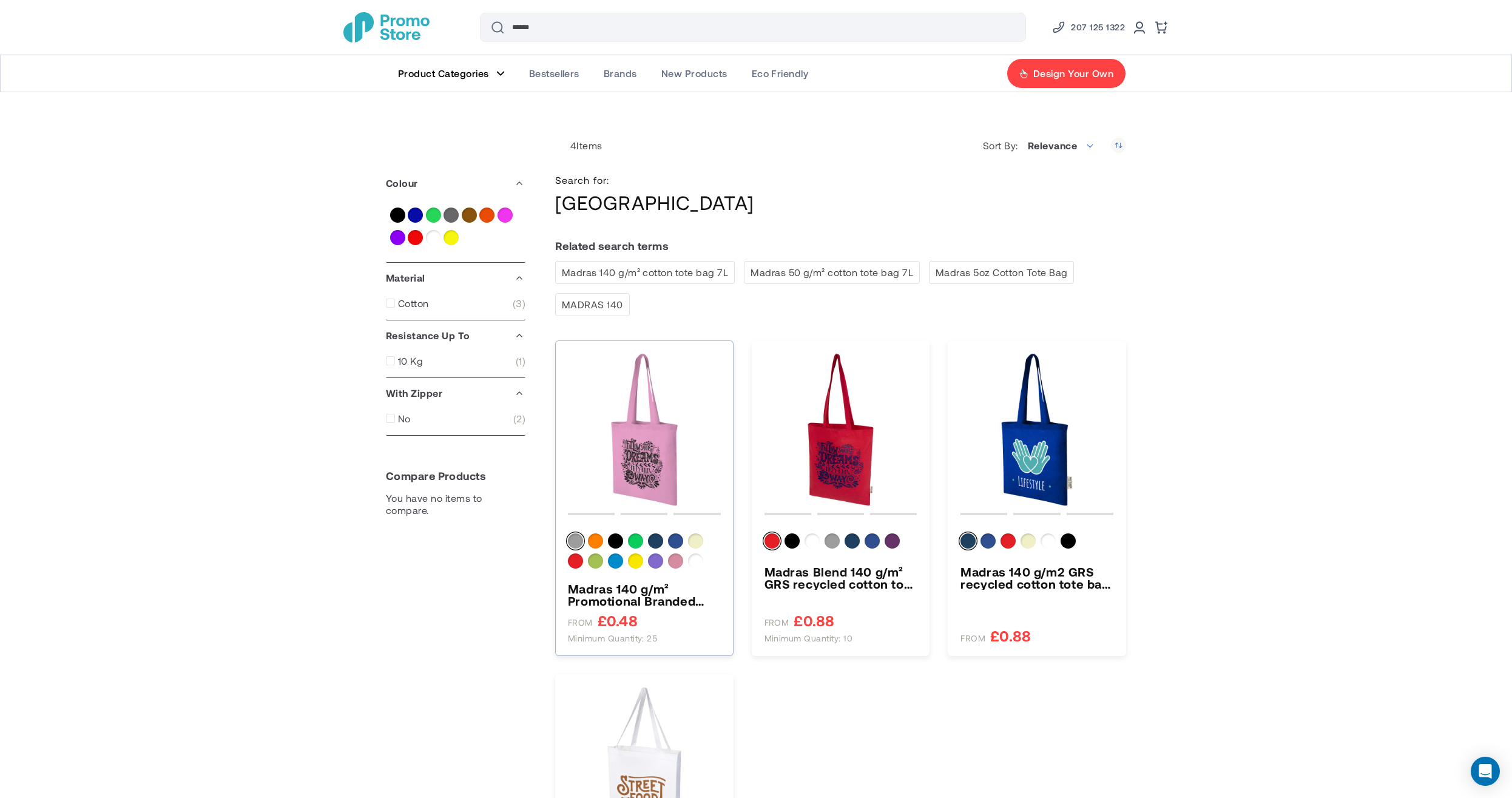
scroll to position [277, 0]
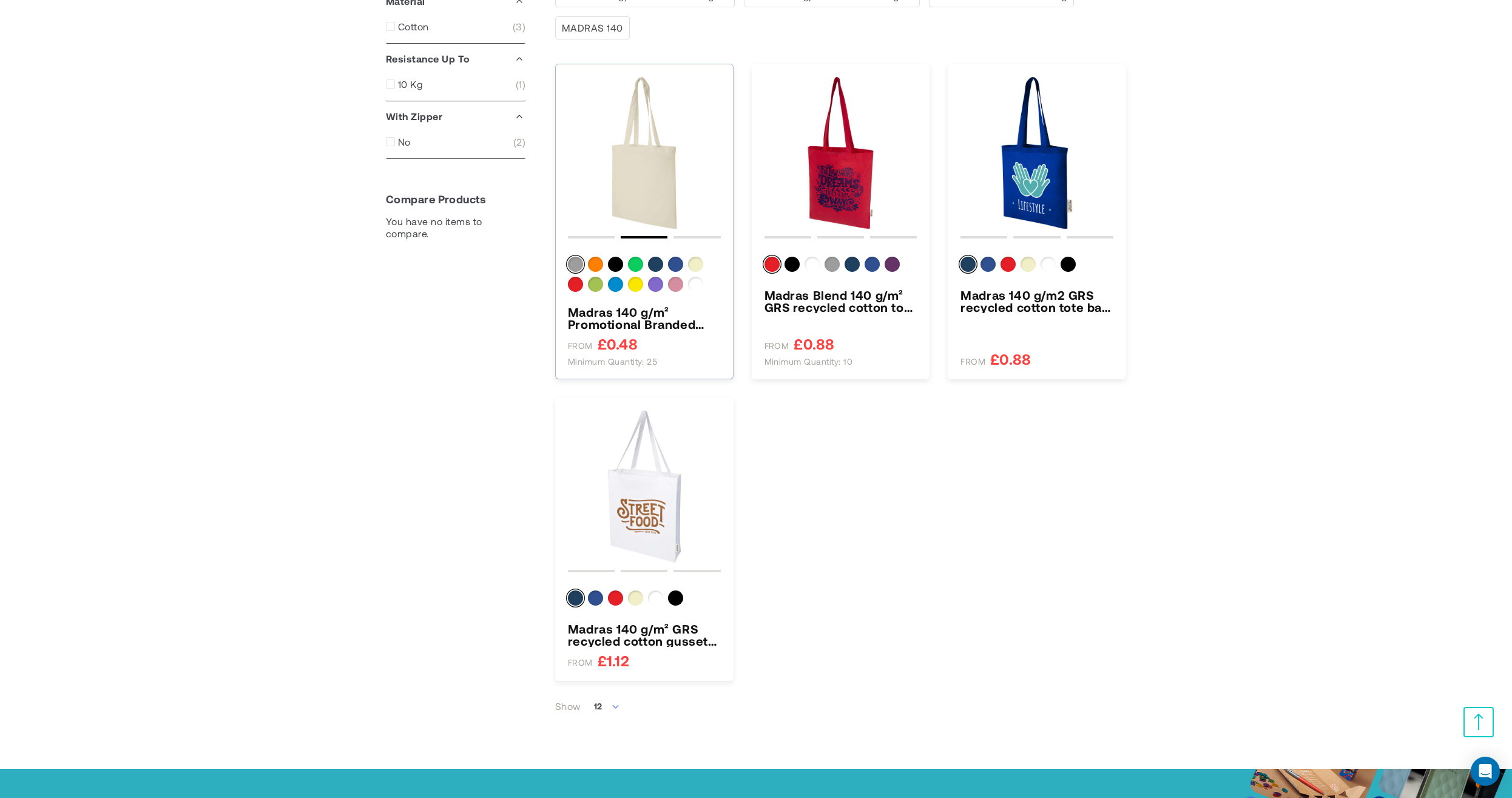
click at [645, 203] on img "Madras 140 g/m² Promotional Branded Cotton Tote Bag 7L" at bounding box center [644, 153] width 153 height 153
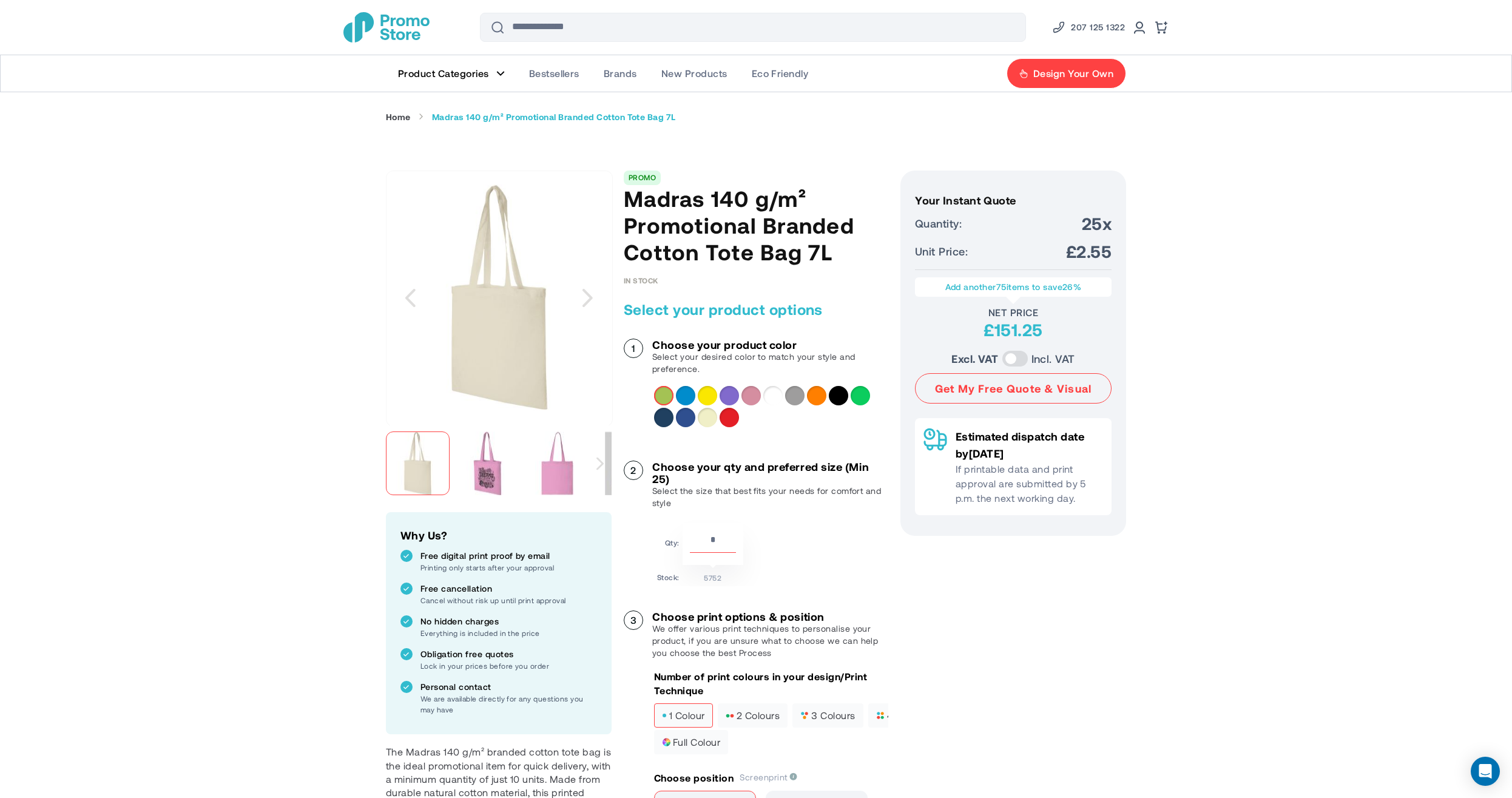
click at [498, 476] on img "Madras 140 g/m² Promotional Branded Cotton Tote Bag 7L" at bounding box center [487, 464] width 64 height 64
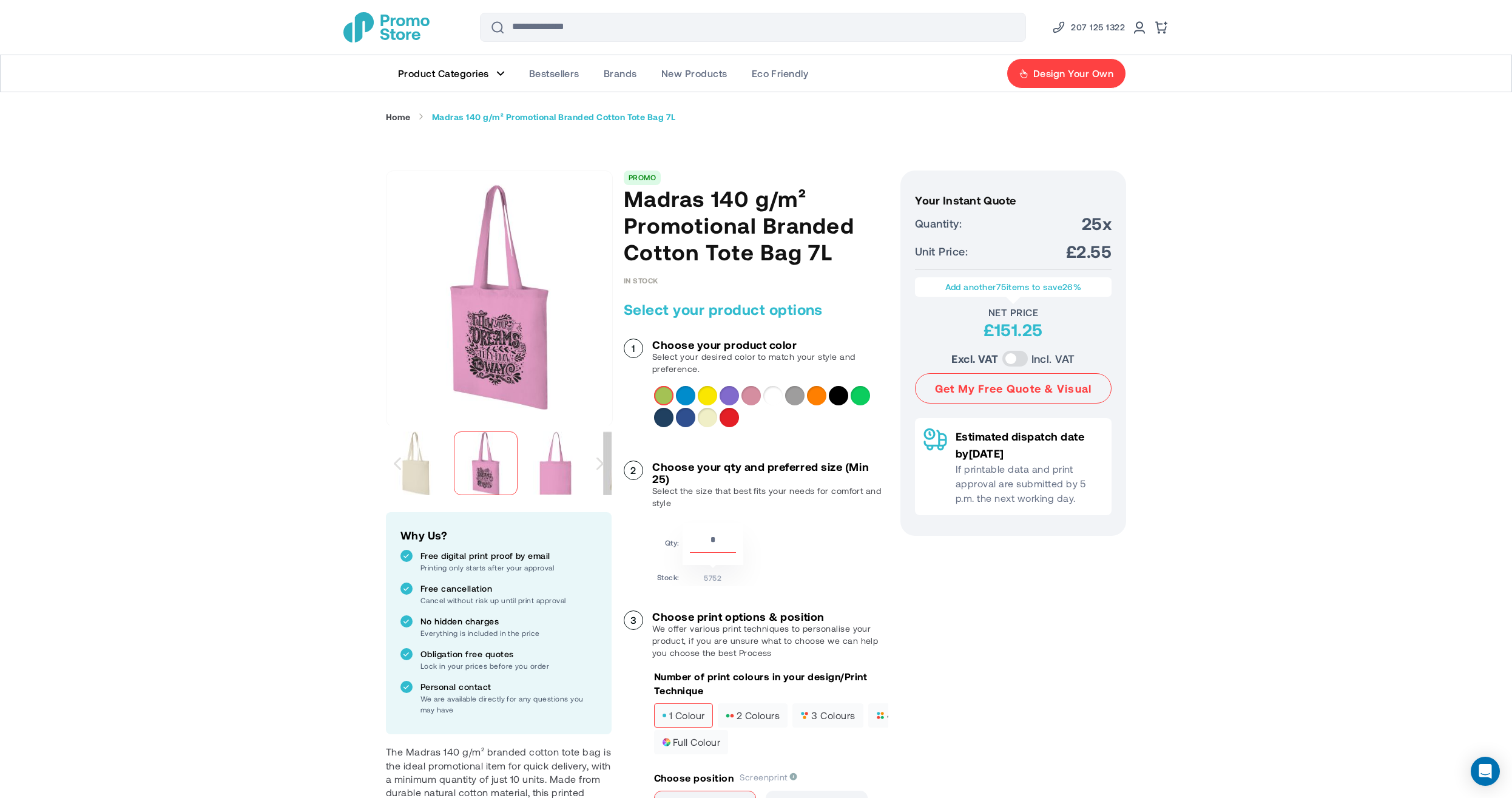
click at [573, 73] on span "Bestsellers" at bounding box center [554, 73] width 50 height 12
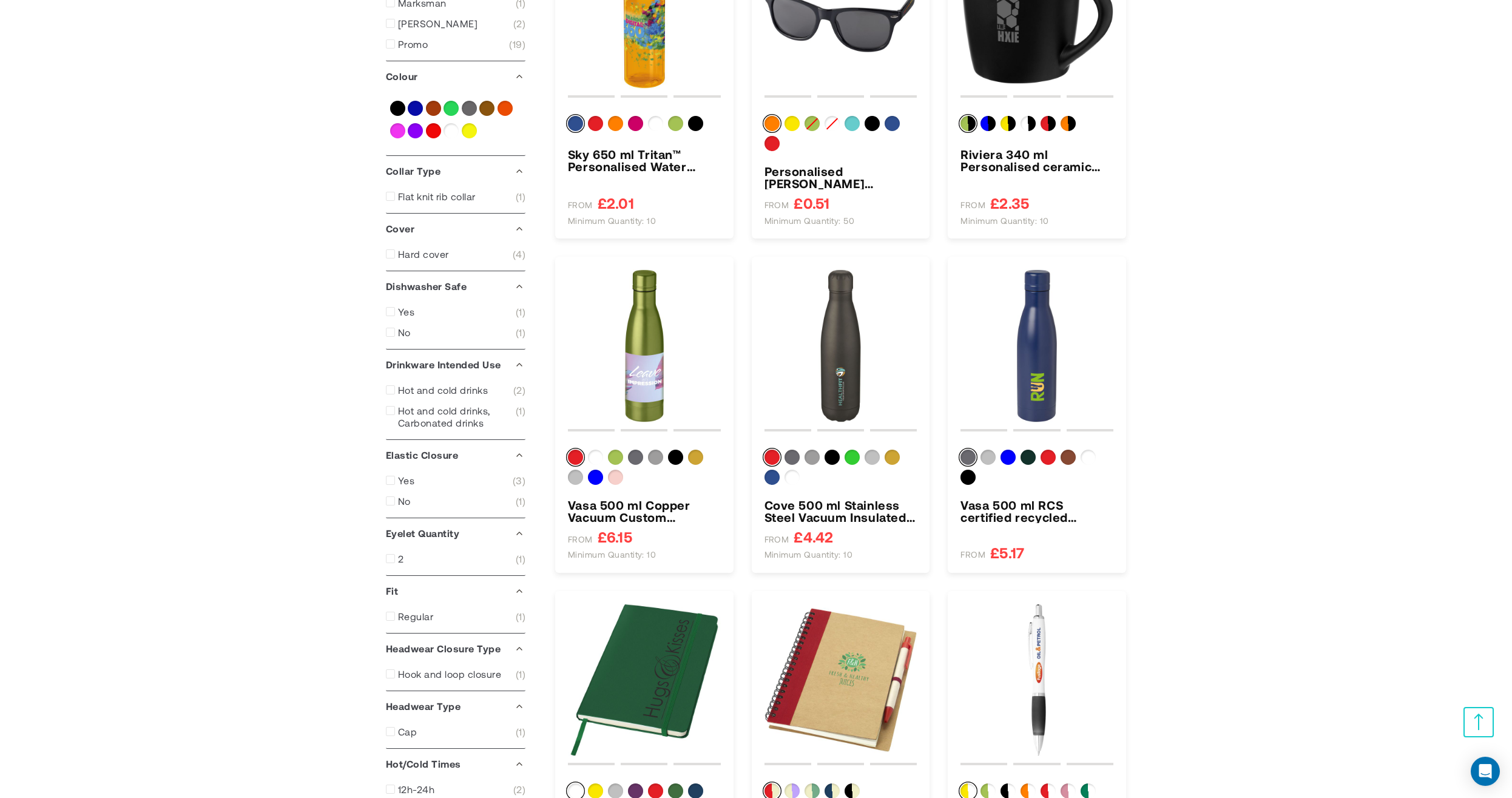
scroll to position [277, 0]
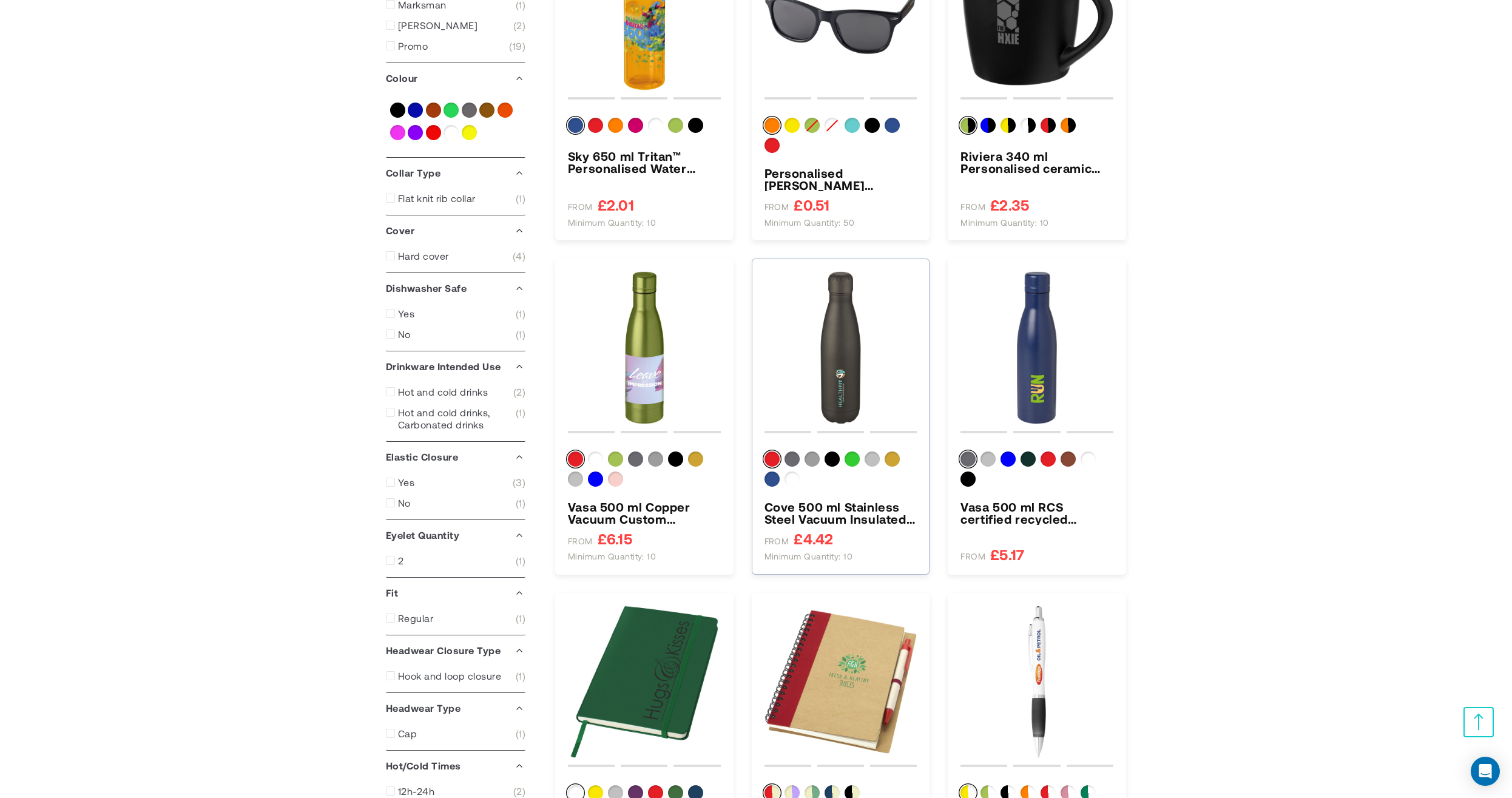
click at [849, 368] on img "Cove 500 ml Stainless Steel Vacuum Insulated Water Bottle" at bounding box center [840, 347] width 153 height 153
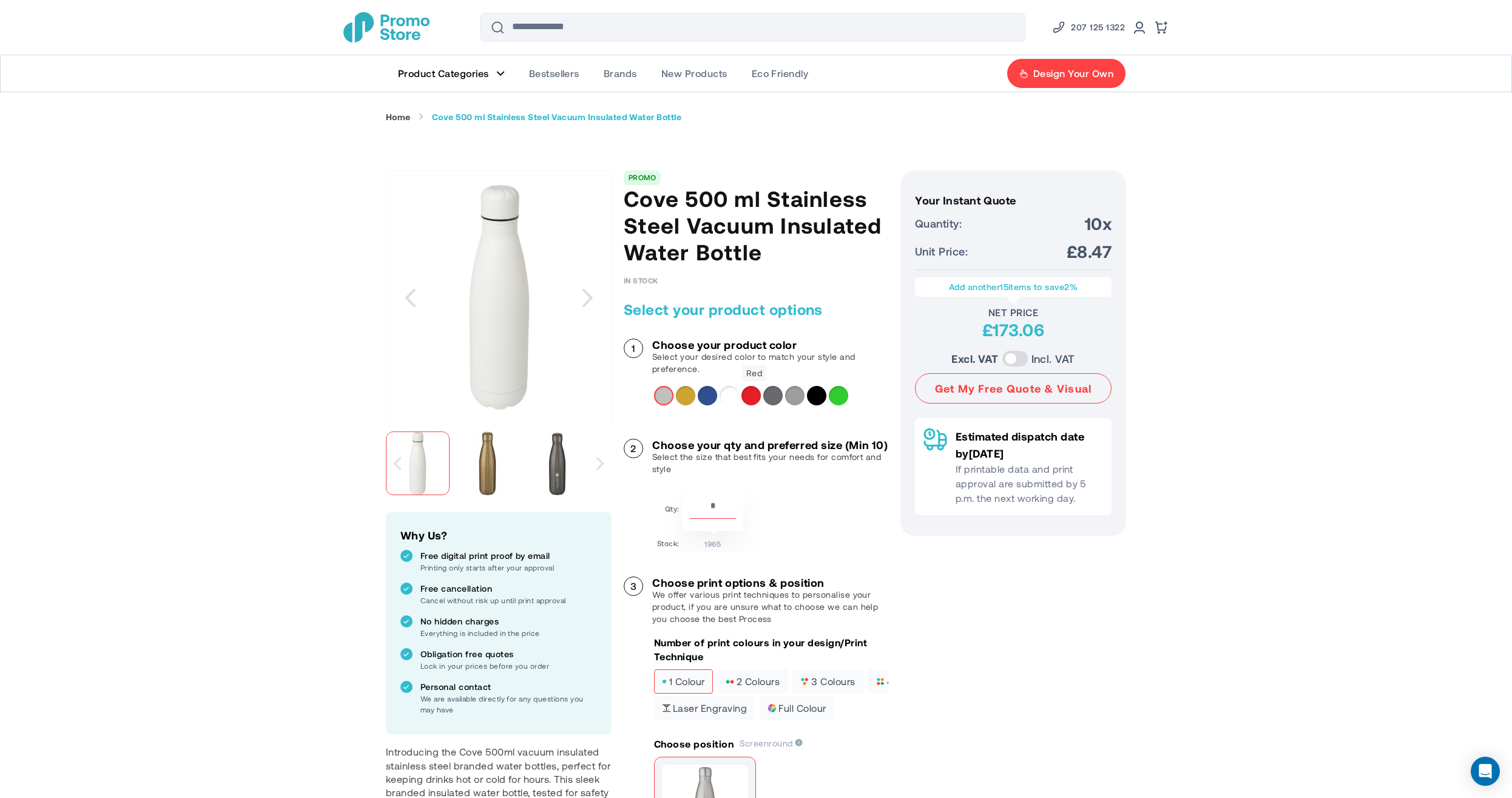
click at [752, 397] on div "Red" at bounding box center [751, 395] width 19 height 19
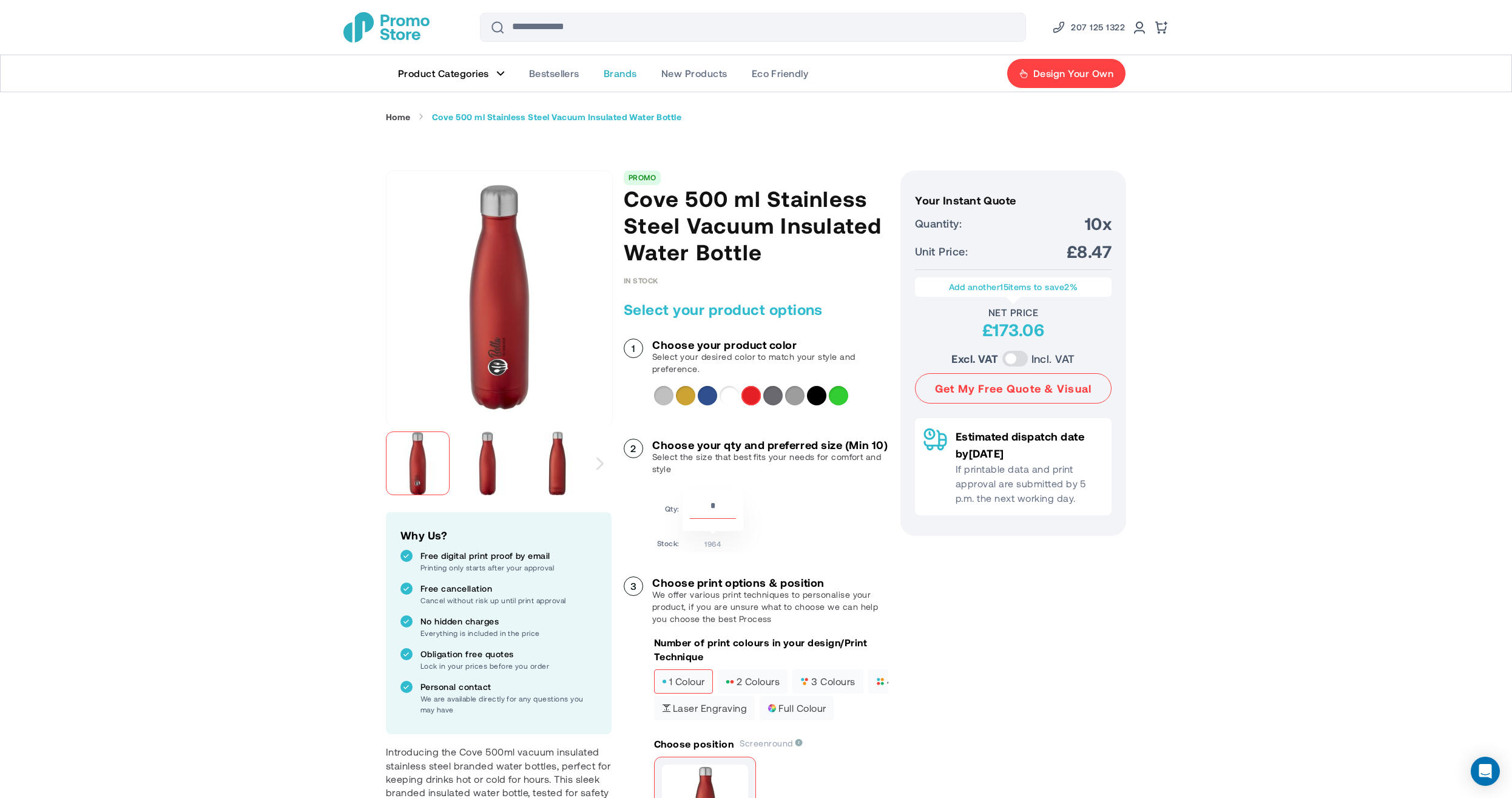
click at [623, 76] on span "Brands" at bounding box center [620, 73] width 33 height 12
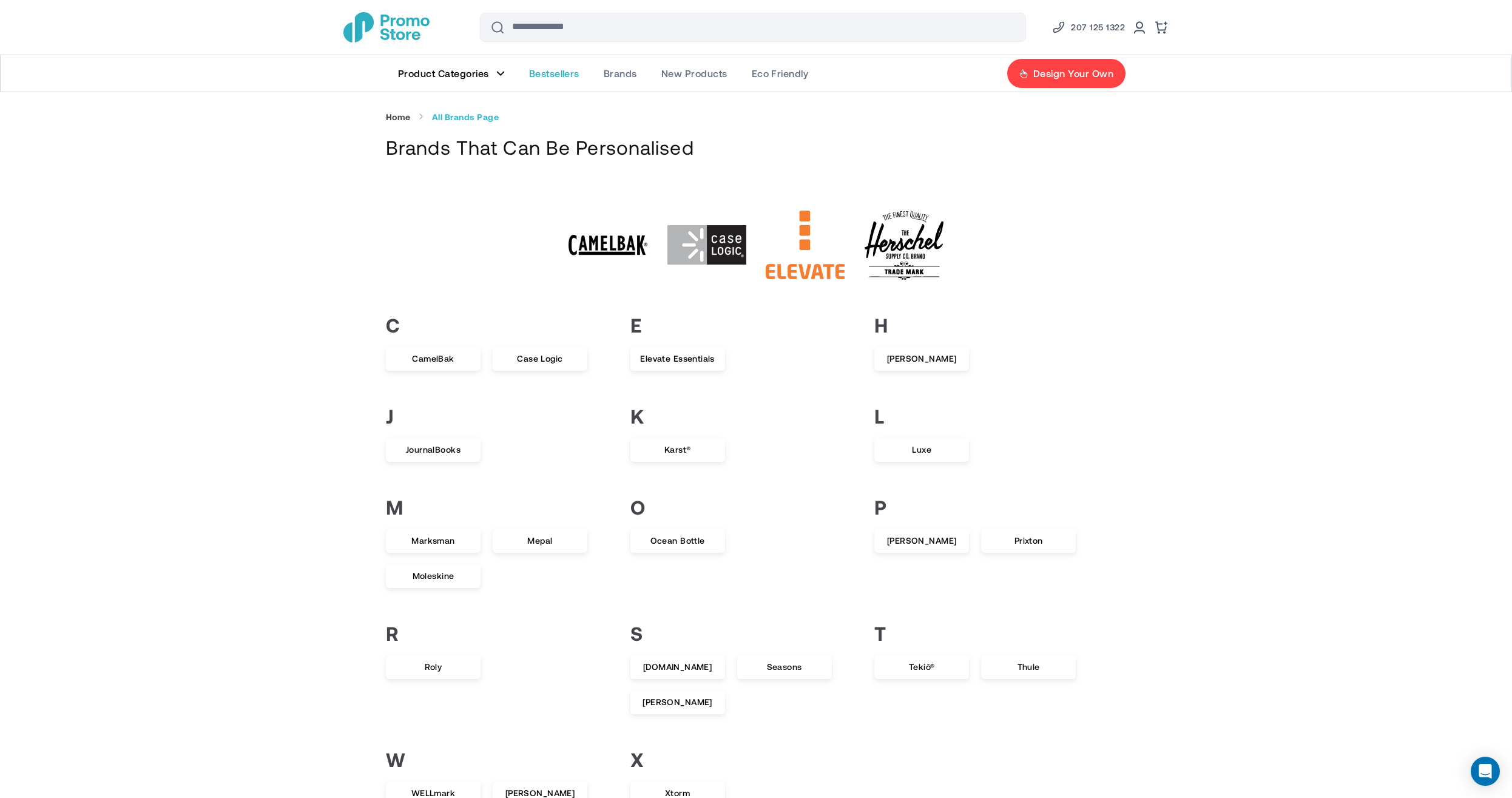
click at [556, 73] on span "Bestsellers" at bounding box center [554, 73] width 50 height 12
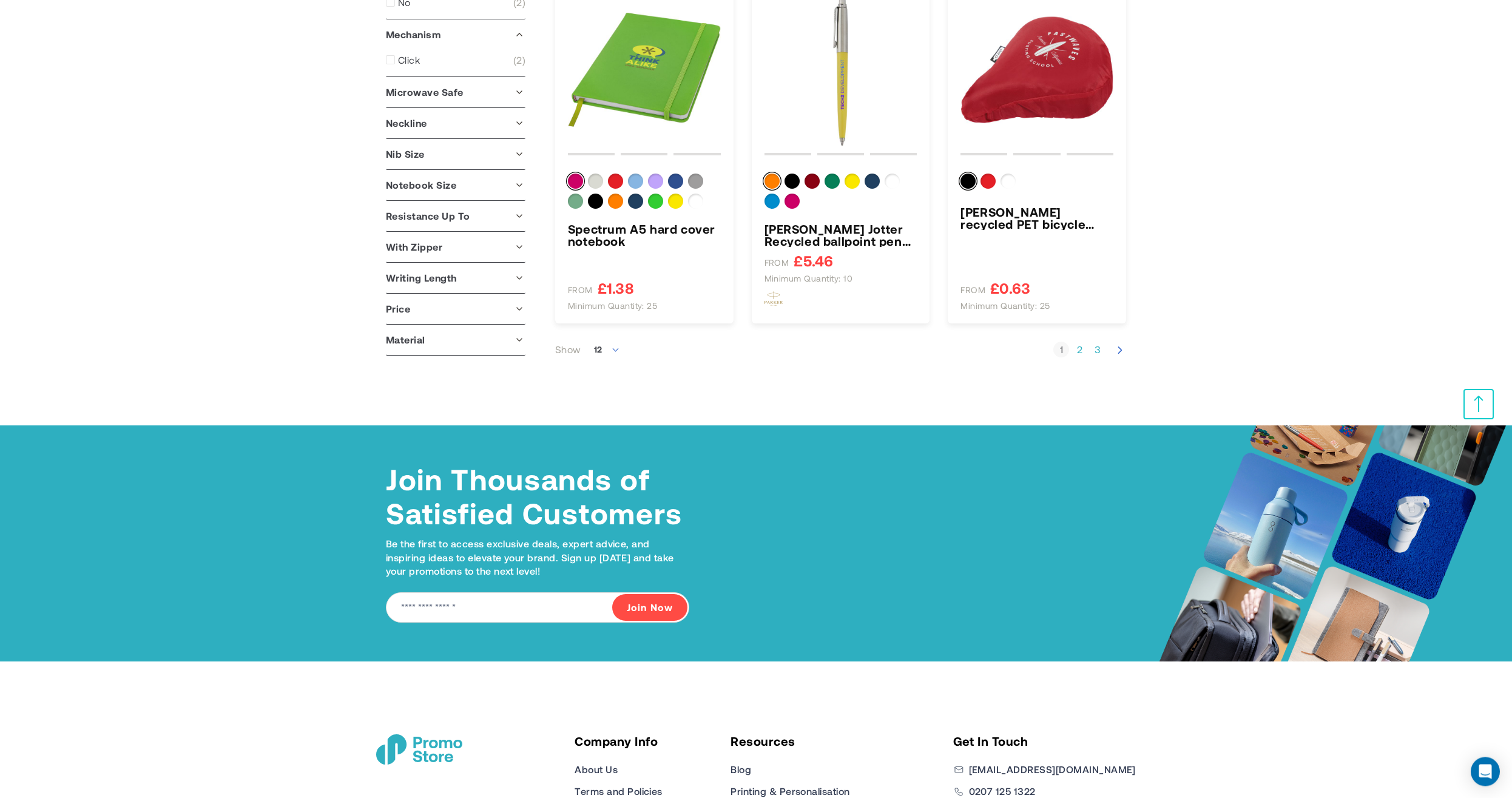
scroll to position [1260, 0]
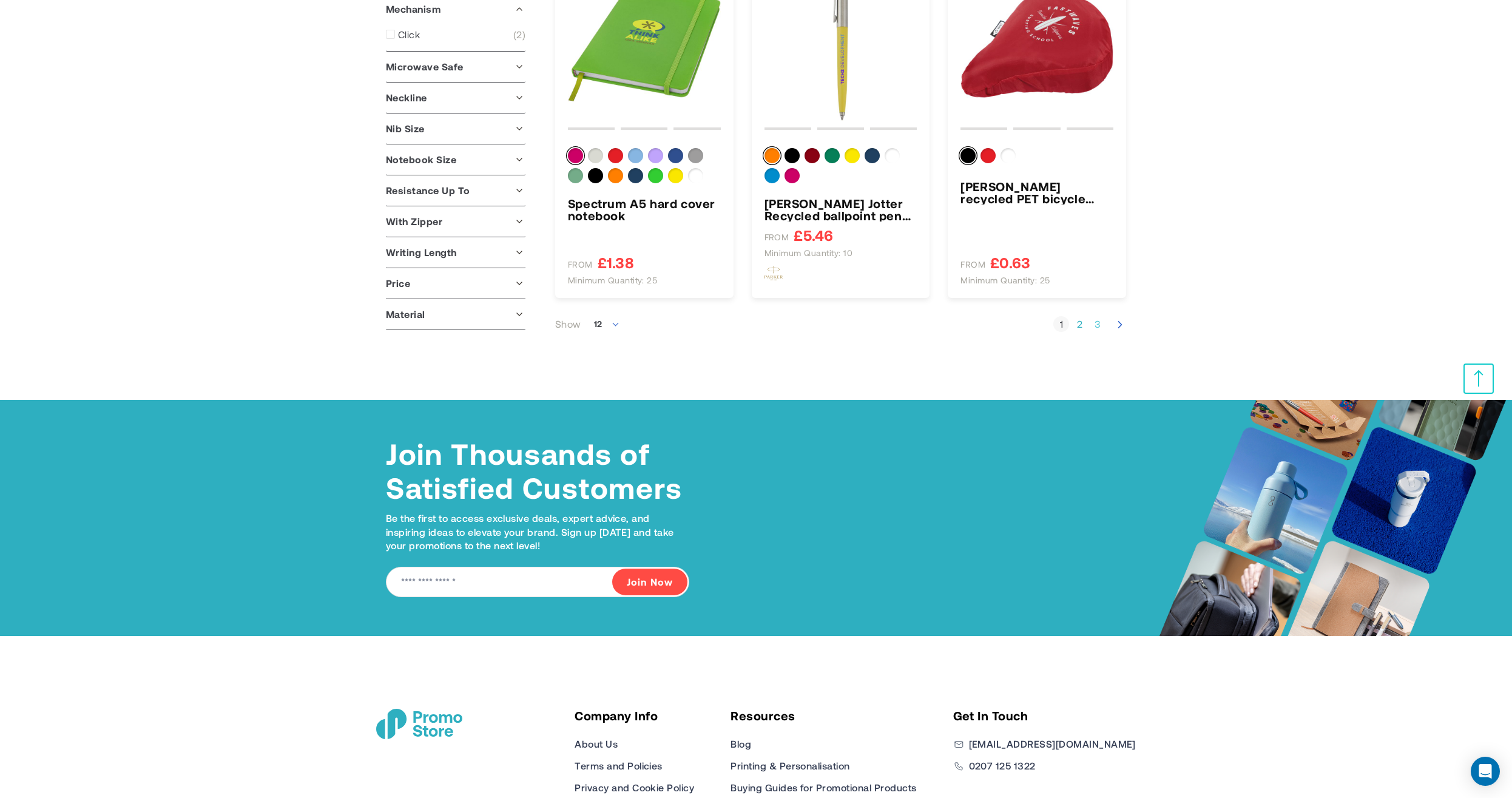
click at [1095, 324] on link "Page 3" at bounding box center [1098, 324] width 16 height 12
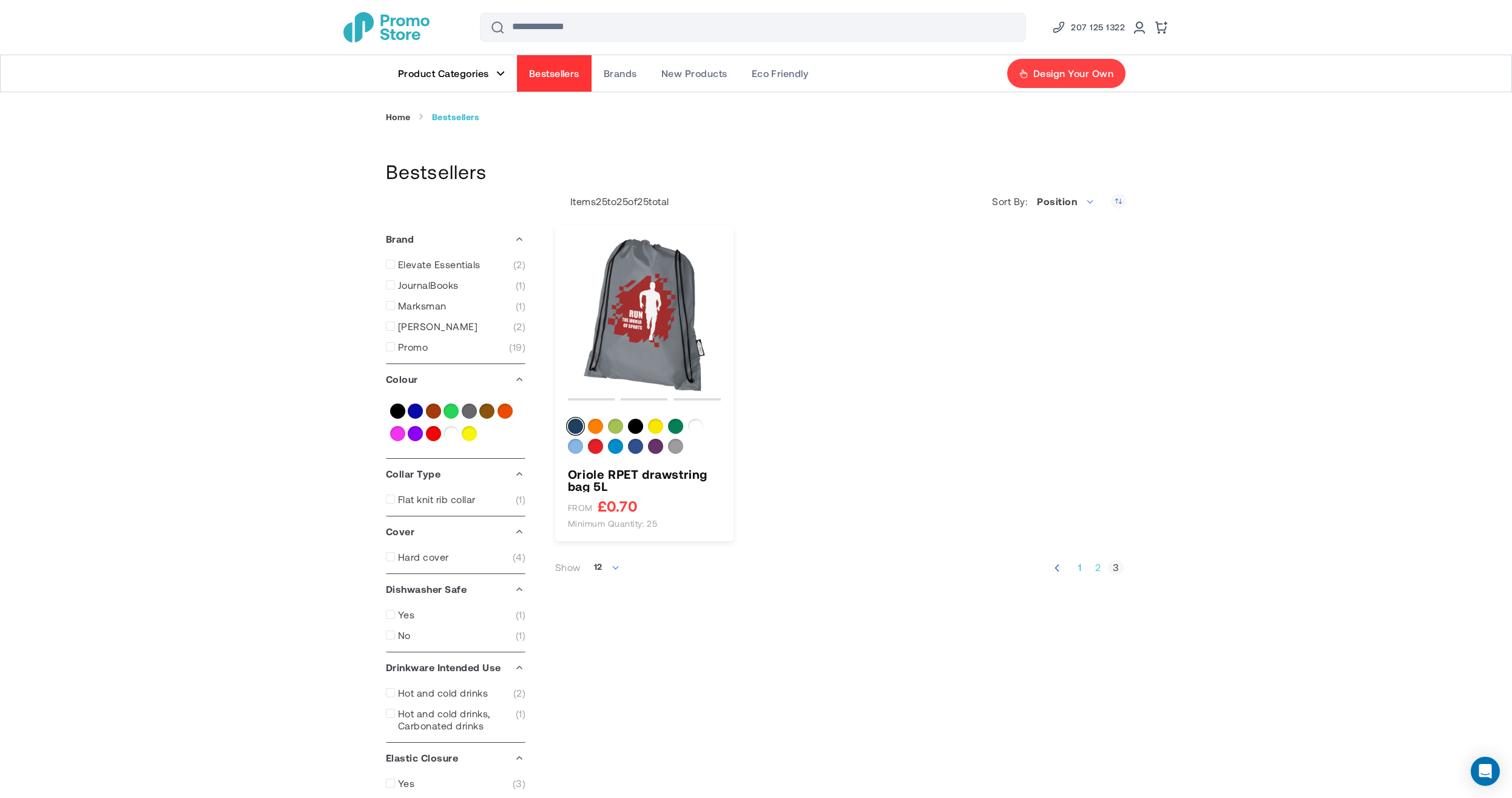
click at [1096, 564] on link "Page 2" at bounding box center [1098, 567] width 16 height 12
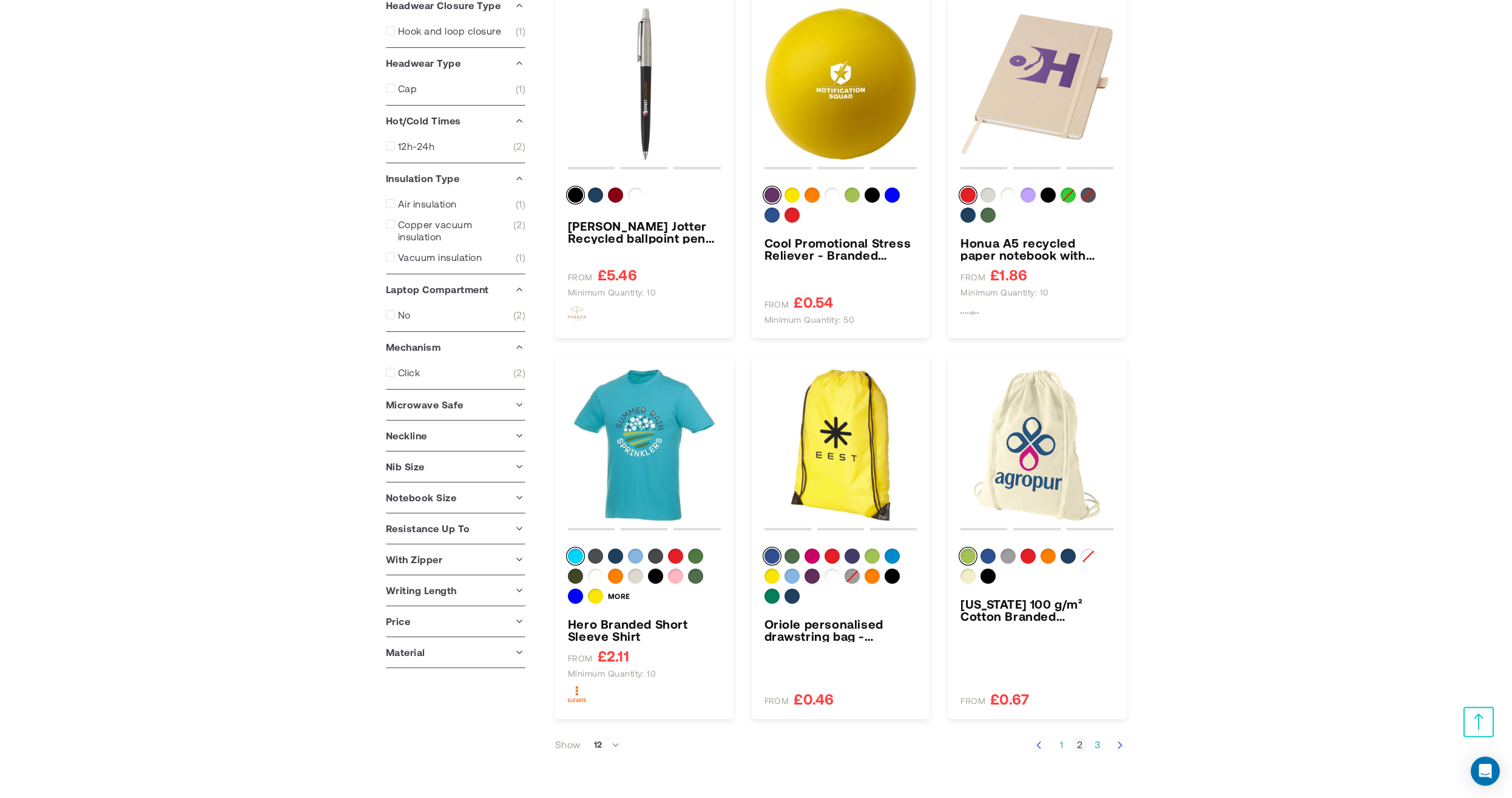
scroll to position [969, 0]
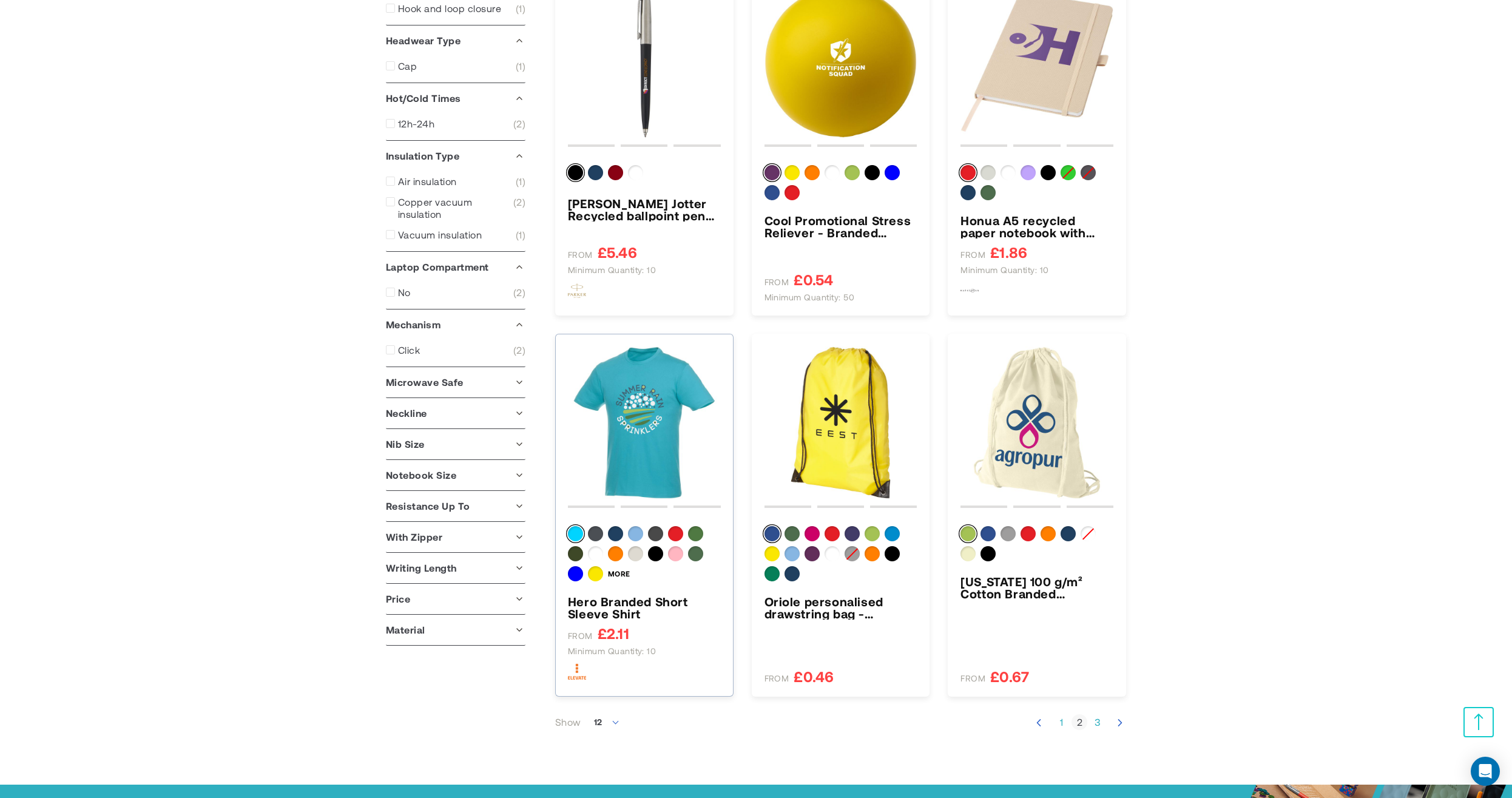
click at [646, 417] on img "Hero Branded Short Sleeve Shirt" at bounding box center [644, 422] width 153 height 153
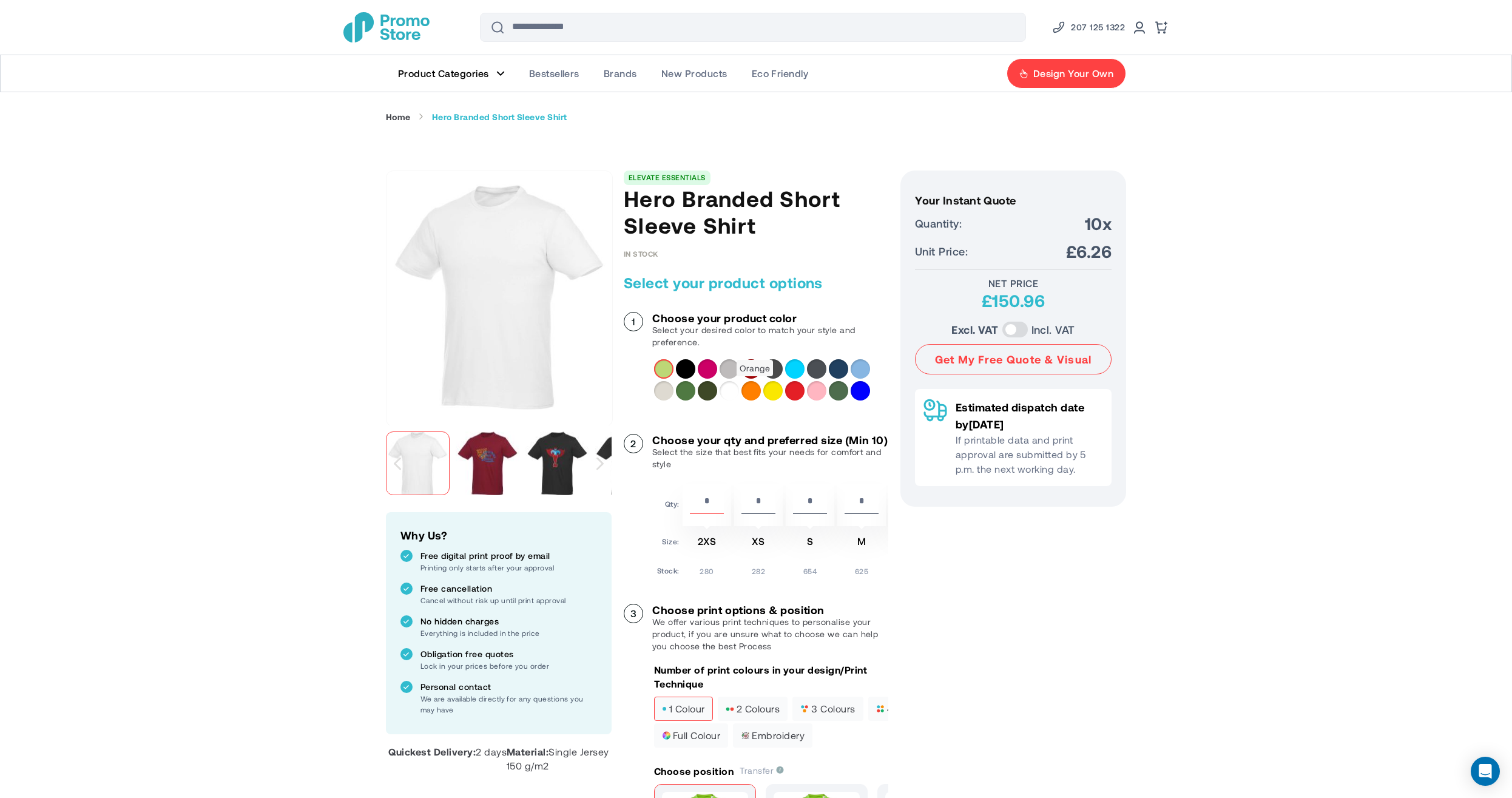
click at [758, 392] on div "Orange" at bounding box center [751, 390] width 19 height 19
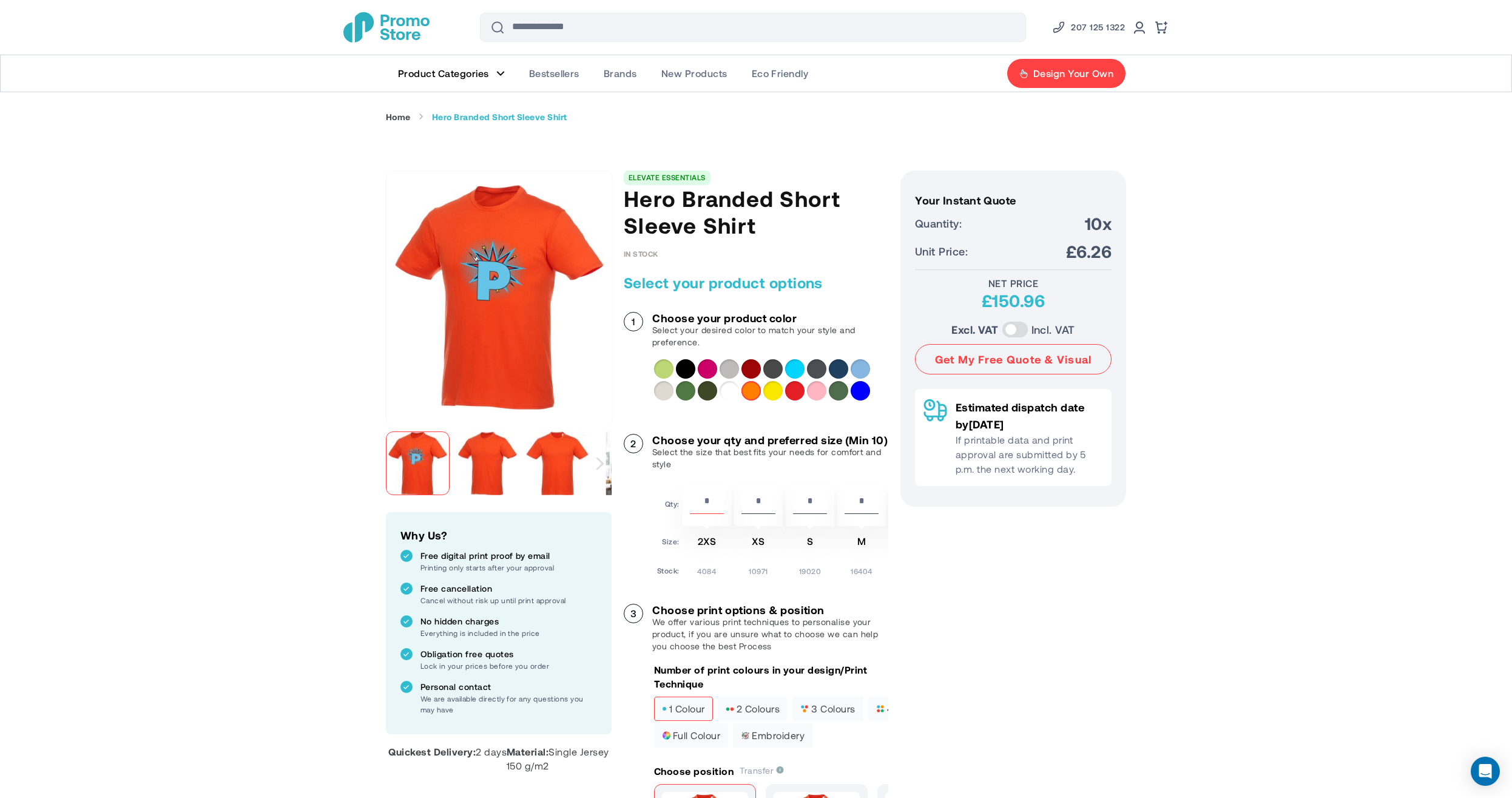
click at [398, 24] on img "store logo" at bounding box center [386, 27] width 86 height 31
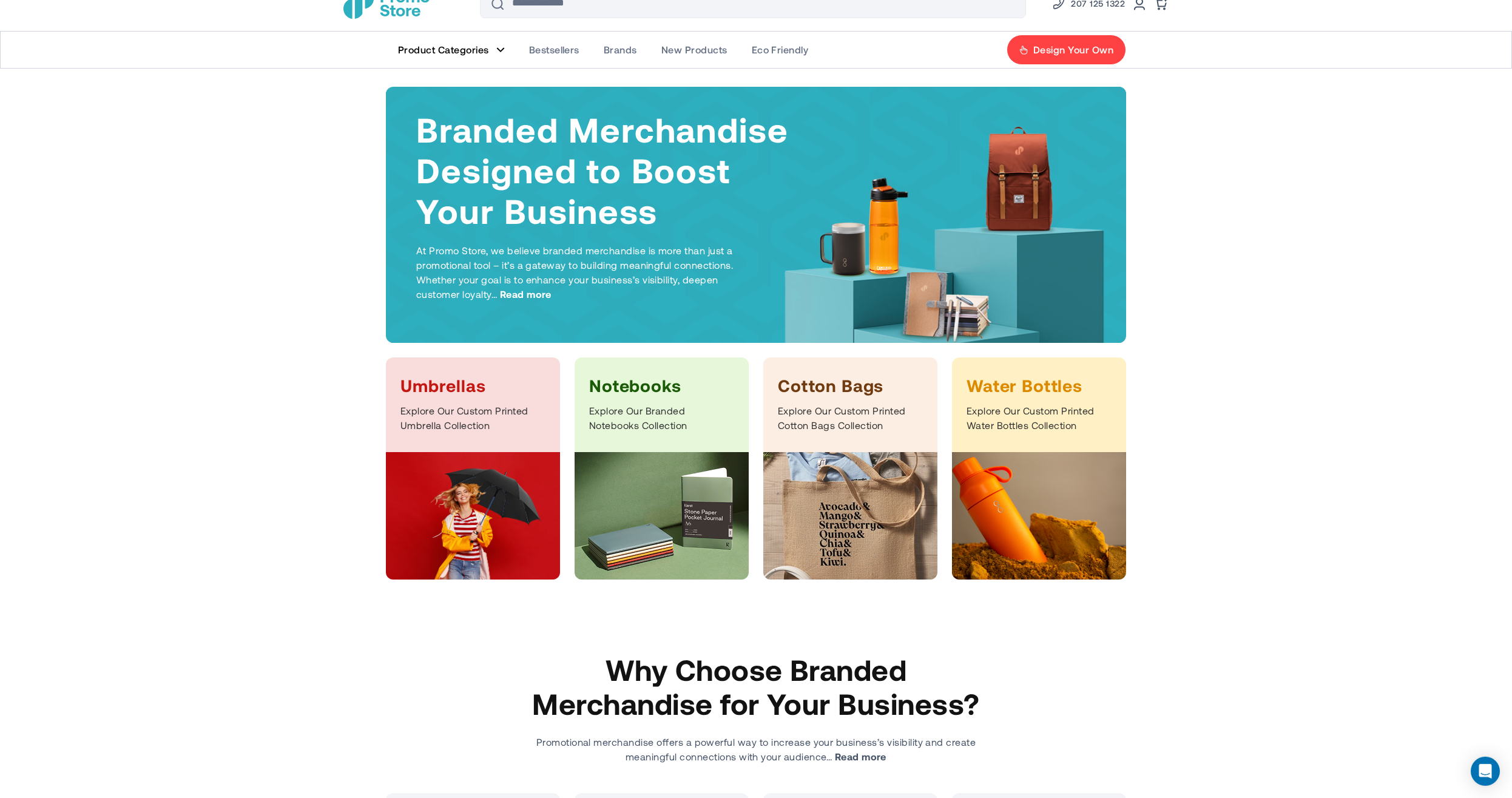
scroll to position [69, 0]
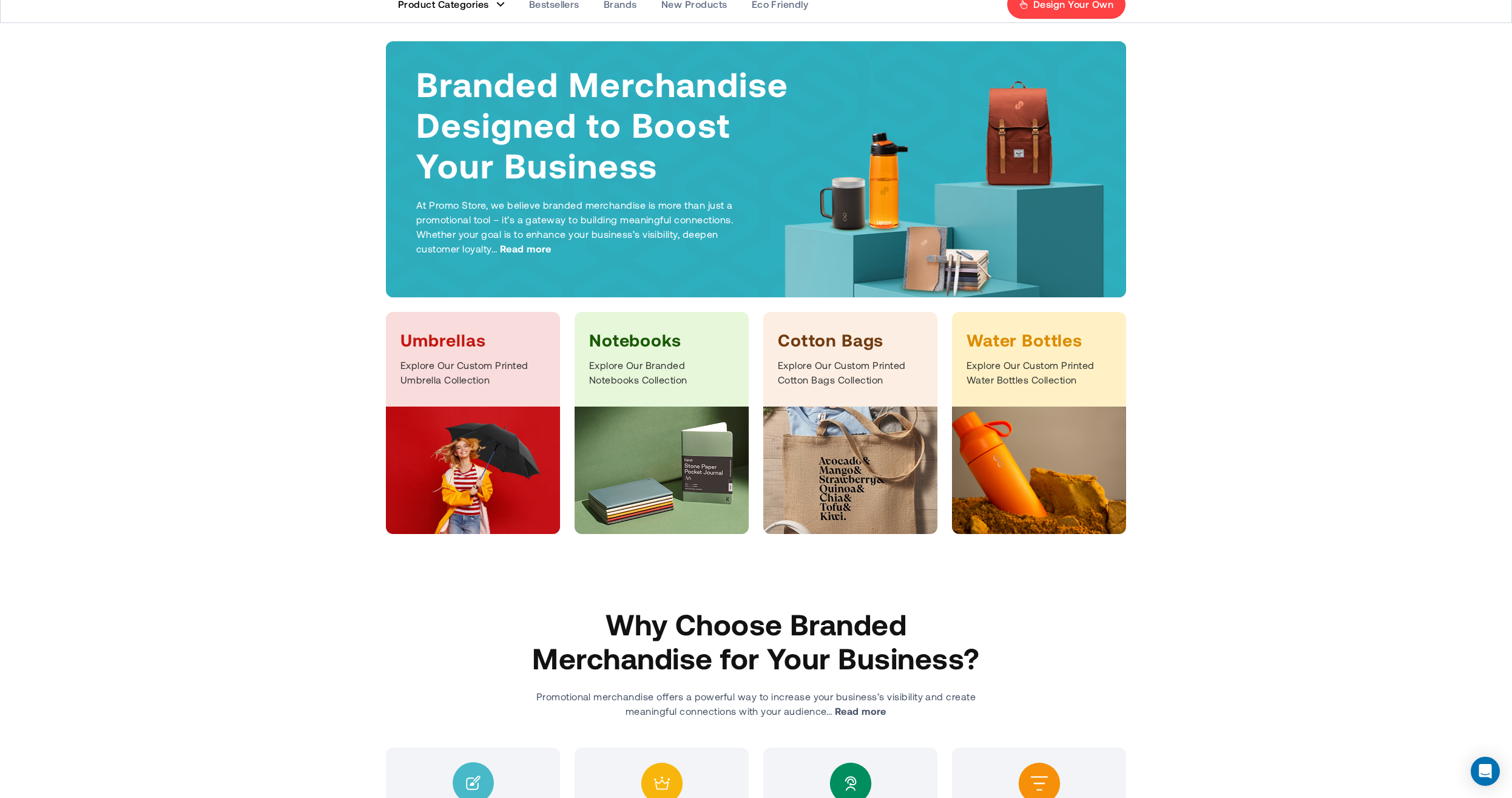
click at [672, 400] on div "Notebooks Explore Our Branded Notebooks Collection" at bounding box center [661, 359] width 174 height 94
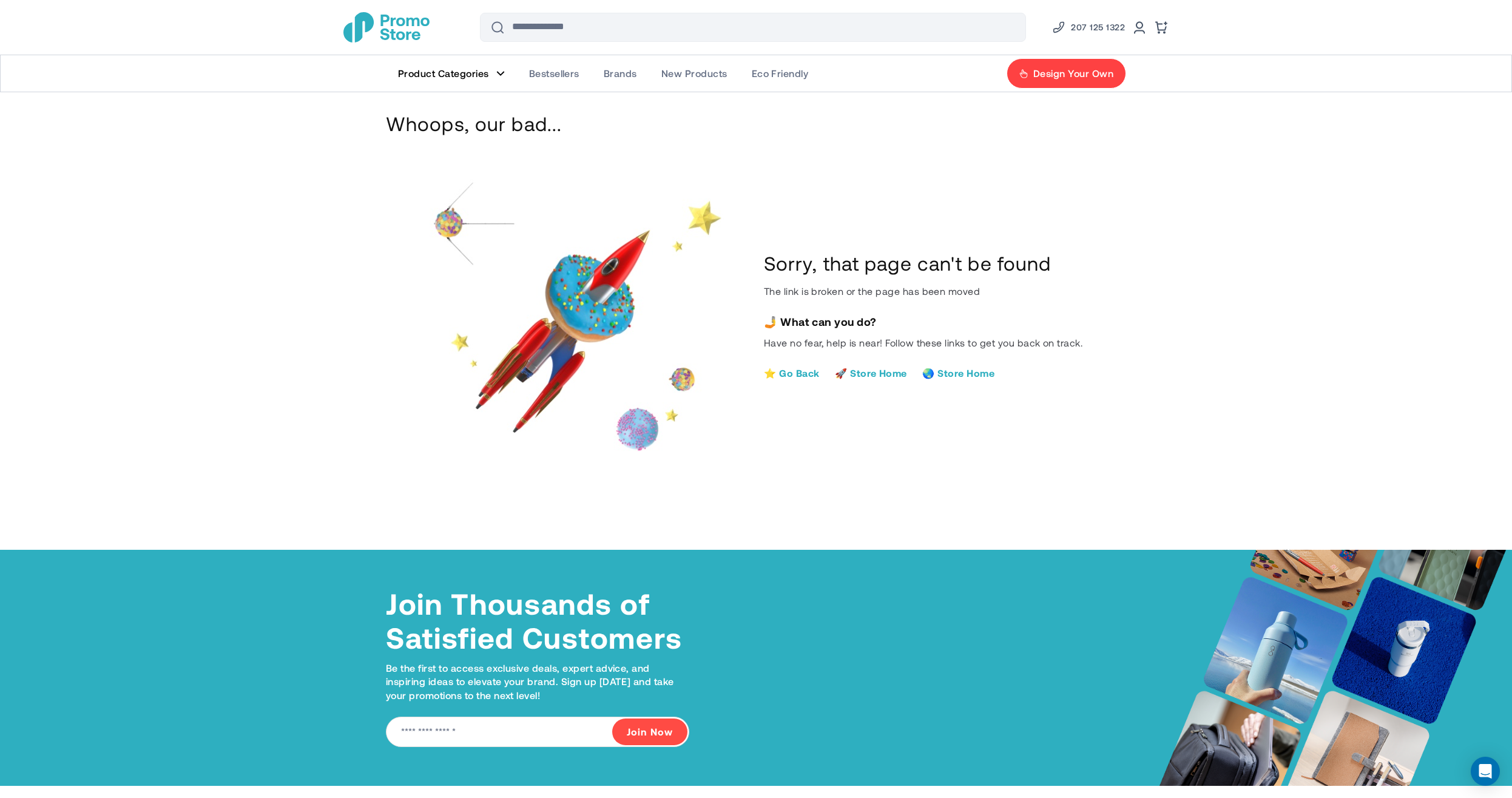
click at [280, 13] on header "Skip to Content Compare Blog Sign In Create an Account Search Search 207 125 13…" at bounding box center [756, 55] width 1512 height 111
click at [494, 68] on link "Product Categories" at bounding box center [451, 73] width 131 height 36
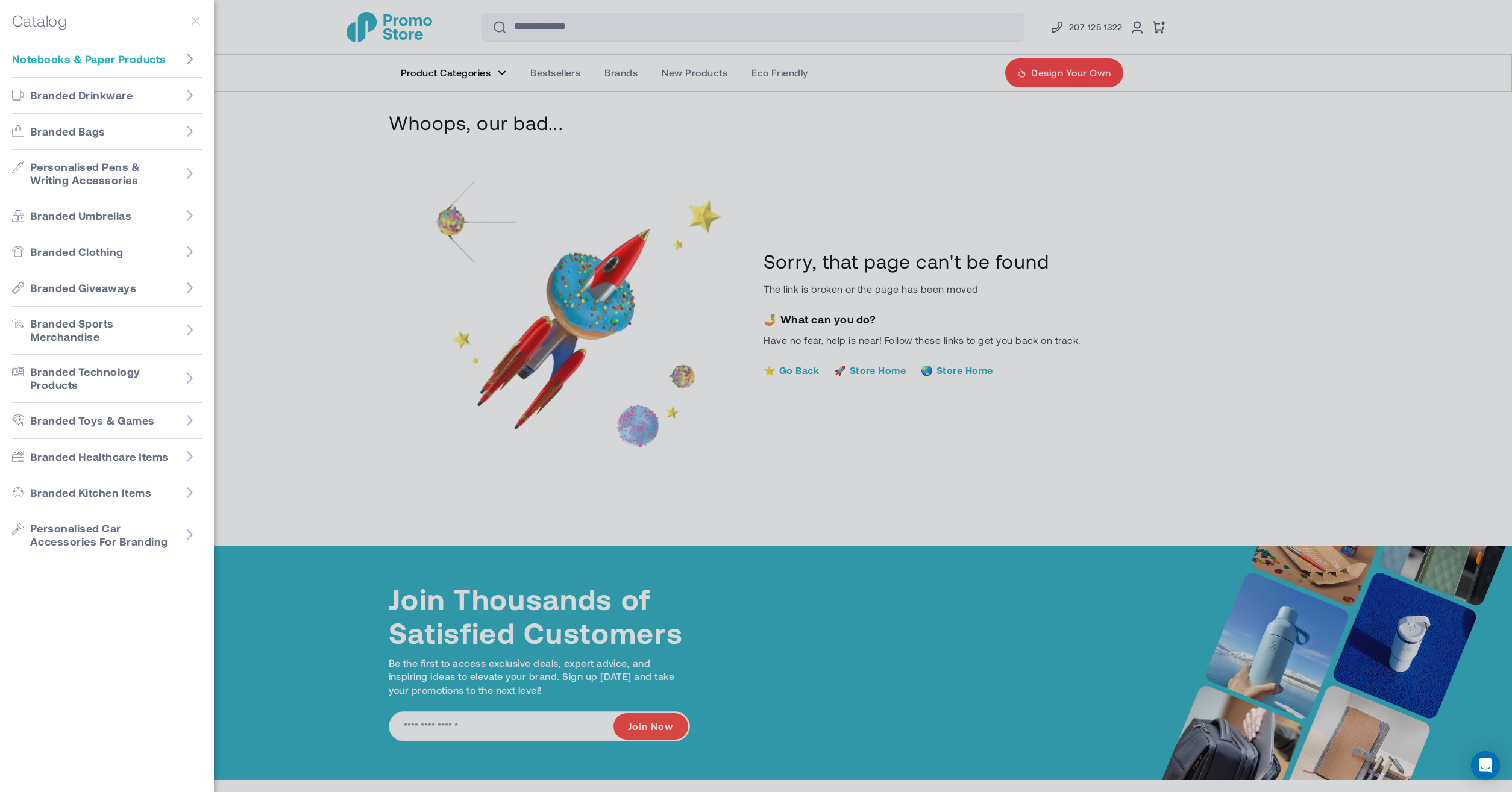
click at [189, 54] on icon "Go to Notebooks & Paper Products" at bounding box center [190, 58] width 6 height 11
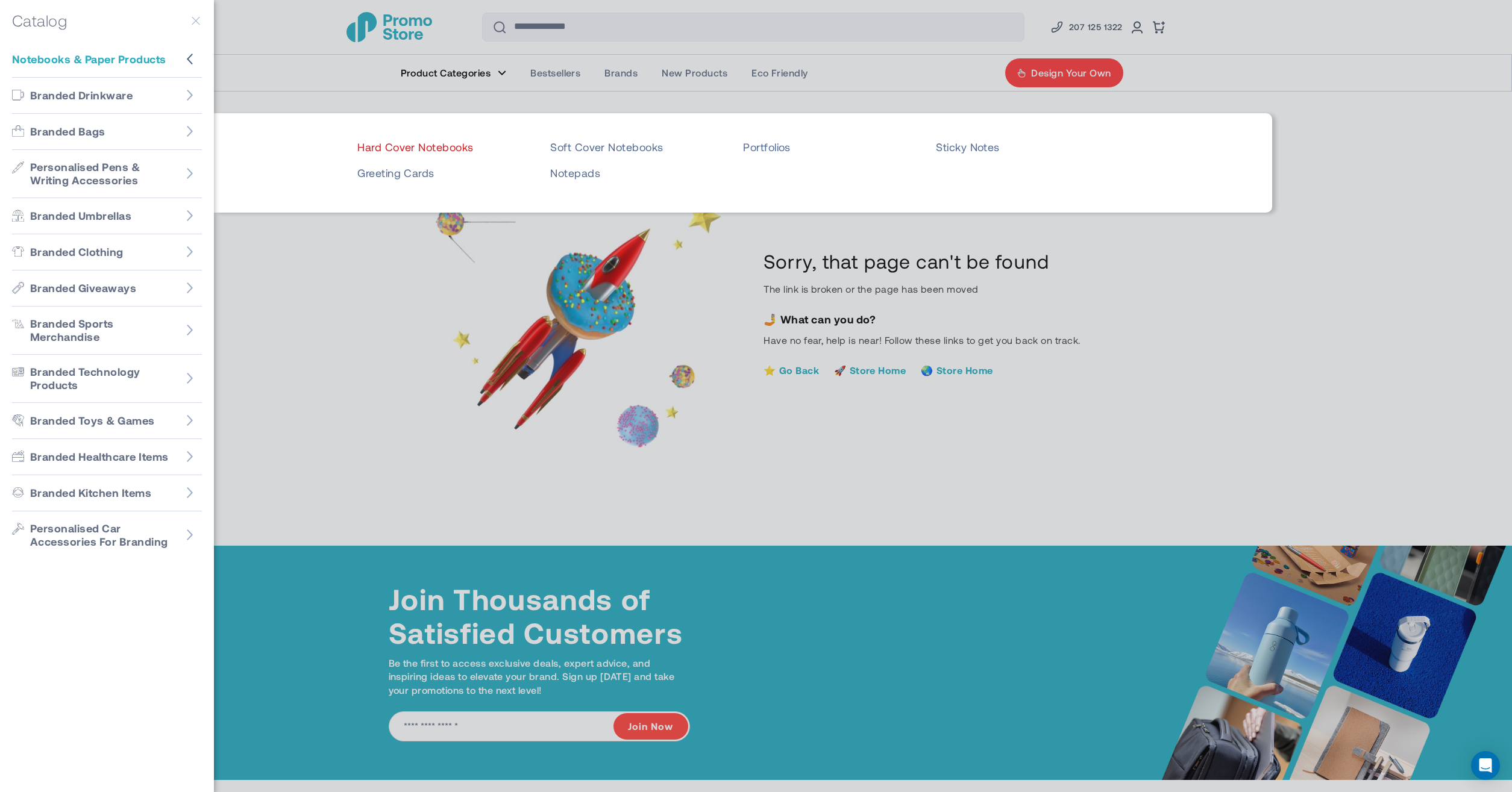
click at [442, 145] on link "Hard Cover Notebooks" at bounding box center [443, 147] width 172 height 14
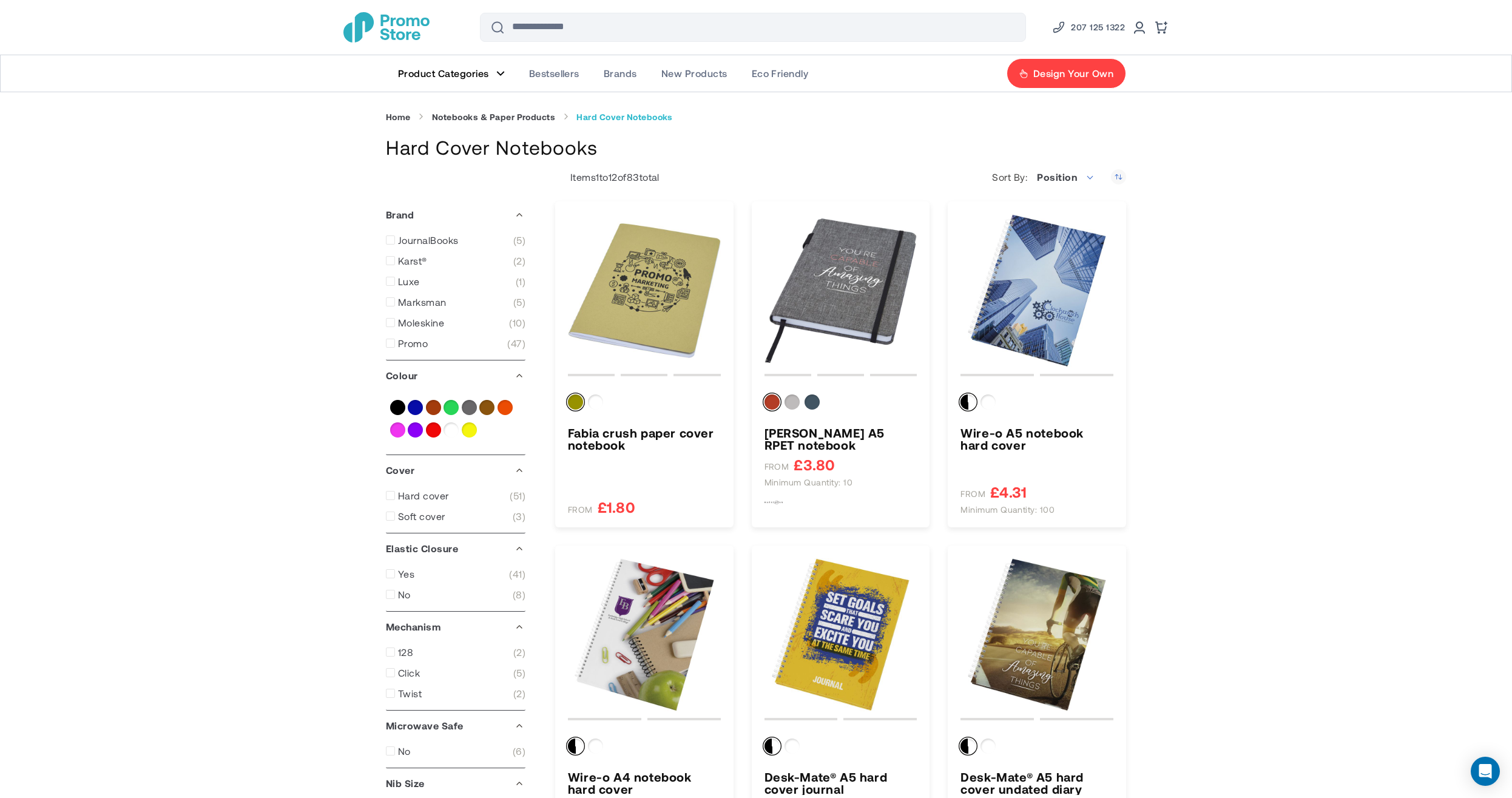
type input "*"
type input "*****"
drag, startPoint x: 250, startPoint y: 233, endPoint x: 264, endPoint y: 244, distance: 17.8
